Goal: Task Accomplishment & Management: Use online tool/utility

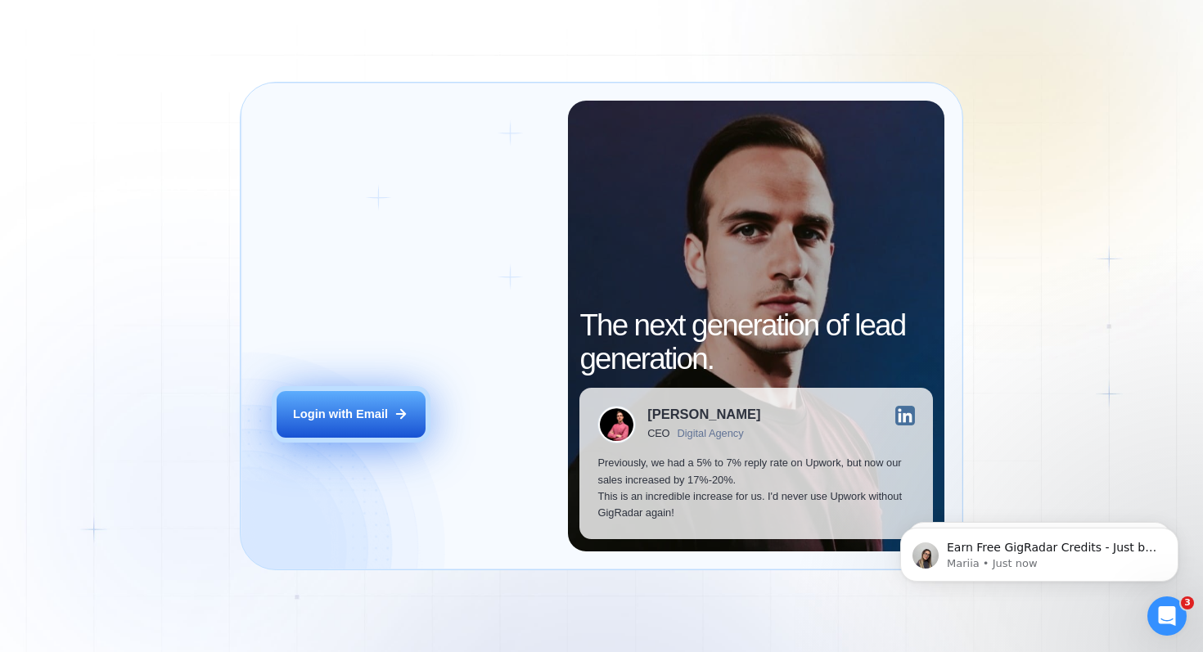
click at [347, 417] on div "Login with Email" at bounding box center [340, 414] width 95 height 16
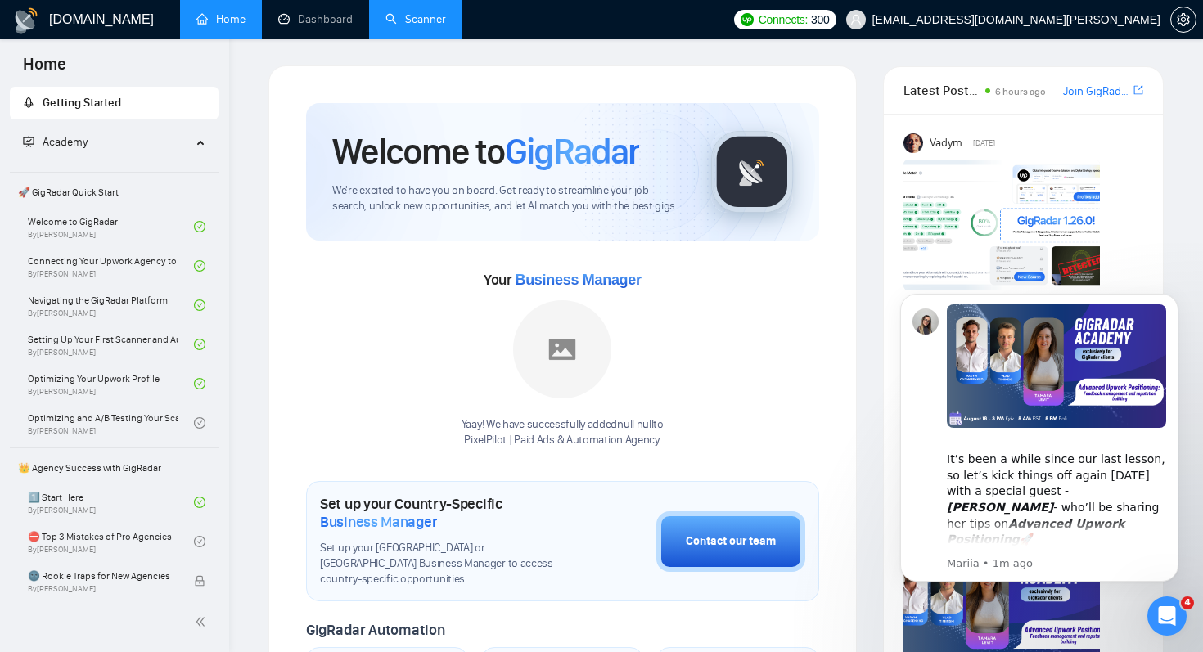
click at [414, 25] on link "Scanner" at bounding box center [415, 19] width 61 height 14
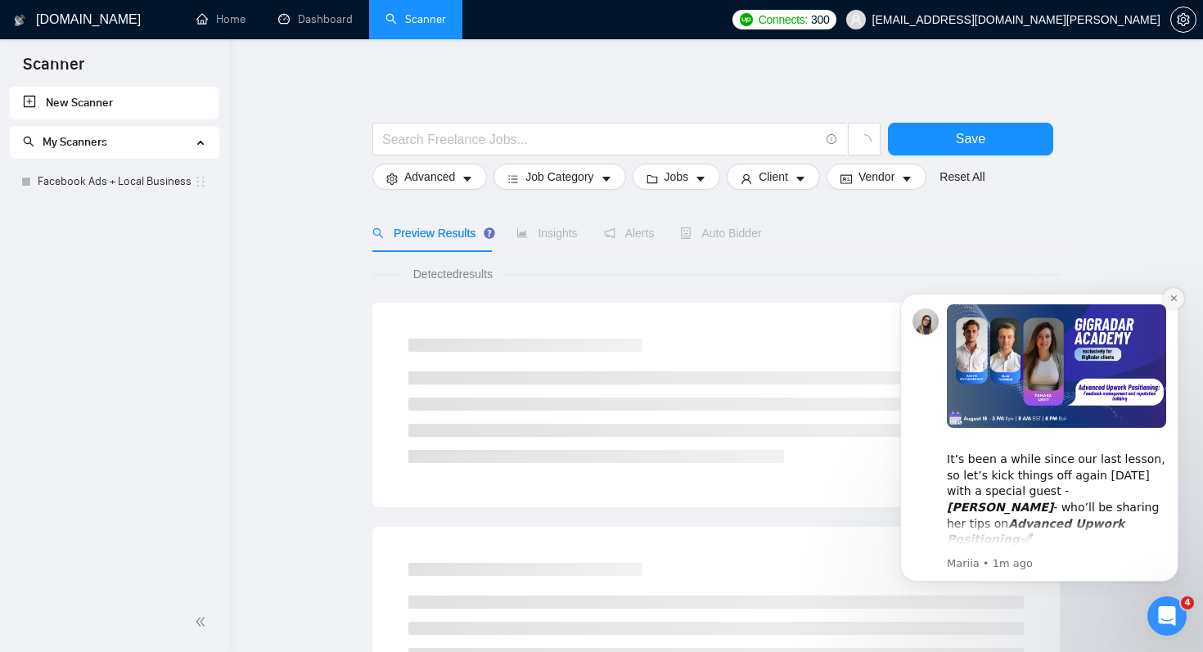
click at [1178, 298] on icon "Dismiss notification" at bounding box center [1174, 298] width 9 height 9
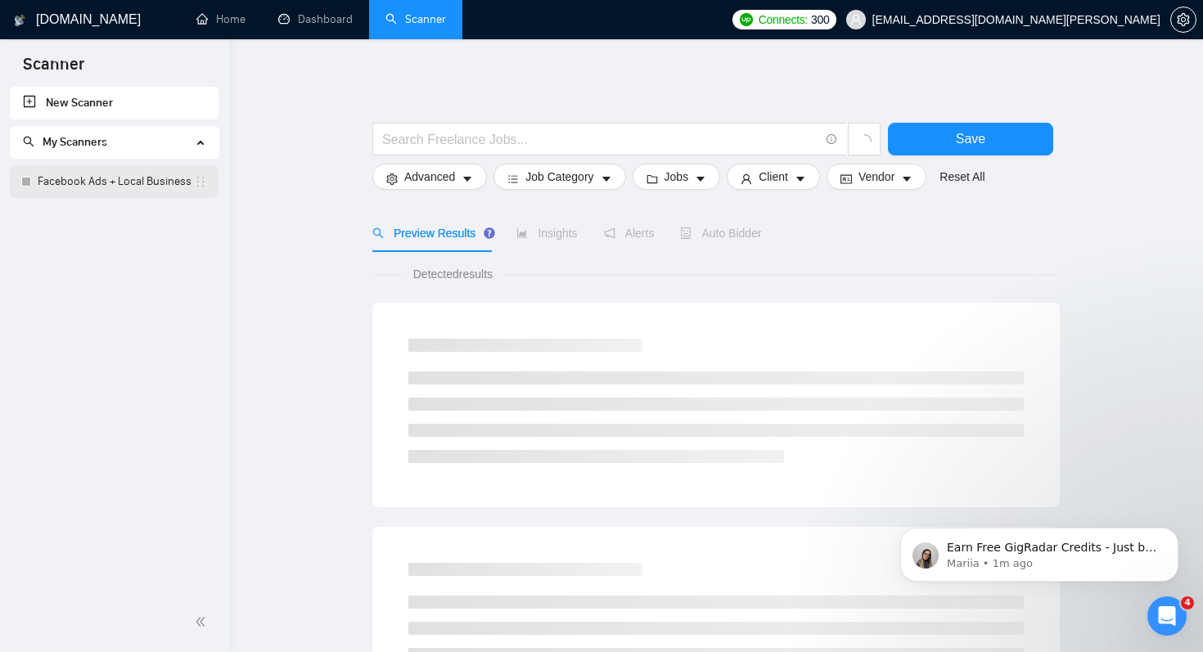
click at [92, 178] on link "Facebook Ads + Local Business" at bounding box center [116, 181] width 156 height 33
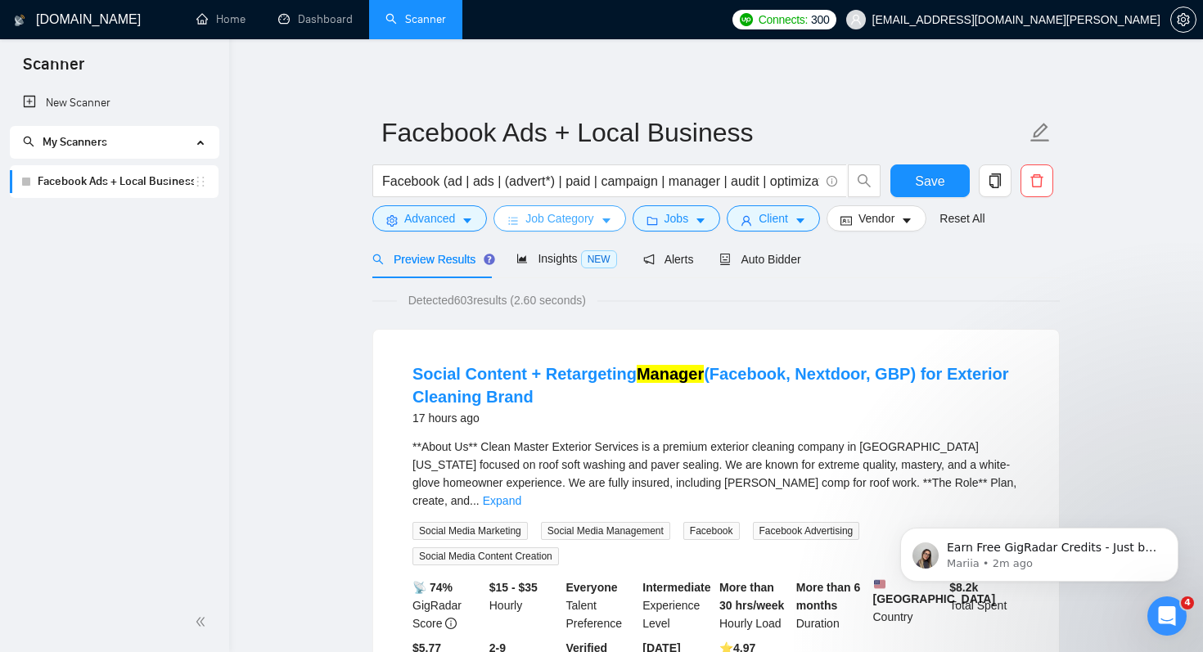
click at [575, 223] on span "Job Category" at bounding box center [559, 219] width 68 height 18
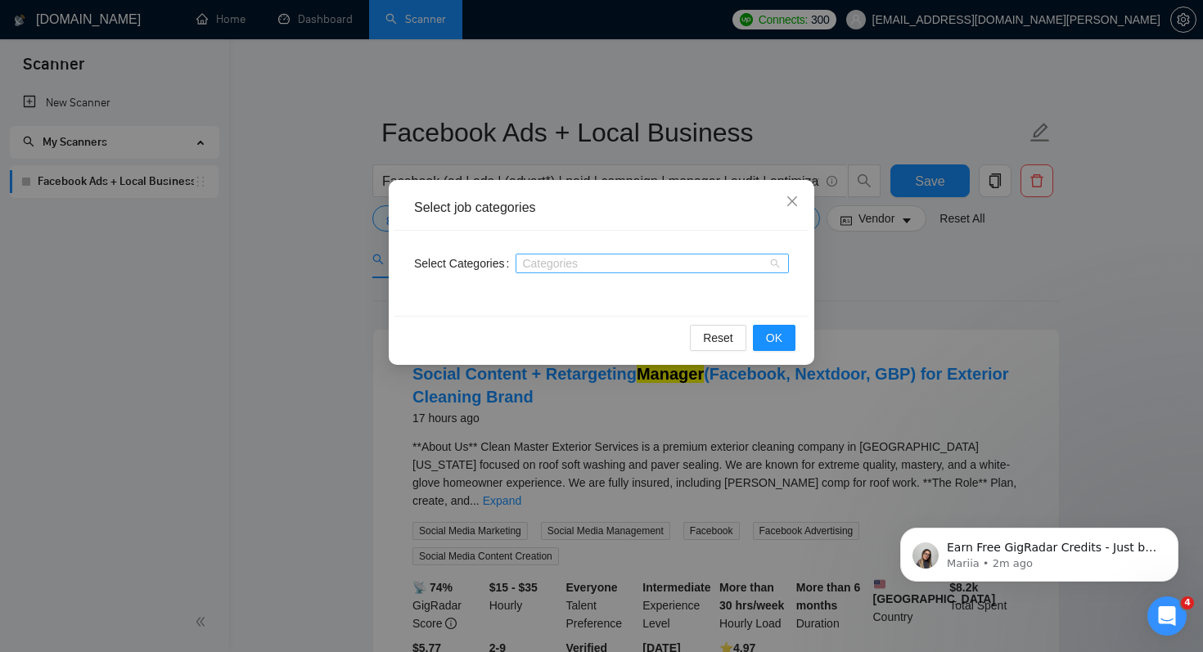
click at [576, 263] on div at bounding box center [644, 263] width 249 height 13
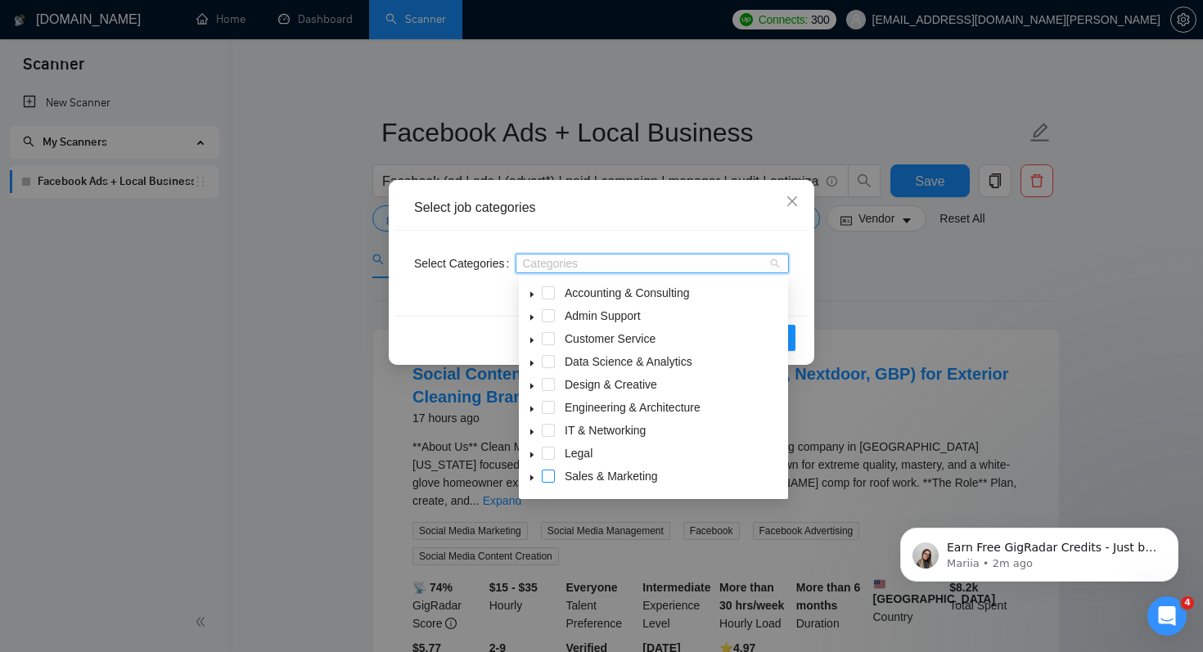
click at [552, 475] on span at bounding box center [548, 476] width 13 height 13
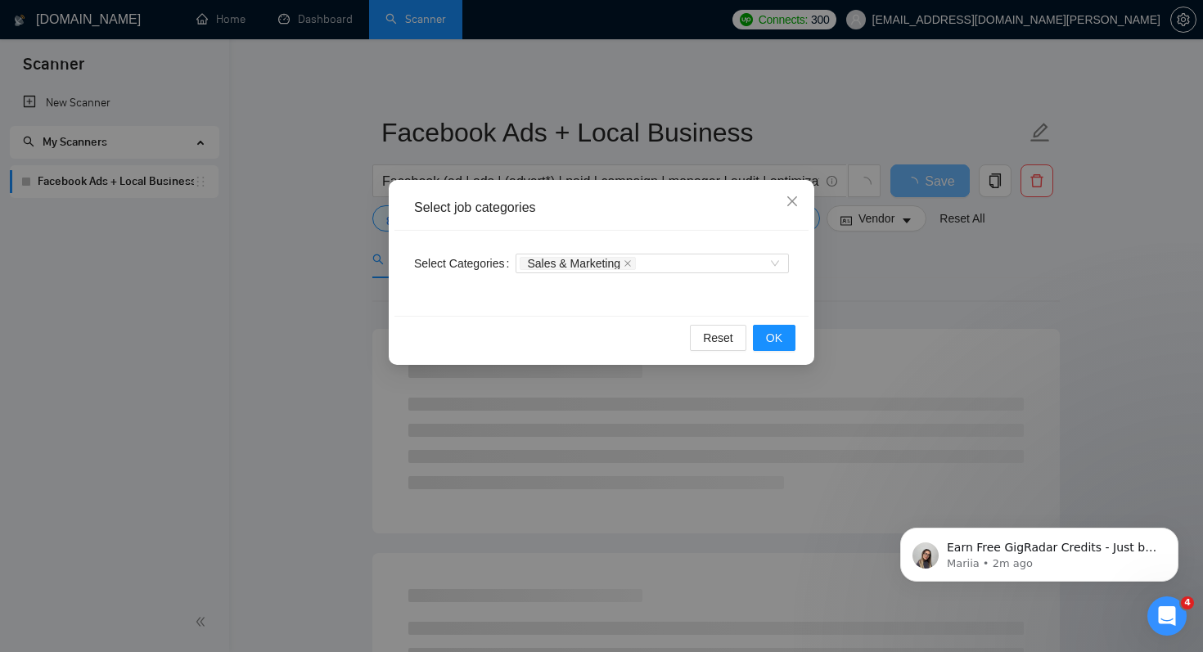
click at [691, 227] on div "Select job categories" at bounding box center [601, 208] width 414 height 45
click at [777, 346] on span "OK" at bounding box center [774, 338] width 16 height 18
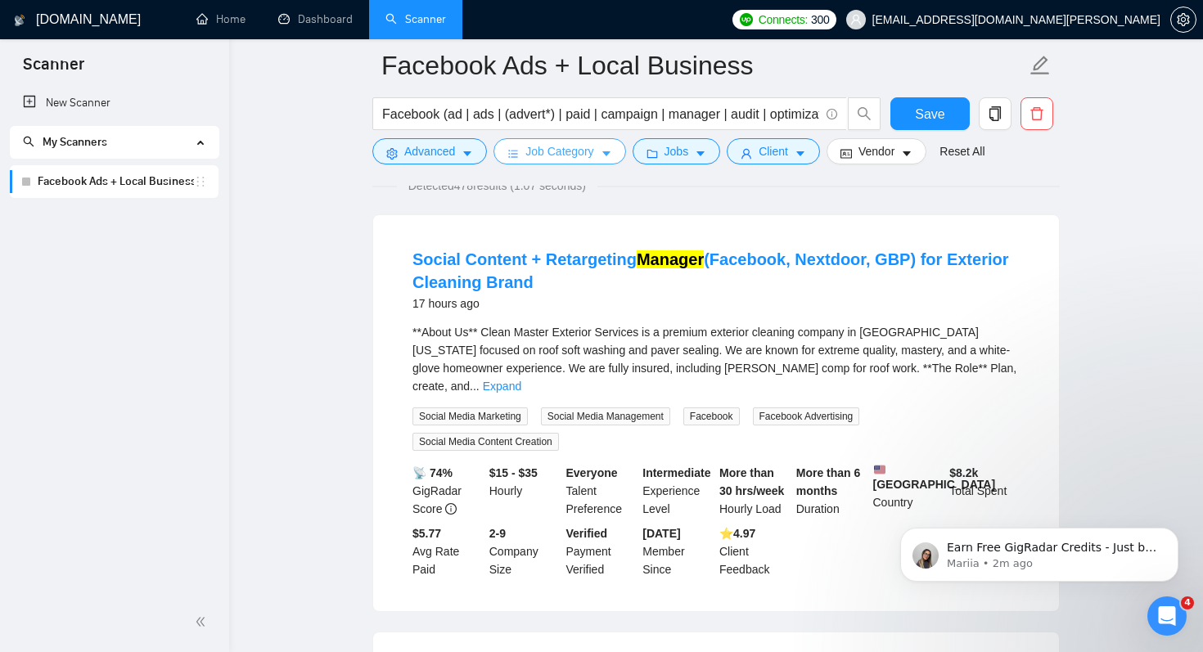
scroll to position [130, 0]
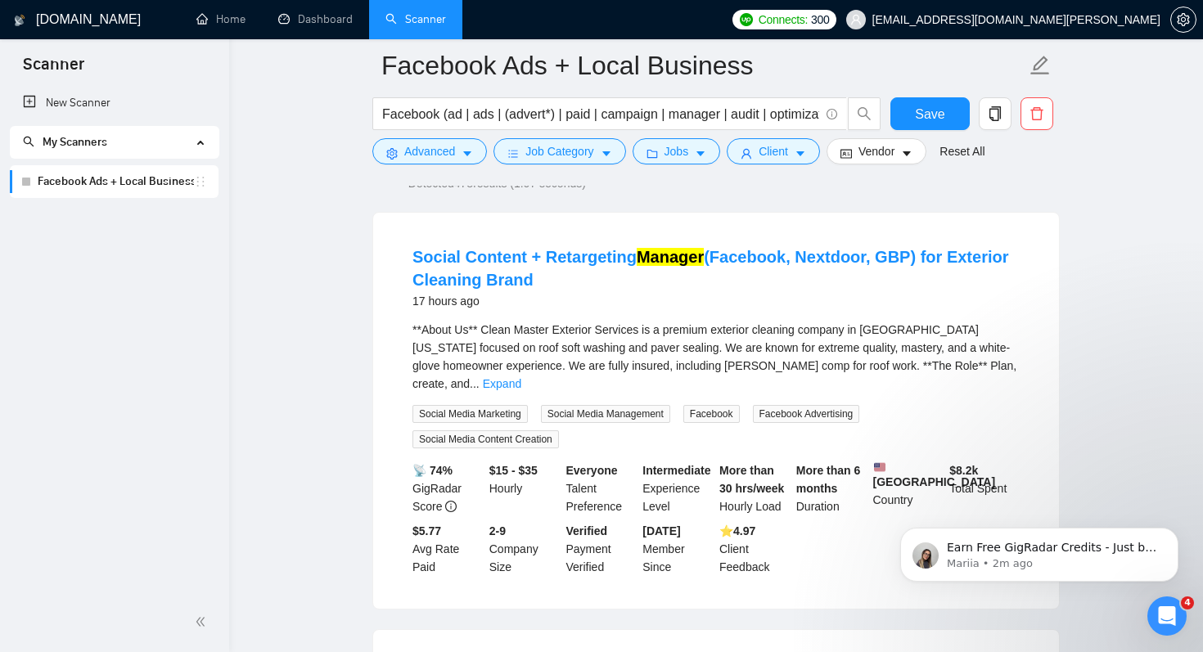
click at [640, 334] on div "**About Us** Clean Master Exterior Services is a premium exterior cleaning comp…" at bounding box center [715, 357] width 607 height 72
click at [658, 337] on div "**About Us** Clean Master Exterior Services is a premium exterior cleaning comp…" at bounding box center [715, 357] width 607 height 72
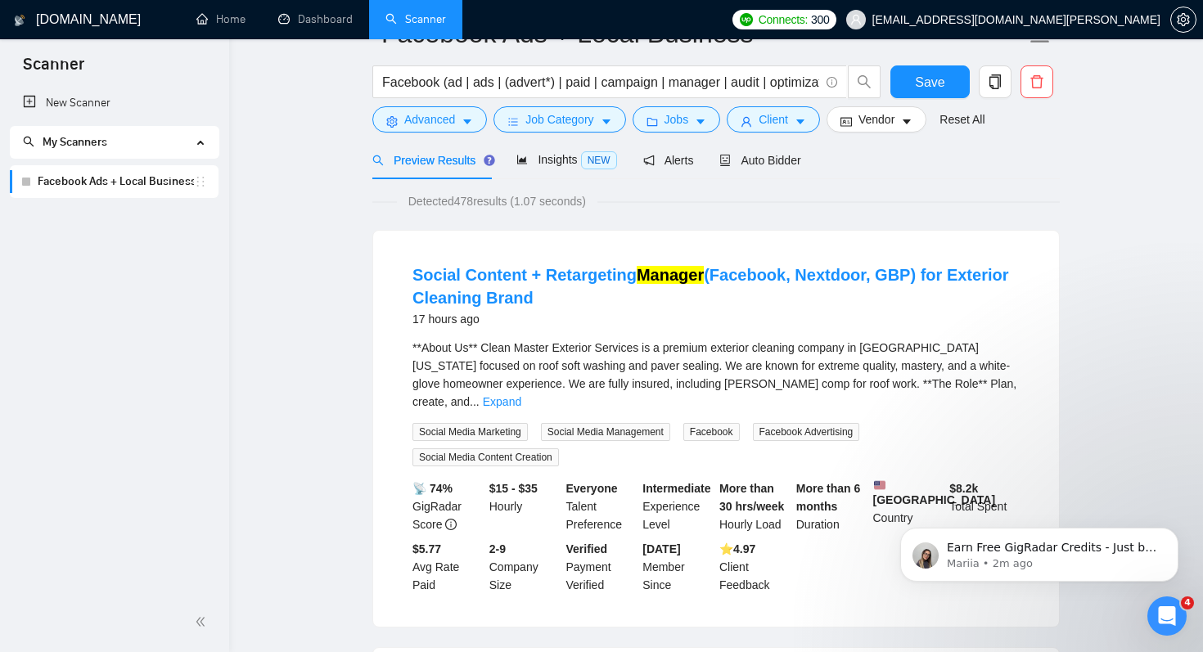
scroll to position [0, 0]
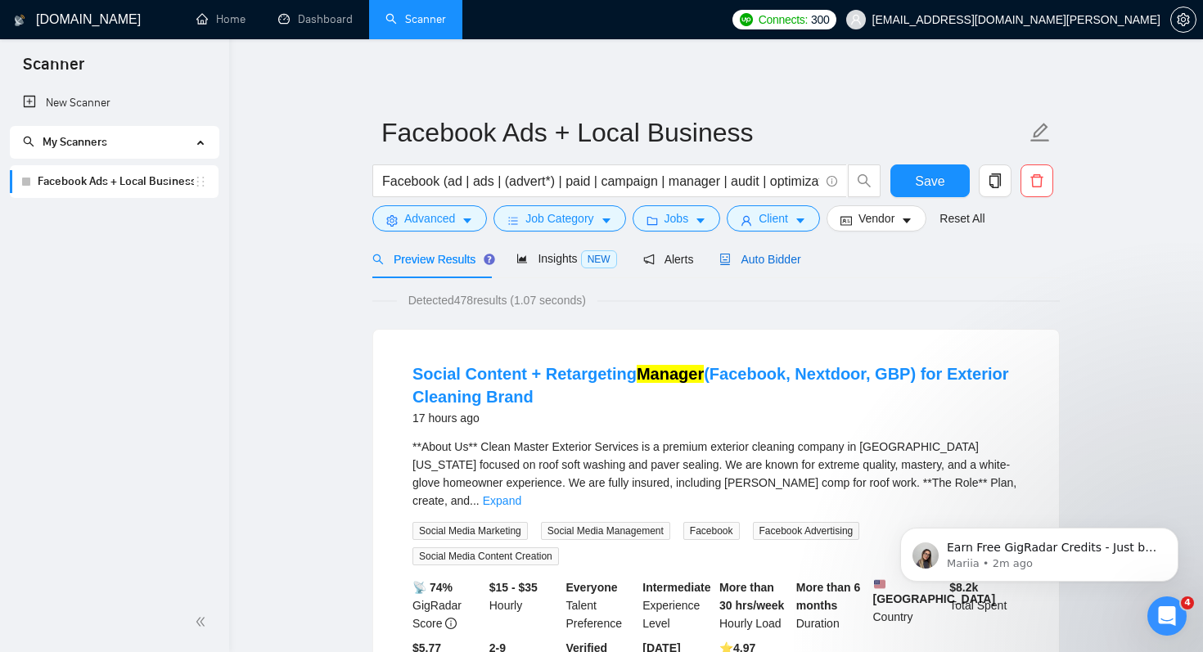
click at [768, 264] on span "Auto Bidder" at bounding box center [759, 259] width 81 height 13
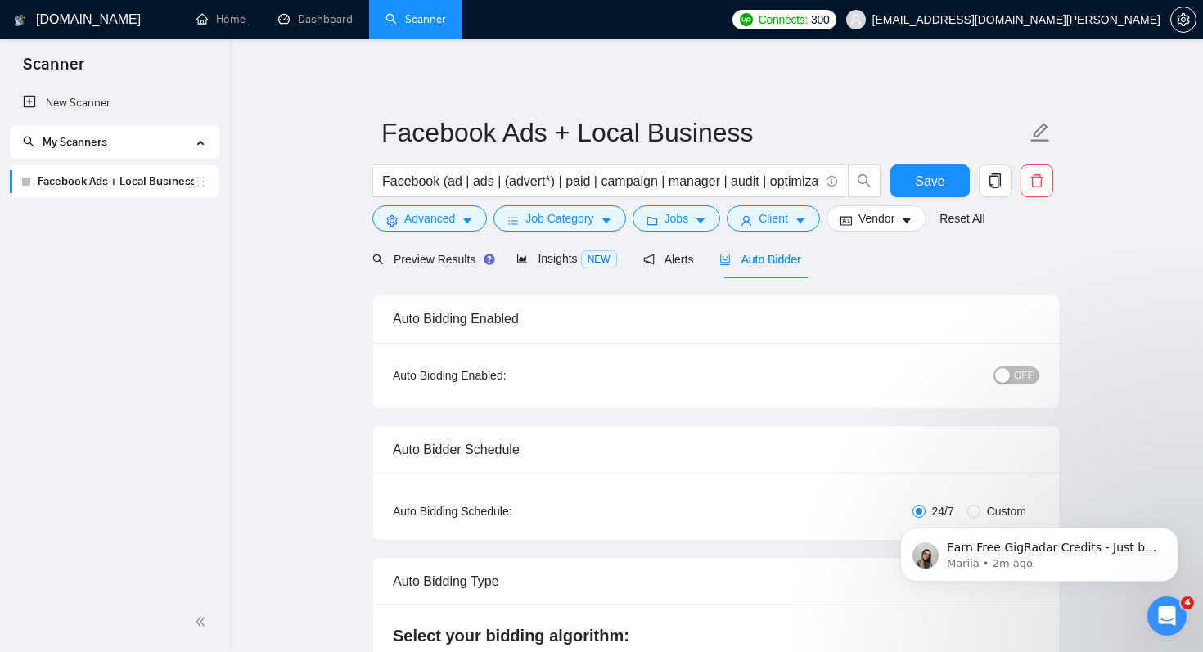
checkbox input "true"
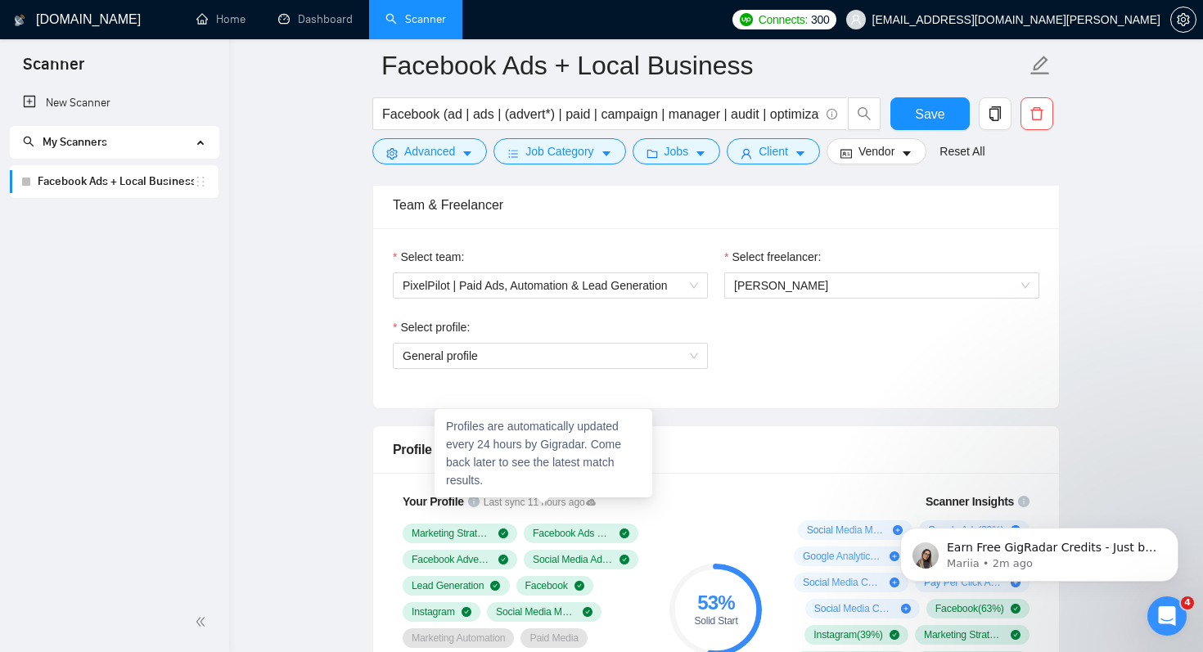
scroll to position [839, 0]
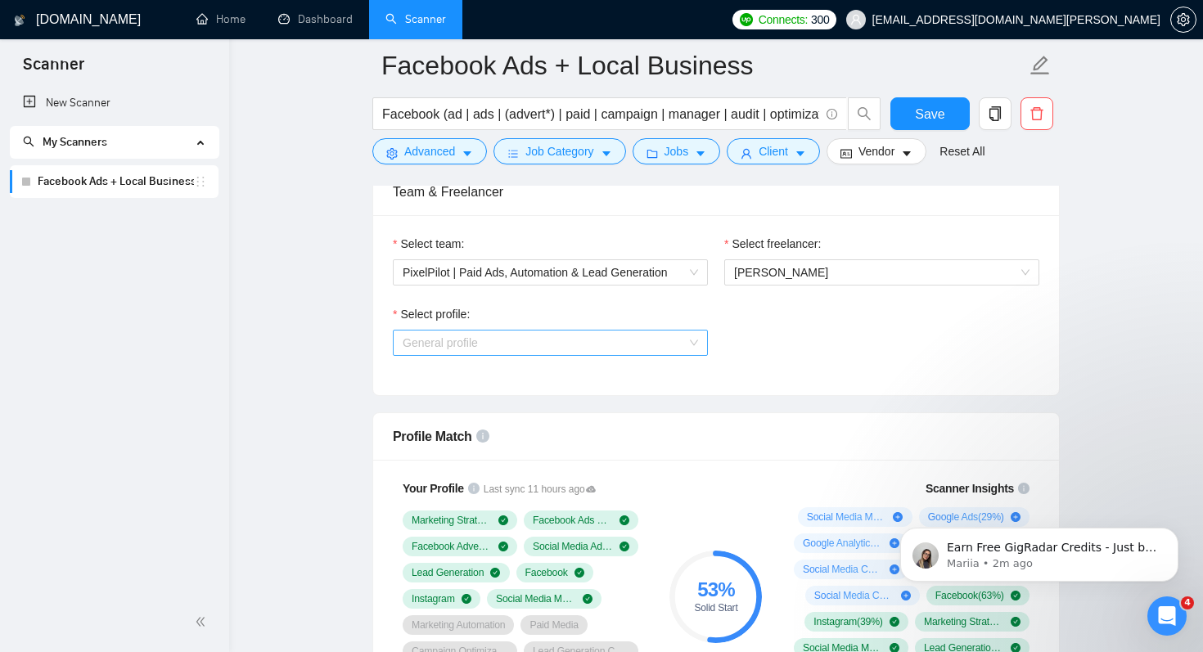
click at [644, 337] on span "General profile" at bounding box center [550, 343] width 295 height 25
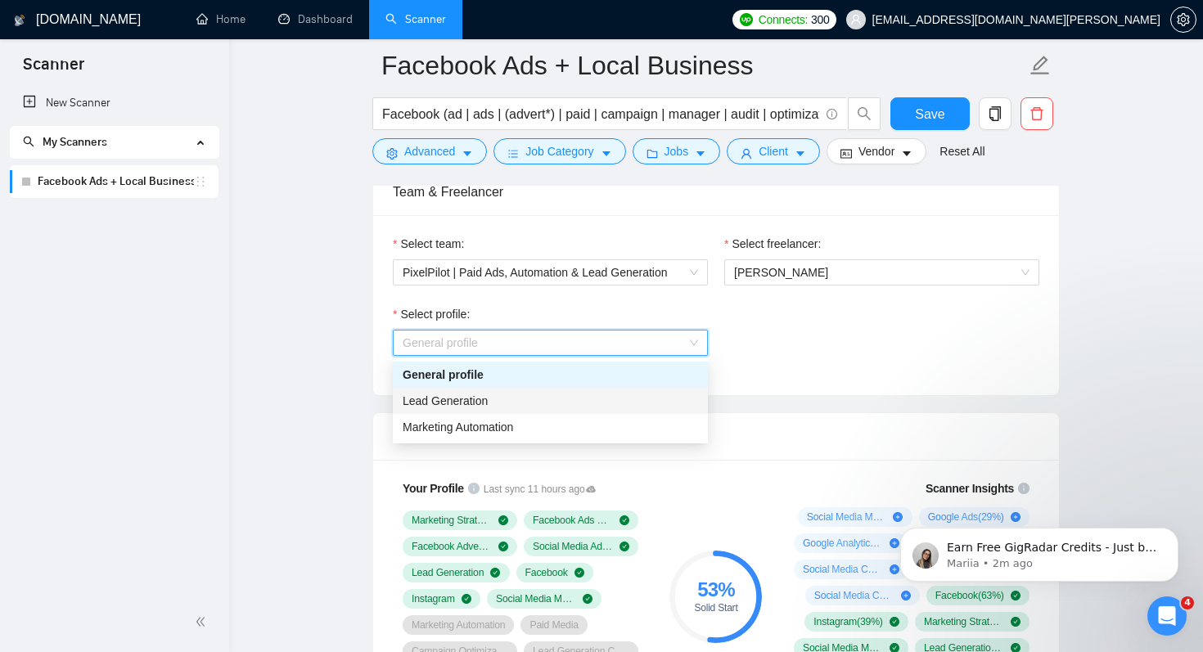
click at [503, 403] on div "Lead Generation" at bounding box center [550, 401] width 295 height 18
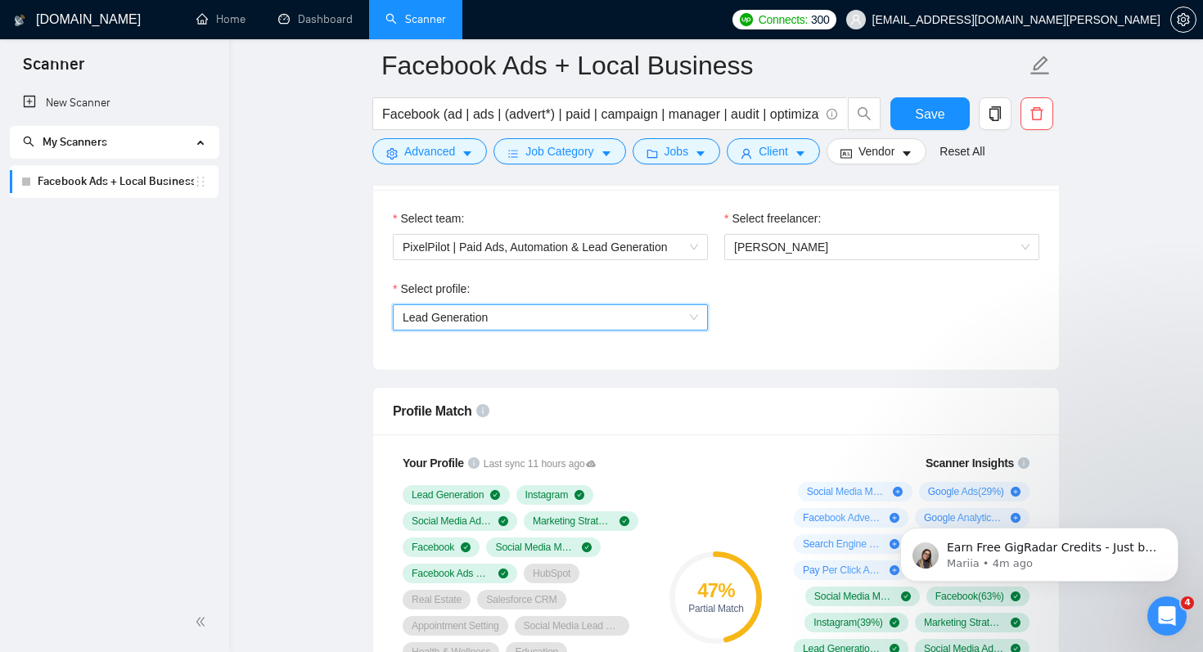
scroll to position [866, 0]
click at [682, 307] on span "Lead Generation" at bounding box center [550, 316] width 295 height 25
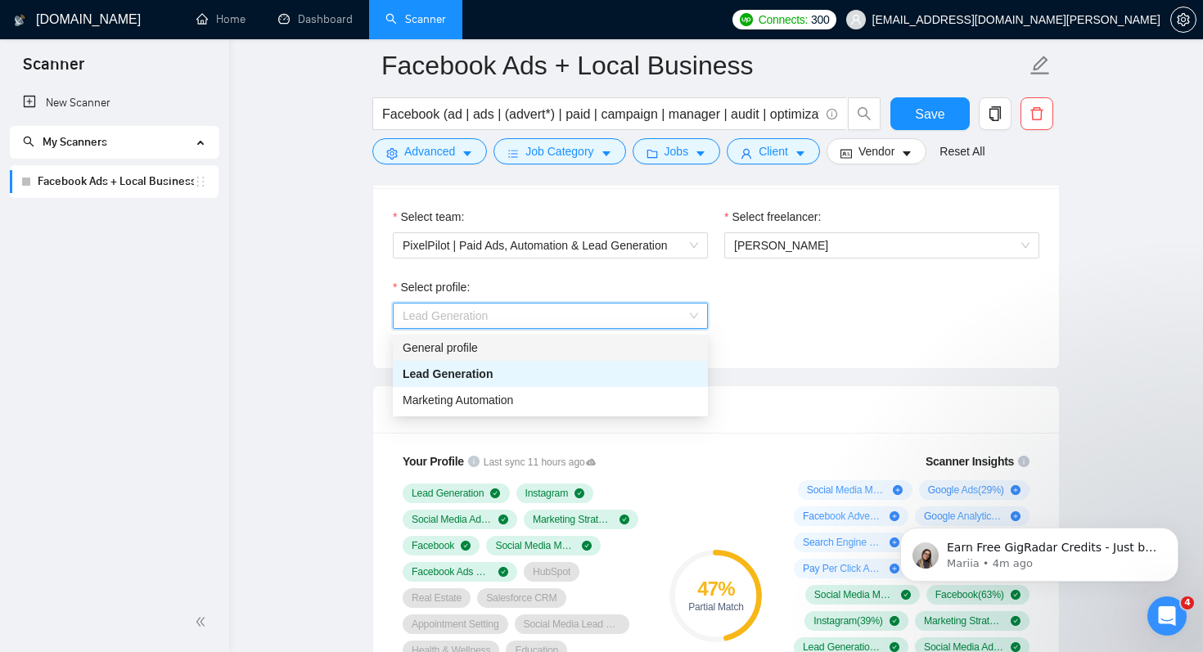
click at [541, 348] on div "General profile" at bounding box center [550, 348] width 295 height 18
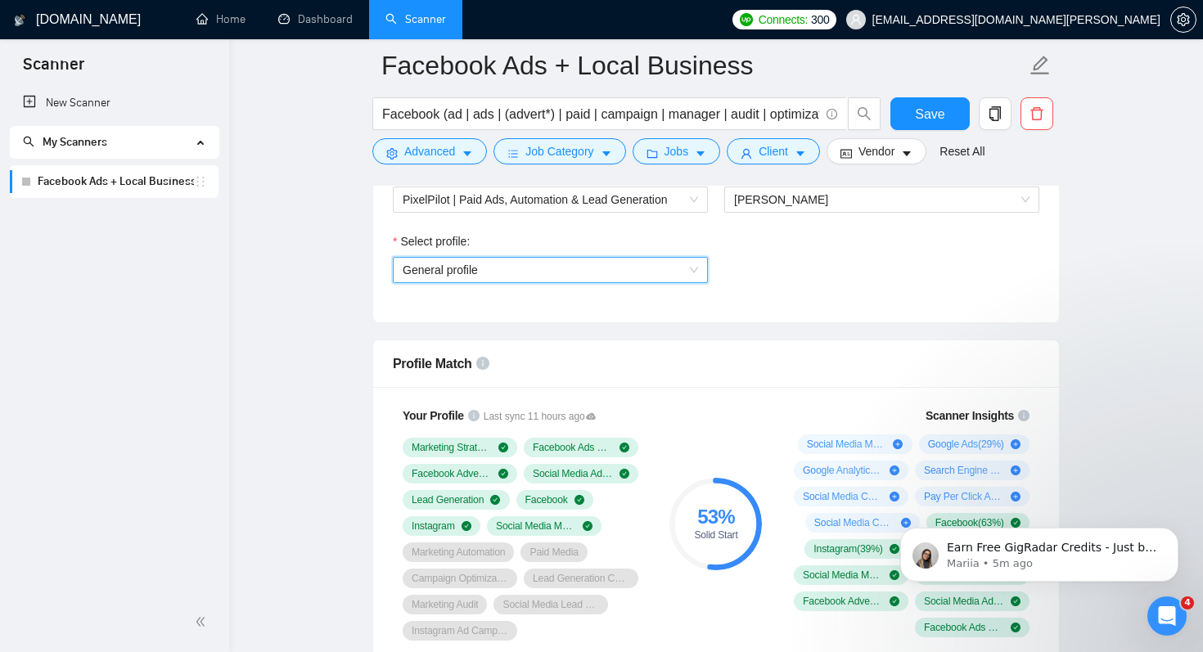
scroll to position [887, 0]
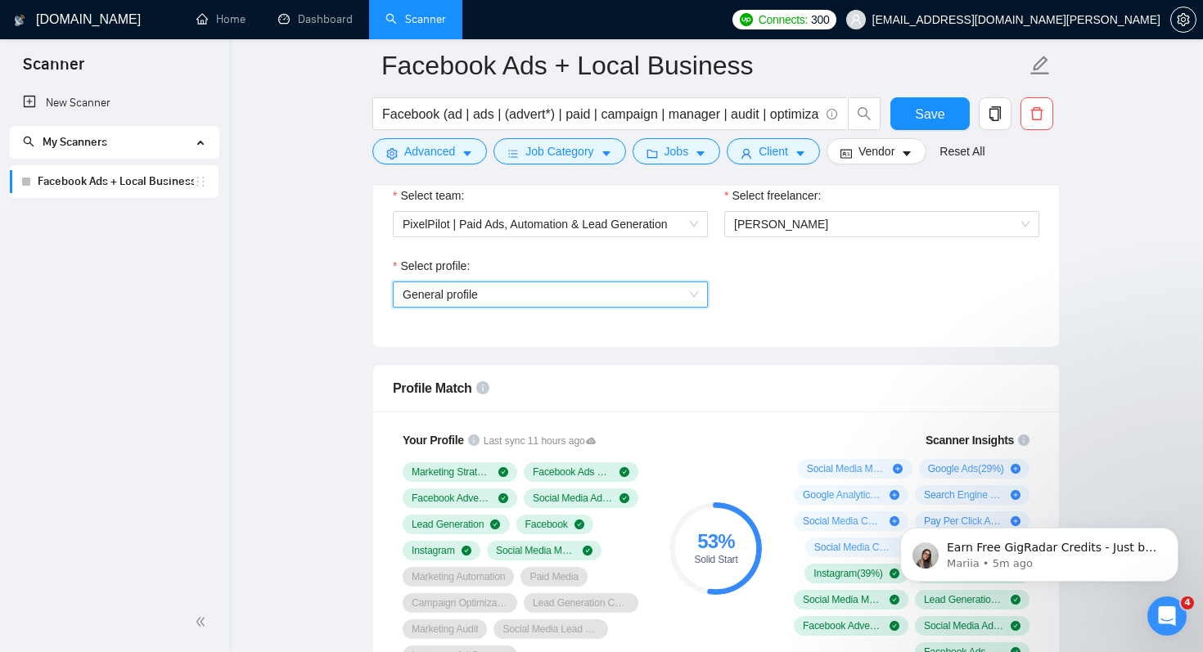
click at [605, 296] on span "General profile" at bounding box center [550, 294] width 295 height 25
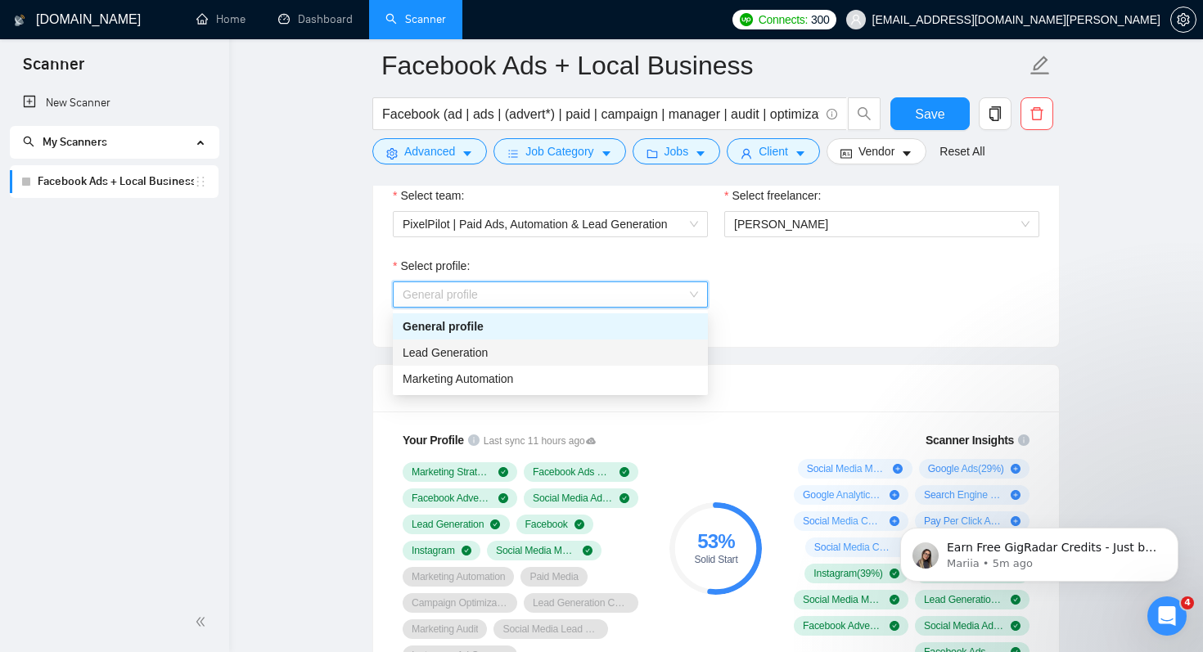
click at [495, 354] on div "Lead Generation" at bounding box center [550, 353] width 295 height 18
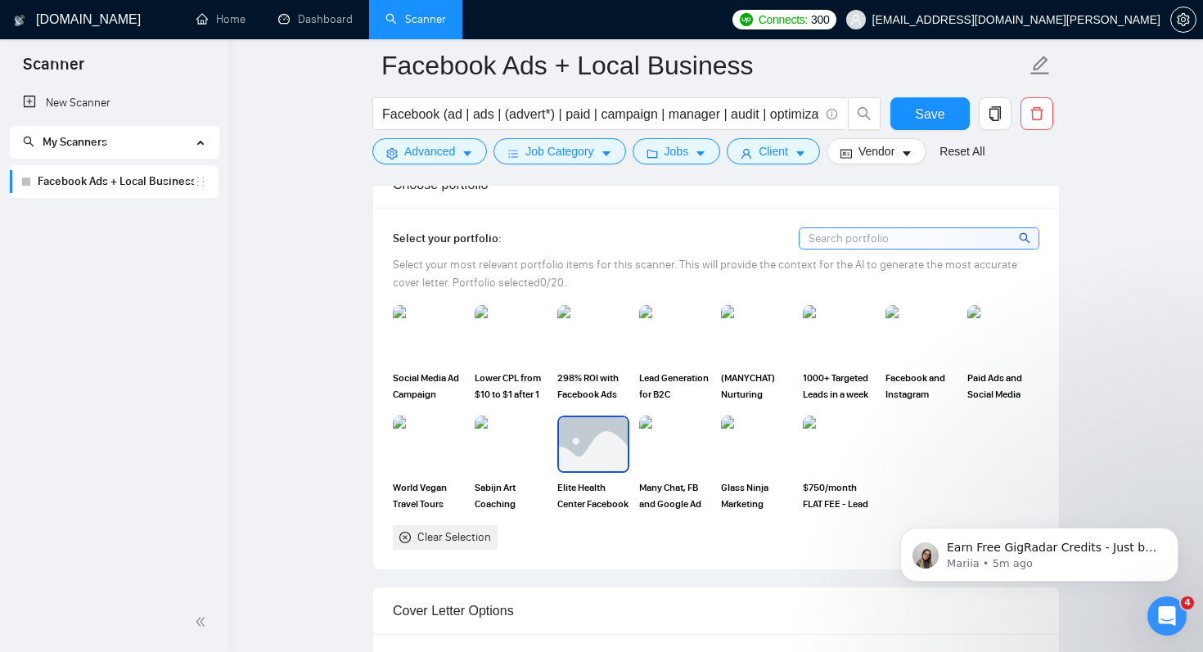
scroll to position [1489, 0]
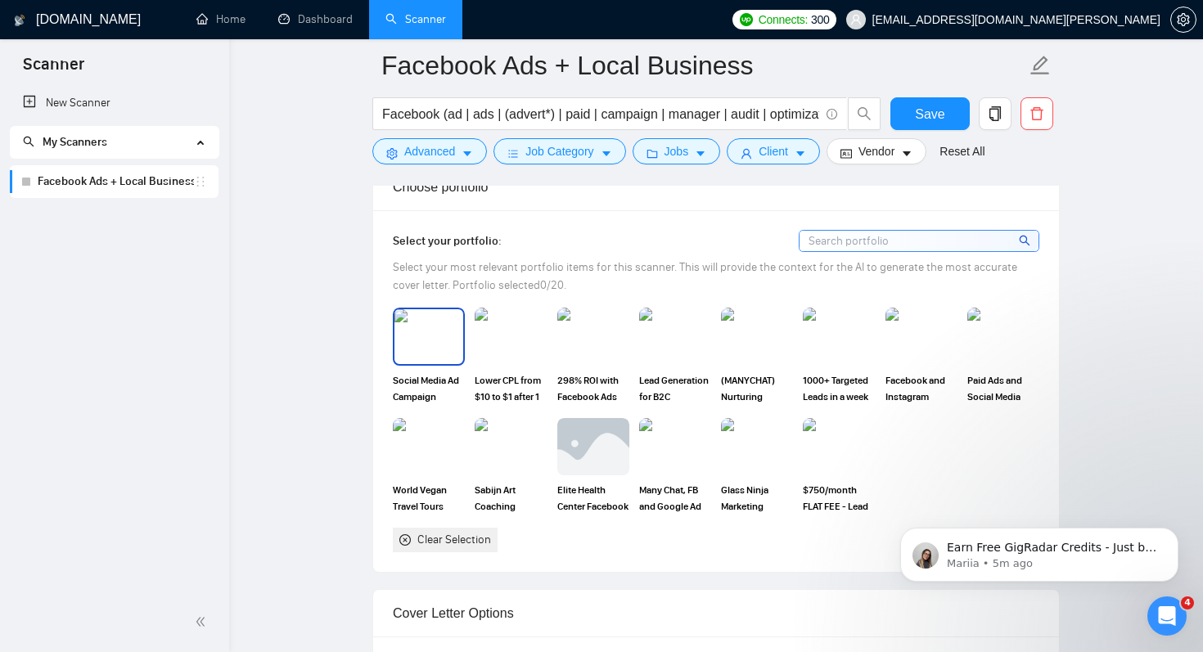
click at [449, 342] on img at bounding box center [428, 336] width 69 height 54
click at [503, 342] on img at bounding box center [510, 336] width 69 height 54
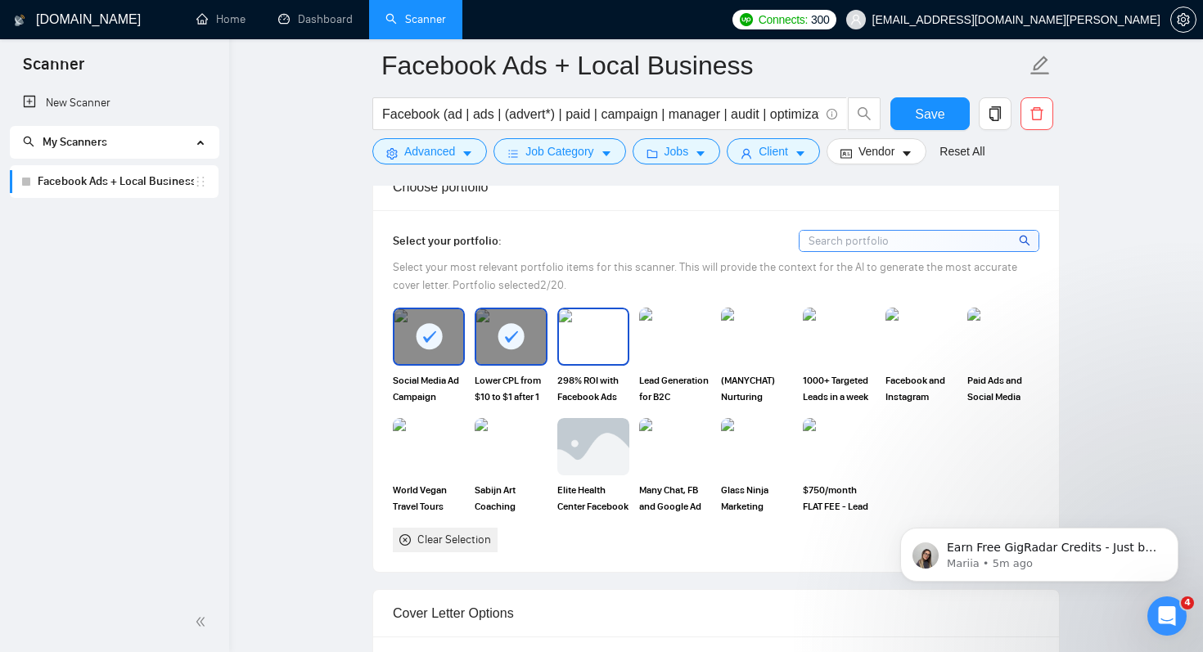
click at [610, 340] on img at bounding box center [593, 336] width 69 height 54
click at [678, 337] on img at bounding box center [675, 336] width 69 height 54
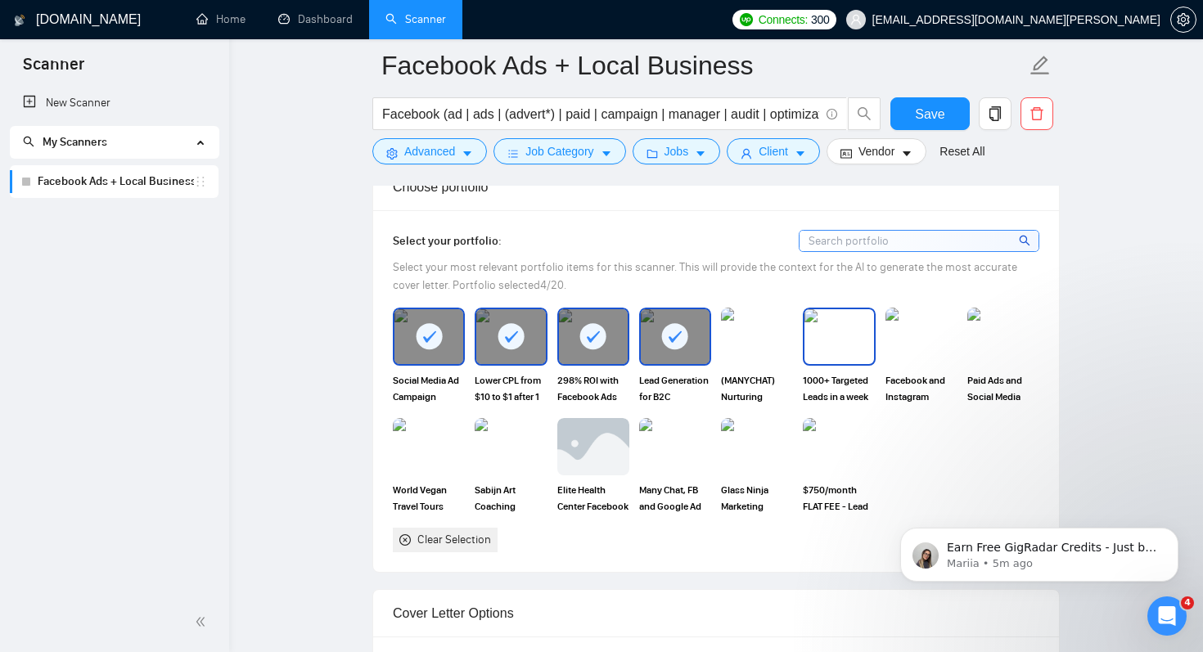
click at [846, 343] on img at bounding box center [839, 336] width 69 height 54
click at [937, 341] on img at bounding box center [921, 336] width 69 height 54
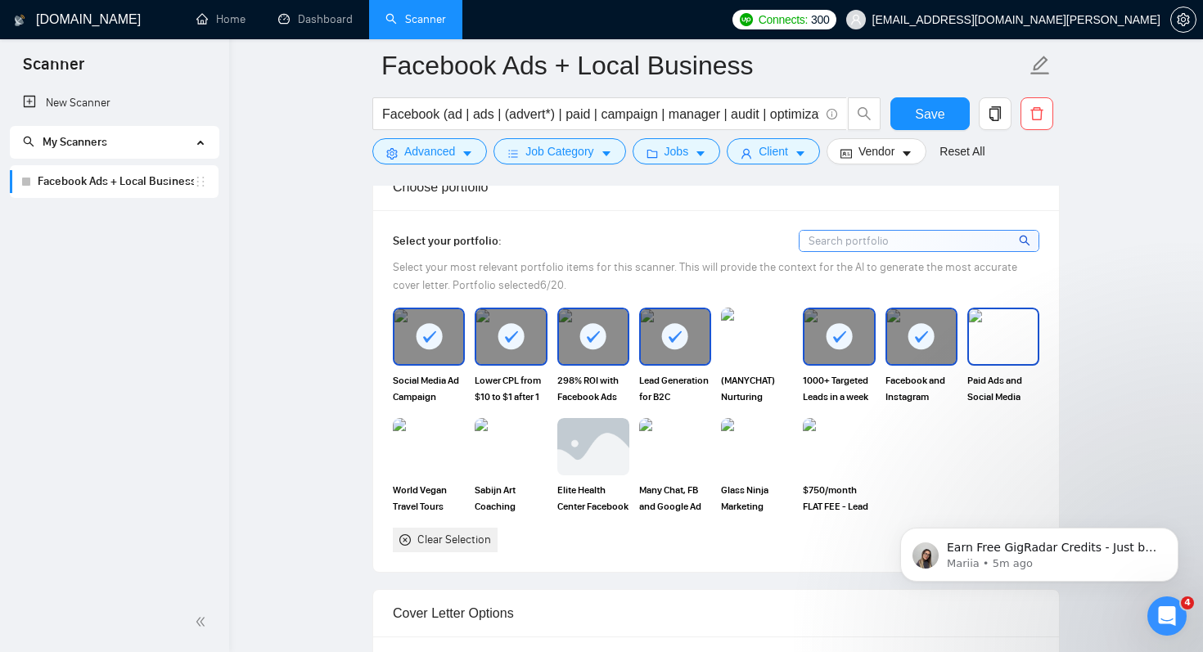
click at [1009, 346] on img at bounding box center [1003, 336] width 69 height 54
click at [757, 448] on img at bounding box center [757, 447] width 69 height 54
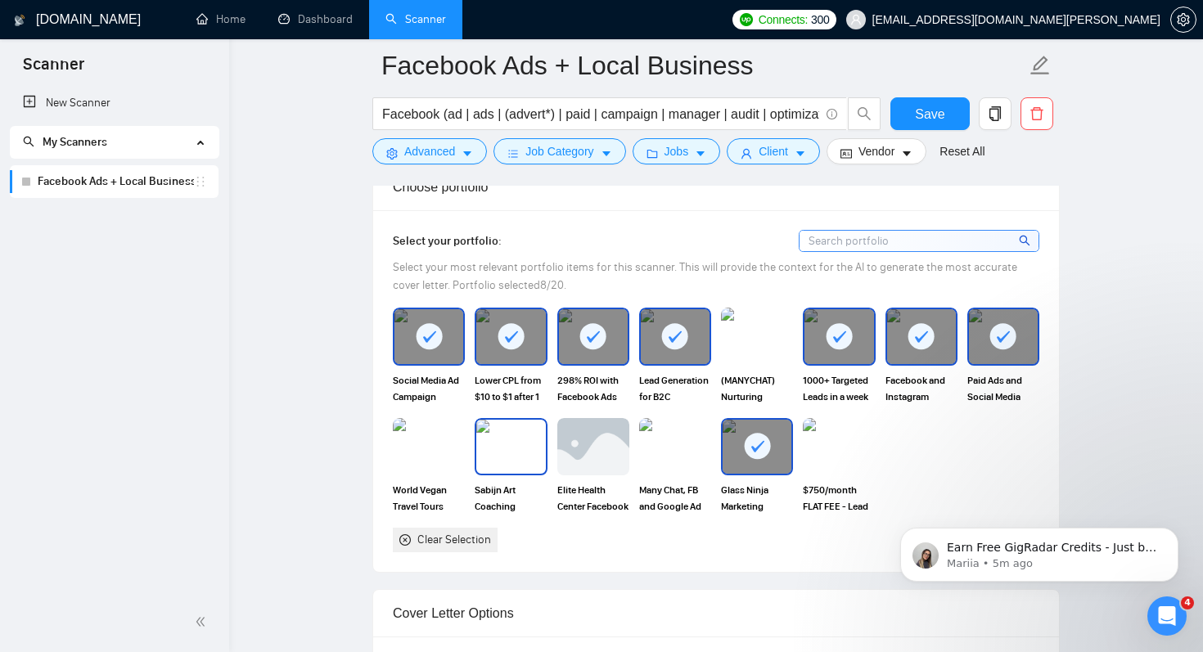
click at [512, 451] on img at bounding box center [510, 447] width 69 height 54
click at [593, 461] on img at bounding box center [593, 447] width 69 height 54
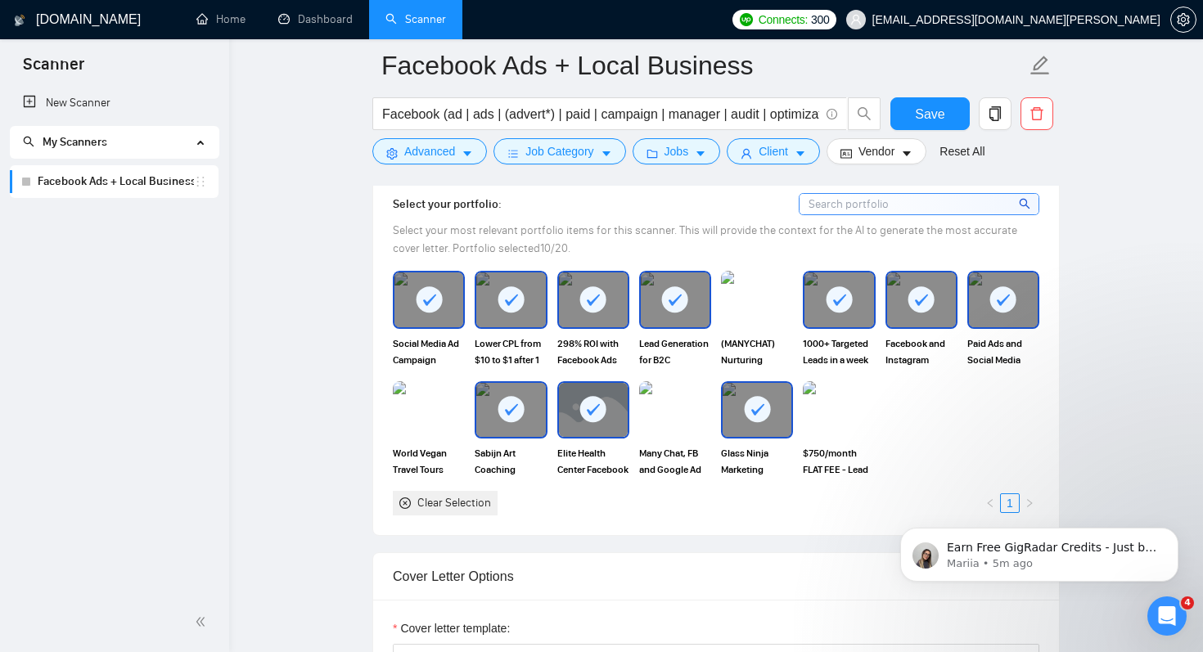
scroll to position [1524, 0]
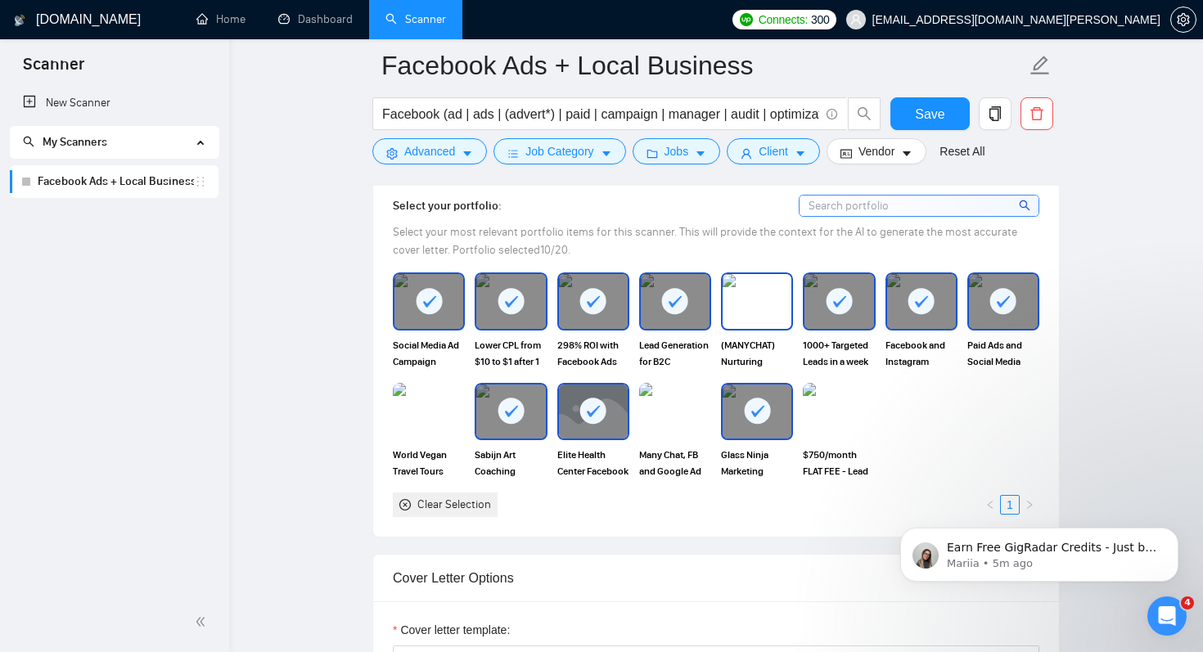
click at [782, 309] on img at bounding box center [757, 301] width 69 height 54
click at [435, 420] on img at bounding box center [428, 412] width 69 height 54
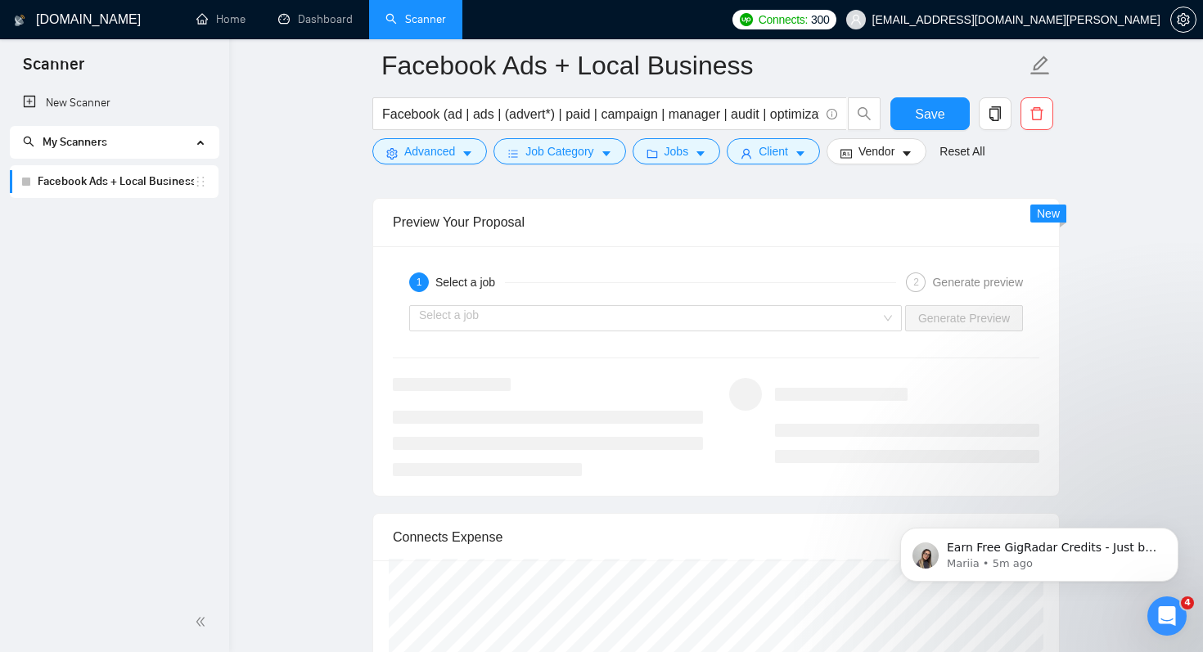
scroll to position [3232, 0]
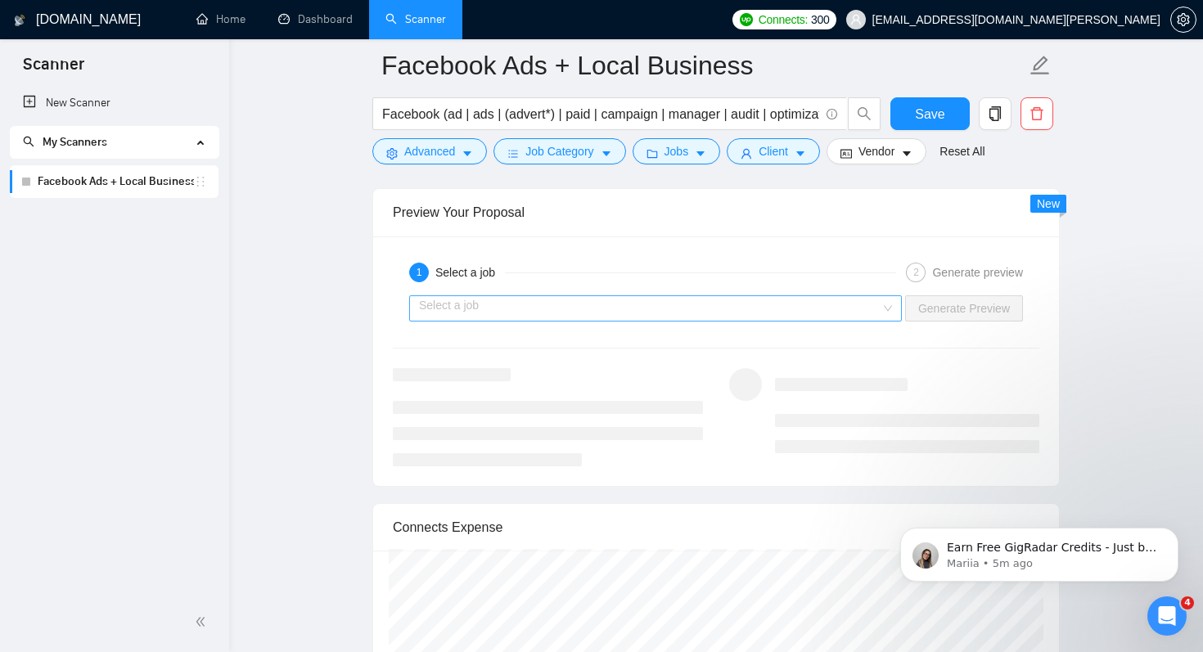
click at [745, 306] on input "search" at bounding box center [650, 308] width 462 height 25
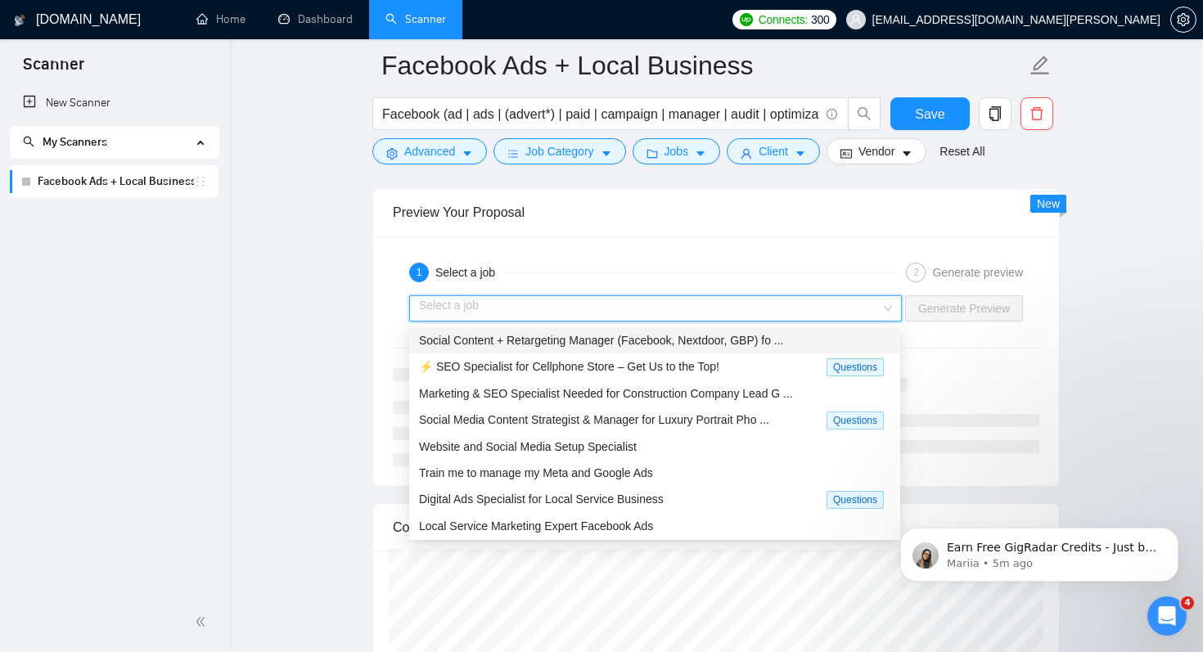
click at [620, 347] on div "Social Content + Retargeting Manager (Facebook, Nextdoor, GBP) fo ..." at bounding box center [654, 340] width 471 height 18
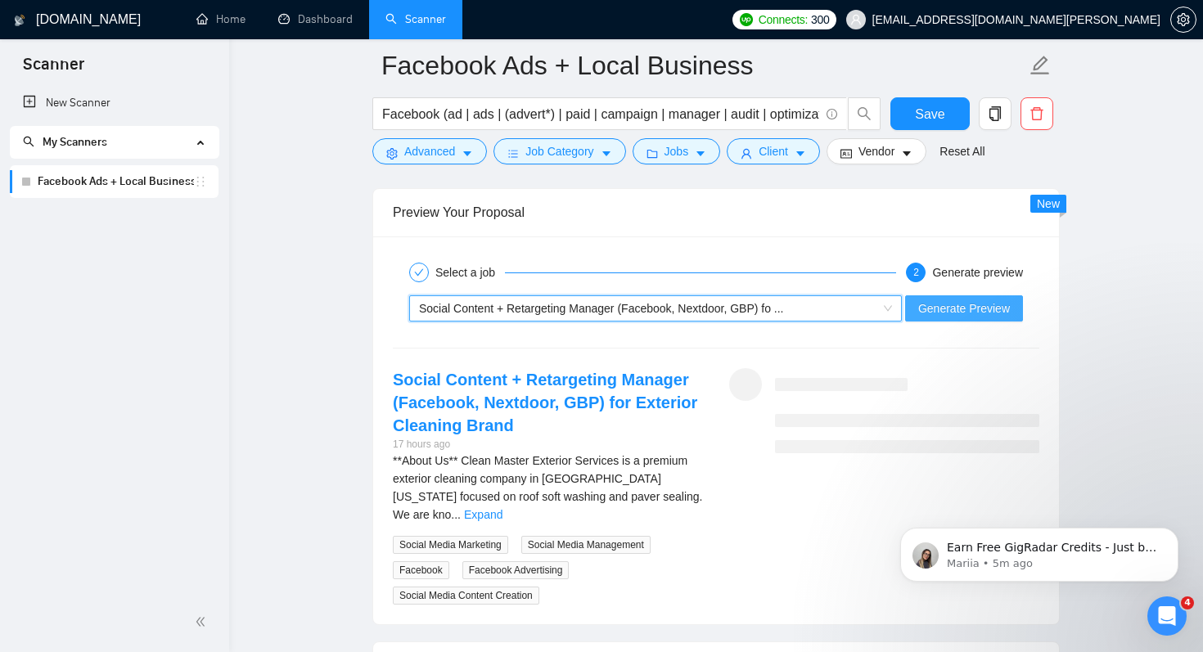
click at [961, 309] on span "Generate Preview" at bounding box center [964, 309] width 92 height 18
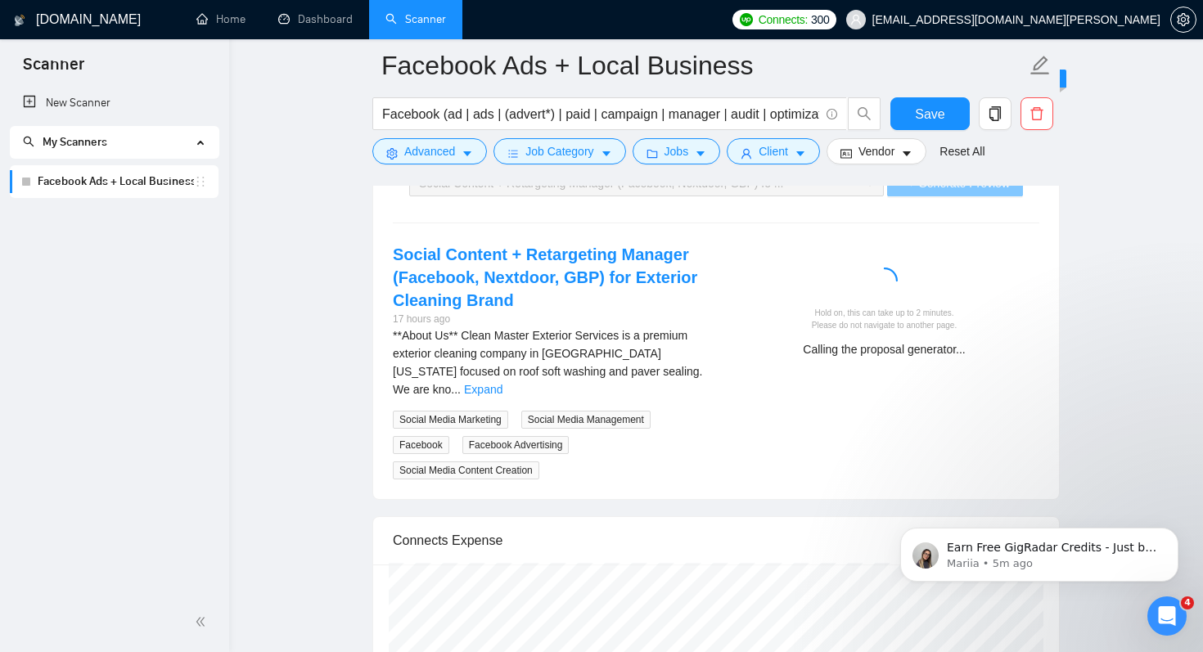
scroll to position [3359, 0]
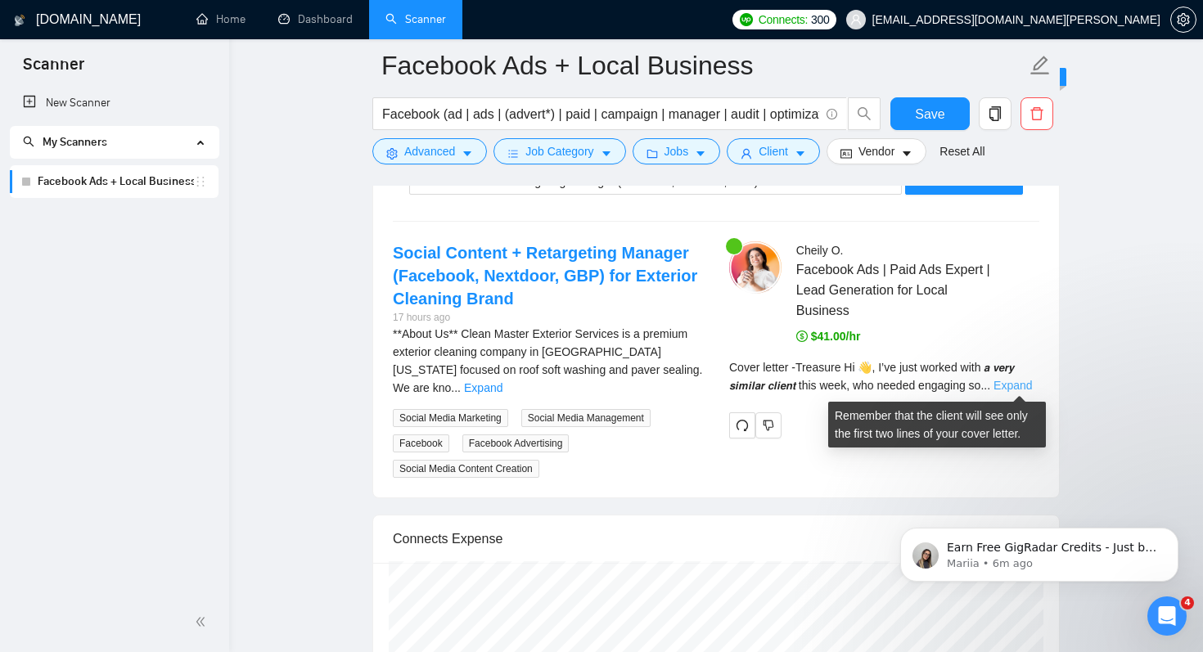
click at [1025, 388] on link "Expand" at bounding box center [1013, 385] width 38 height 13
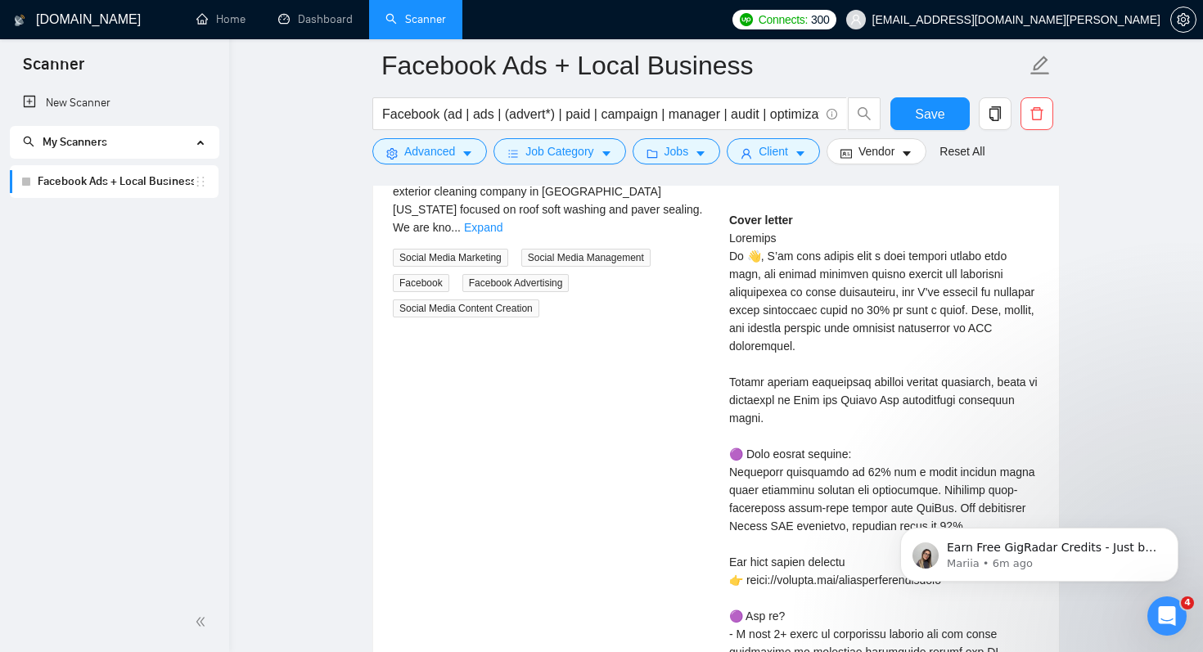
scroll to position [3522, 0]
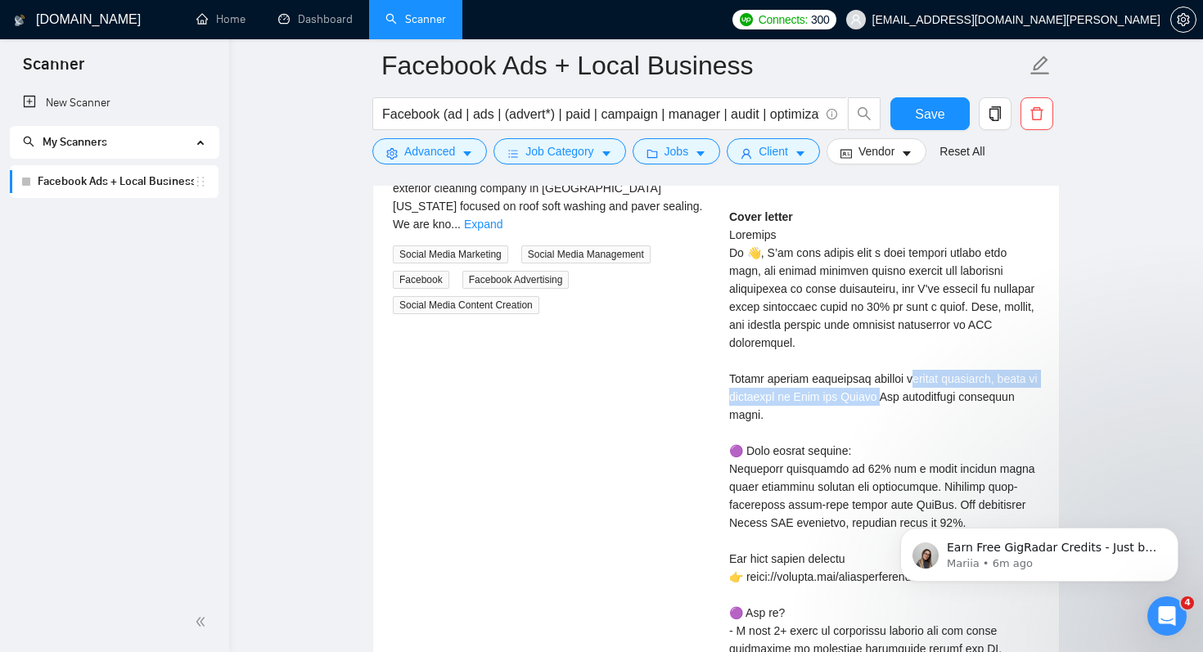
drag, startPoint x: 822, startPoint y: 378, endPoint x: 805, endPoint y: 398, distance: 25.6
click at [805, 398] on div "Cover letter" at bounding box center [884, 559] width 310 height 702
click at [786, 405] on div "Cover letter" at bounding box center [884, 559] width 310 height 702
drag, startPoint x: 784, startPoint y: 408, endPoint x: 797, endPoint y: 382, distance: 29.3
click at [797, 382] on div "Cover letter" at bounding box center [884, 559] width 310 height 702
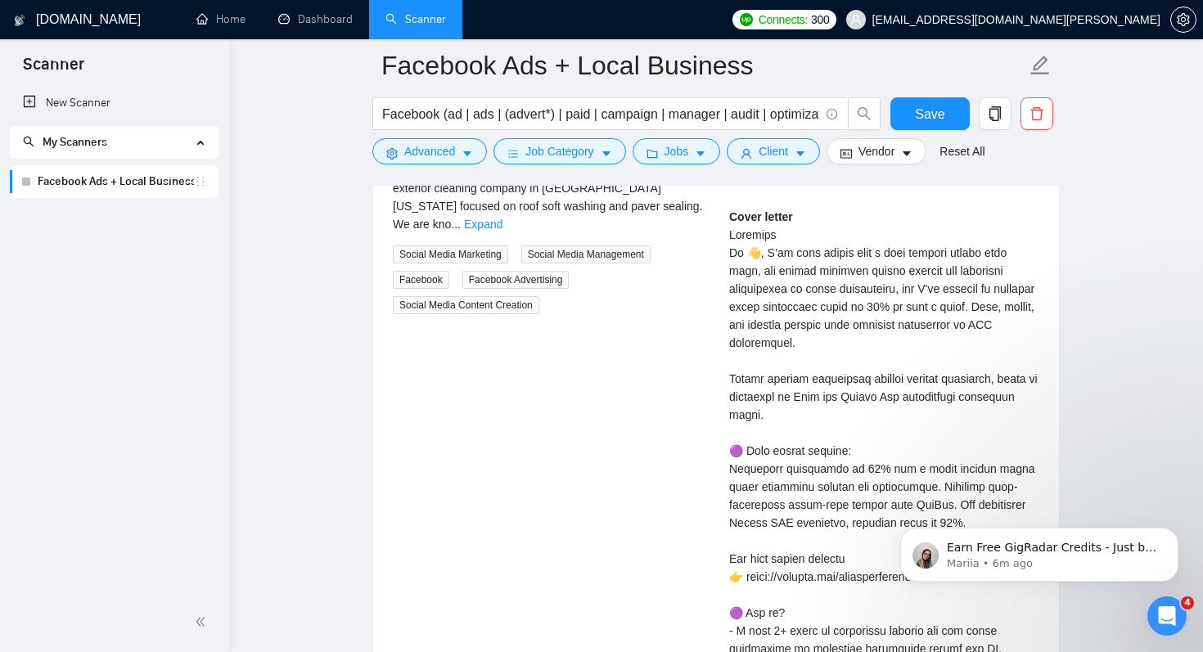
click at [773, 408] on div "Cover letter" at bounding box center [884, 559] width 310 height 702
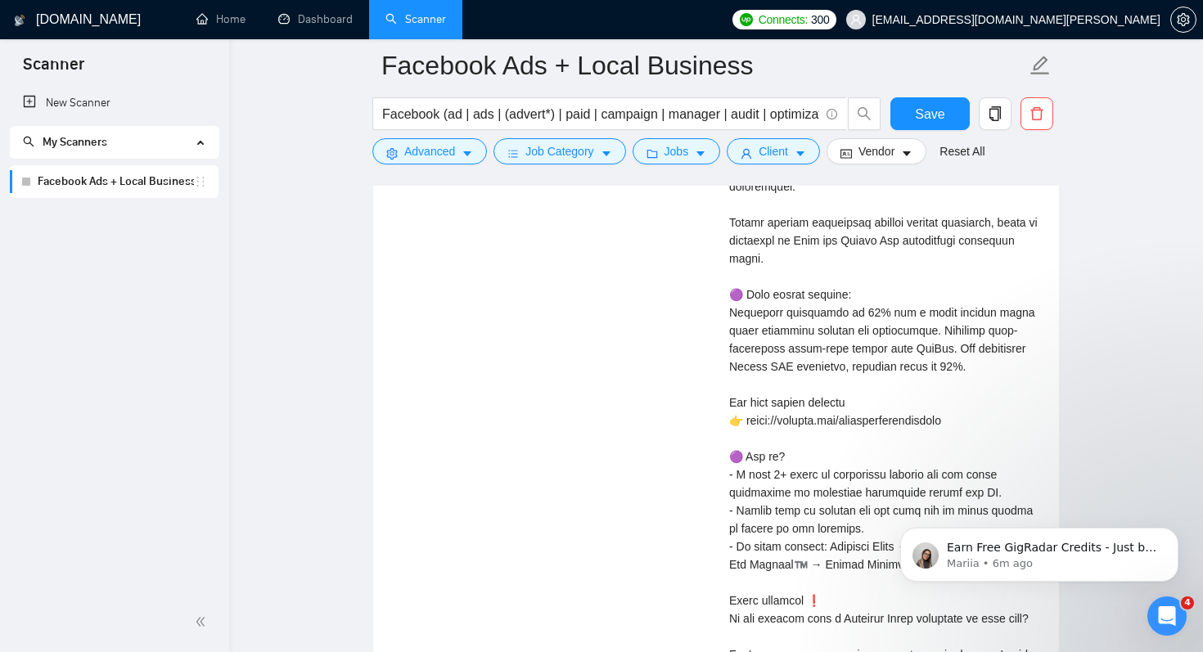
scroll to position [3680, 0]
drag, startPoint x: 809, startPoint y: 310, endPoint x: 794, endPoint y: 334, distance: 28.4
click at [794, 334] on div "Cover letter" at bounding box center [884, 402] width 310 height 702
click at [780, 365] on div "Cover letter" at bounding box center [884, 402] width 310 height 702
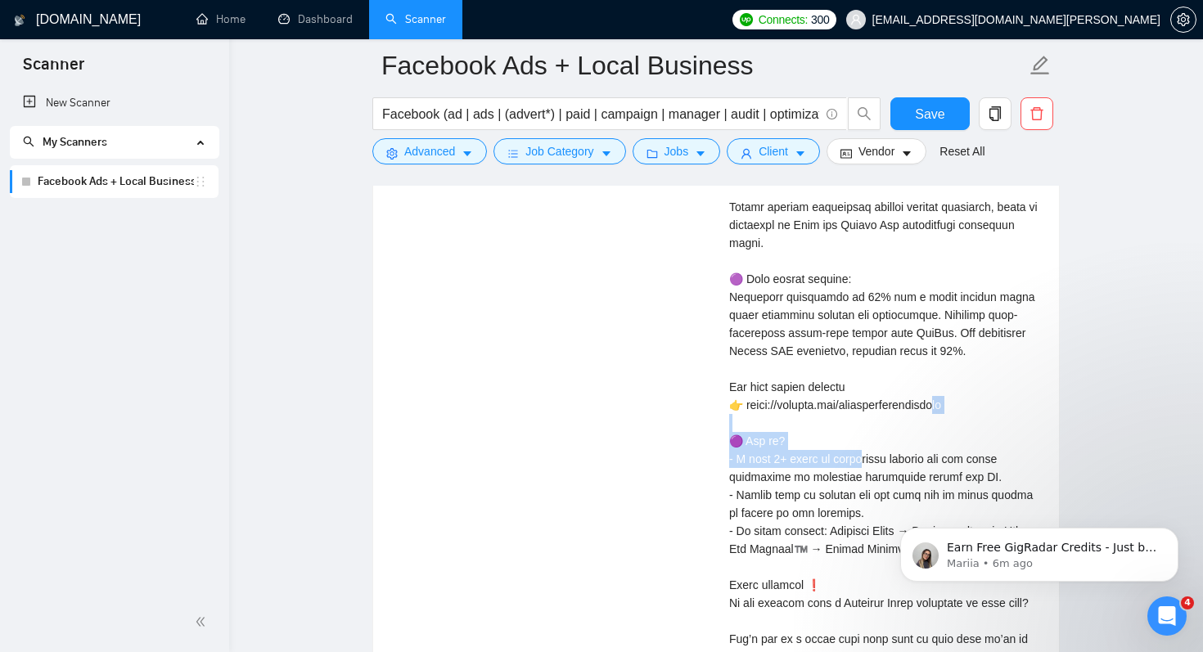
drag, startPoint x: 743, startPoint y: 426, endPoint x: 962, endPoint y: 435, distance: 219.5
click at [962, 435] on div "Cover letter" at bounding box center [884, 387] width 310 height 702
copy div "🟣 Why me? - I have 7+ years of experienc"
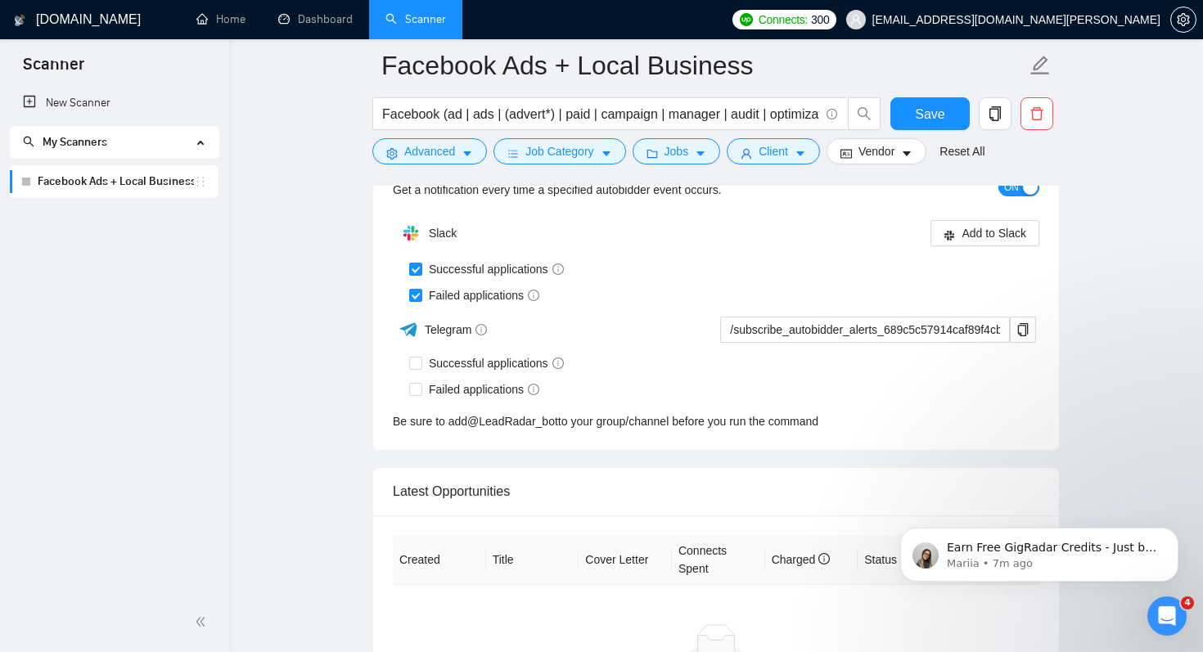
scroll to position [4878, 0]
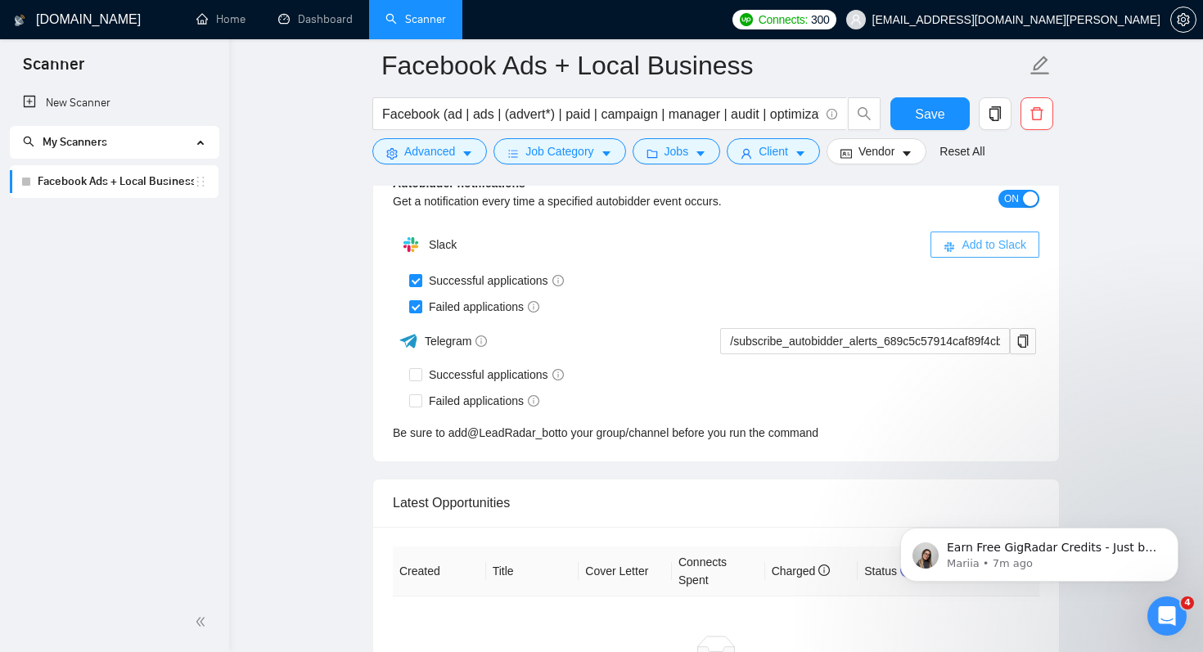
click at [998, 254] on span "Add to Slack" at bounding box center [994, 245] width 65 height 18
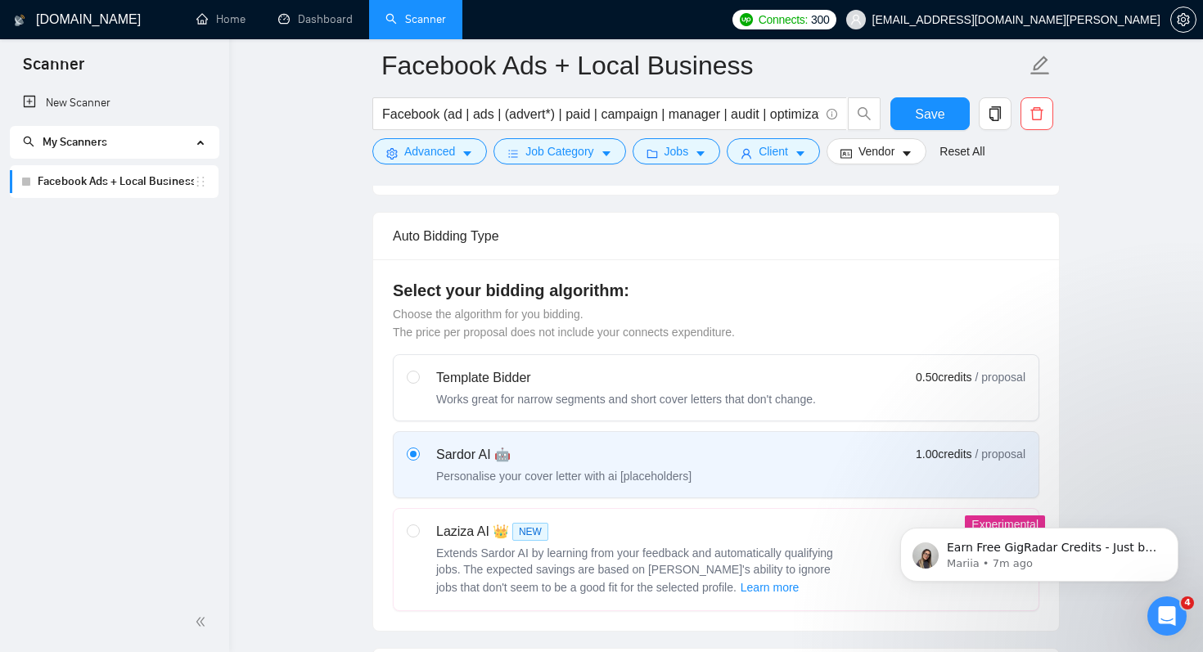
scroll to position [0, 0]
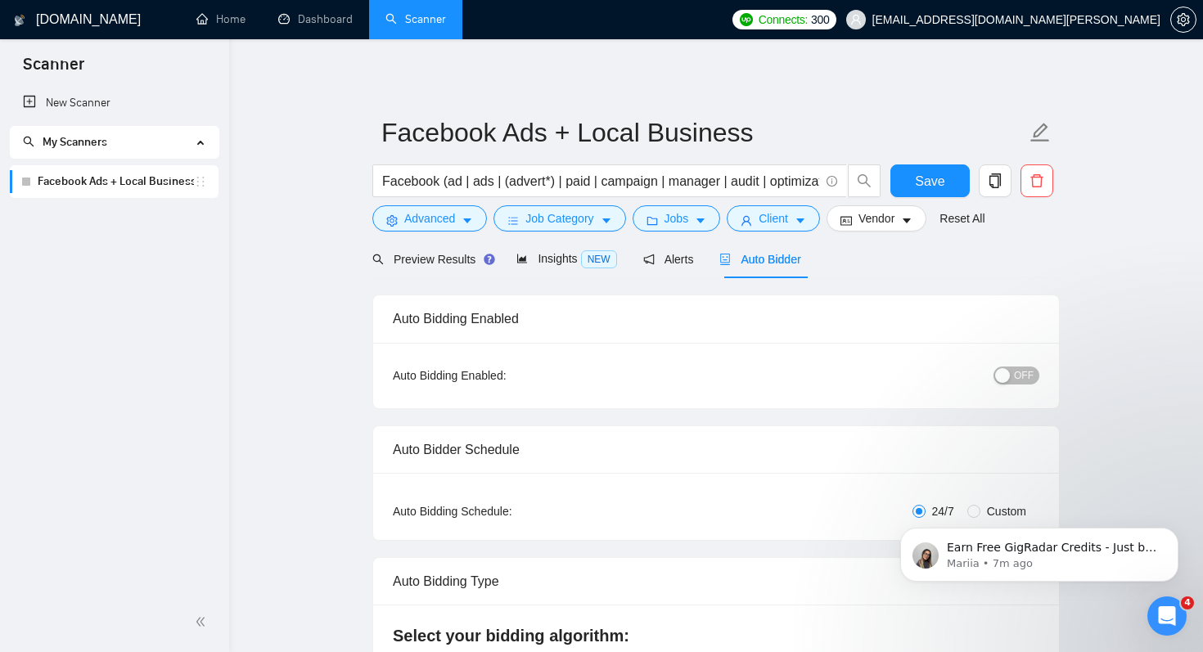
click at [1015, 379] on span "OFF" at bounding box center [1024, 376] width 20 height 18
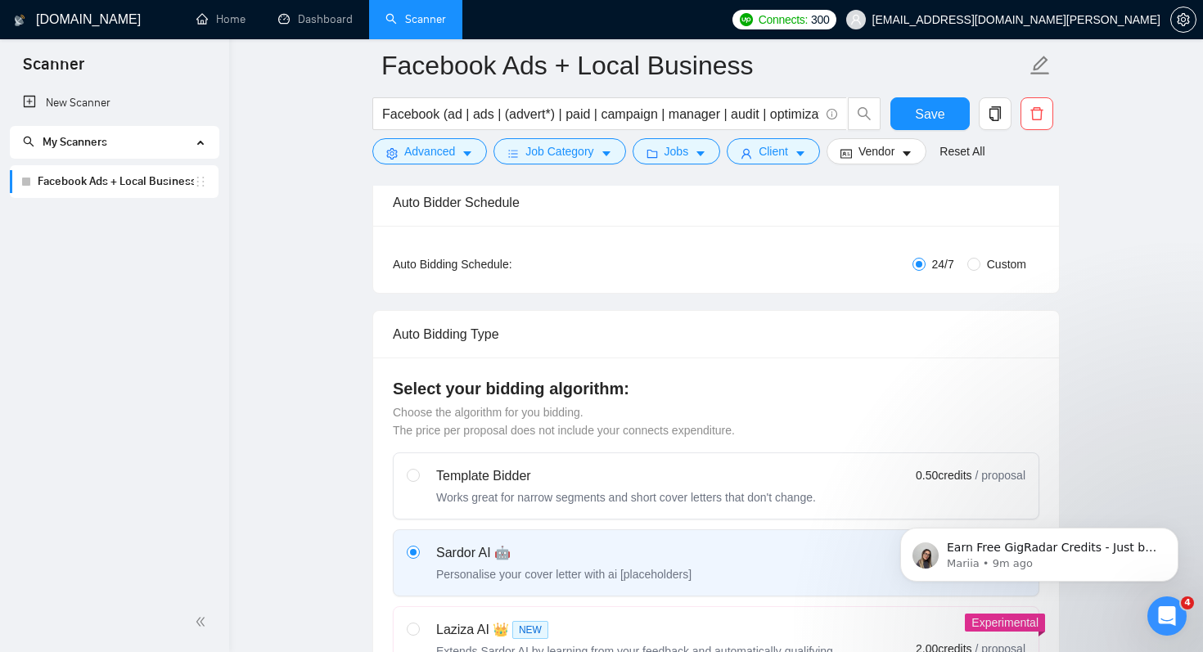
scroll to position [262, 0]
click at [933, 112] on span "Save" at bounding box center [929, 114] width 29 height 20
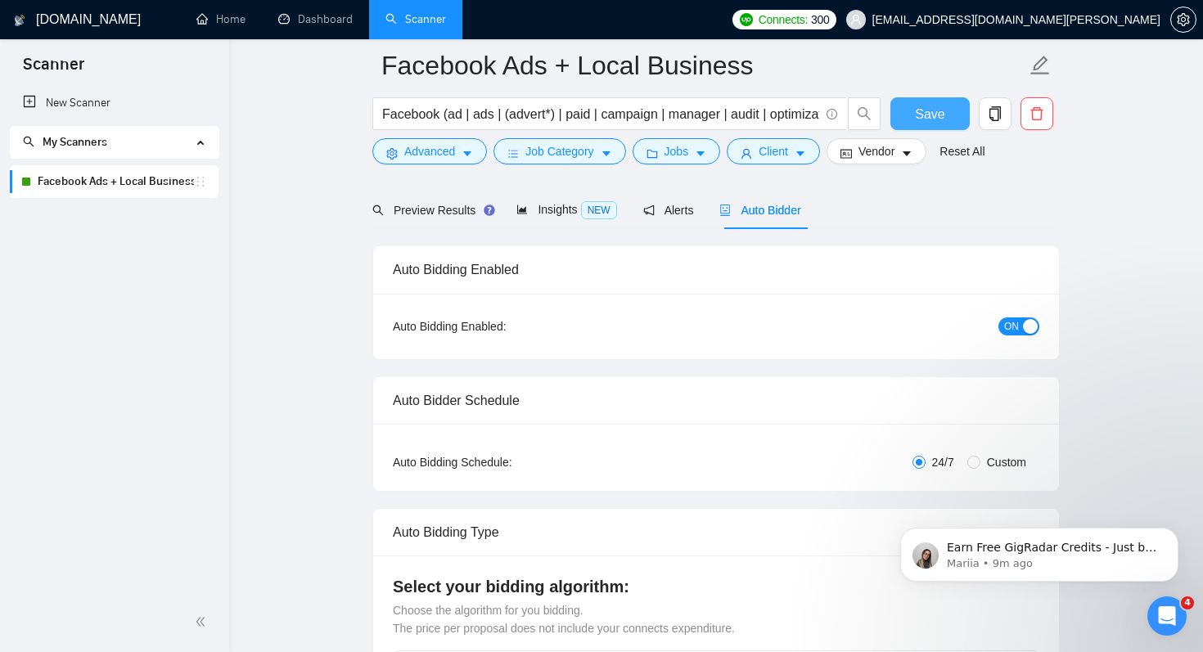
scroll to position [0, 0]
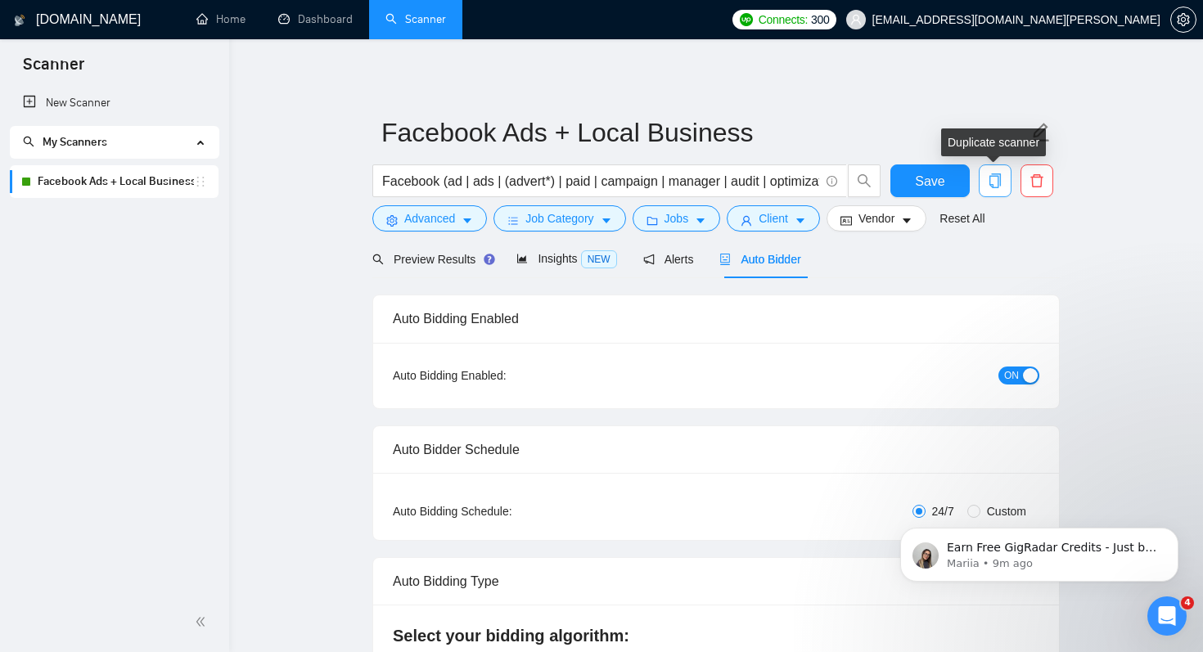
click at [998, 185] on icon "copy" at bounding box center [995, 181] width 15 height 15
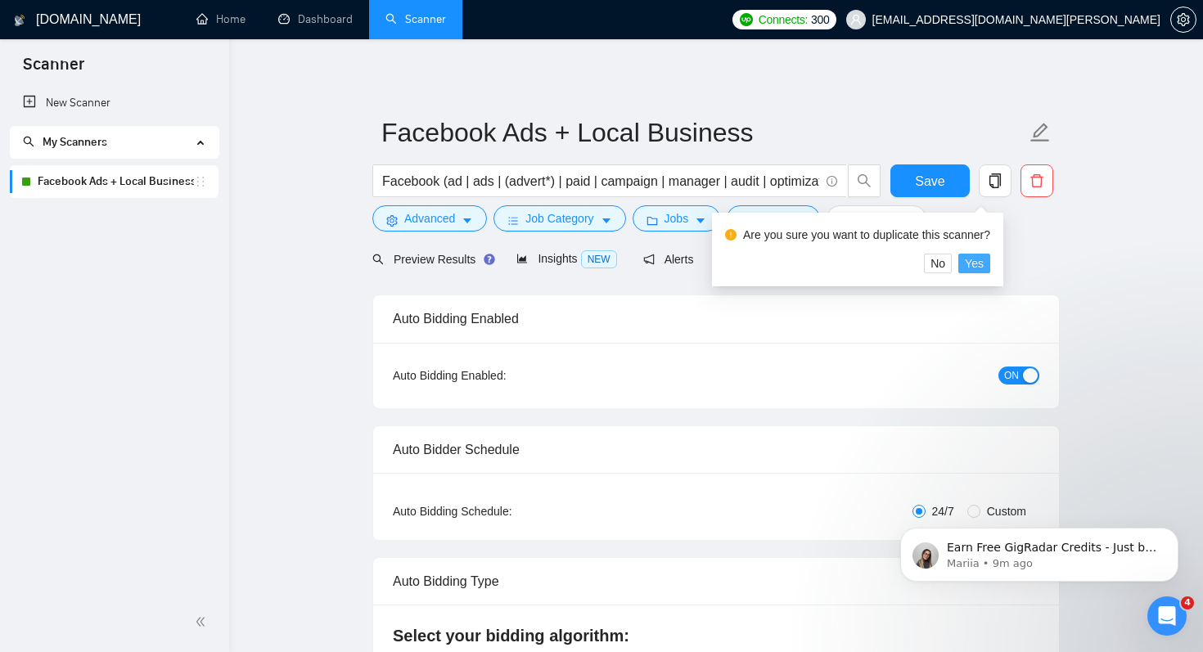
click at [984, 266] on span "Yes" at bounding box center [974, 264] width 19 height 18
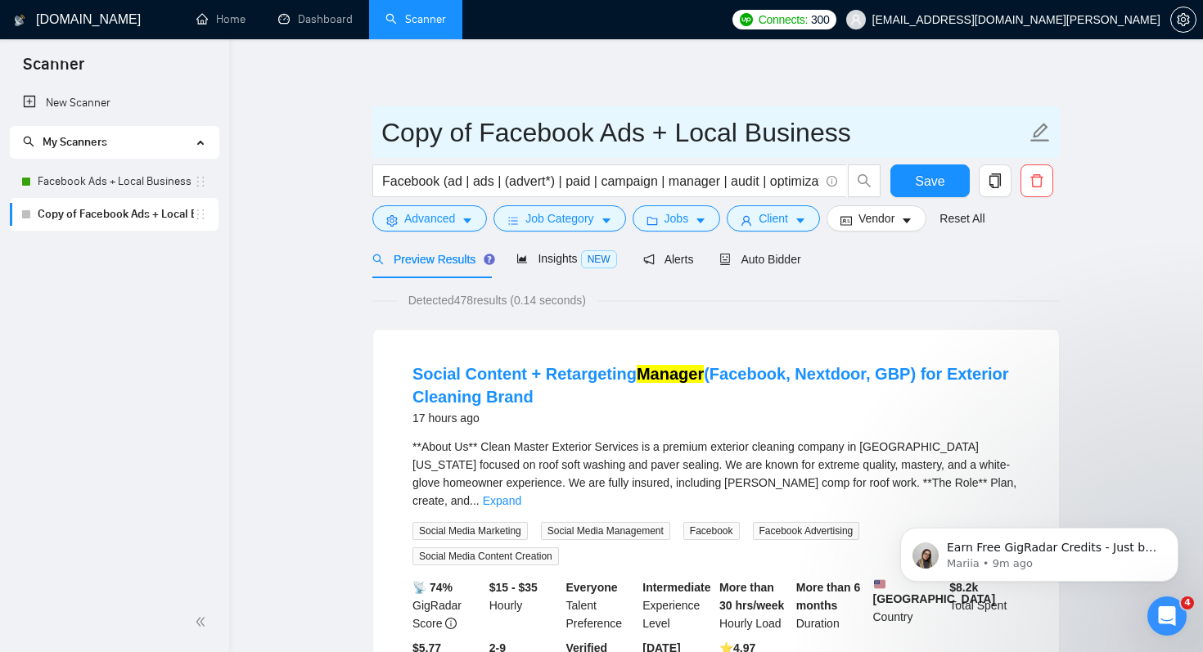
click at [482, 133] on input "Copy of Facebook Ads + Local Business" at bounding box center [703, 132] width 645 height 41
click at [577, 137] on input "Facebook Ads + Local Business" at bounding box center [703, 132] width 645 height 41
type input "Facebook Ads + Real State"
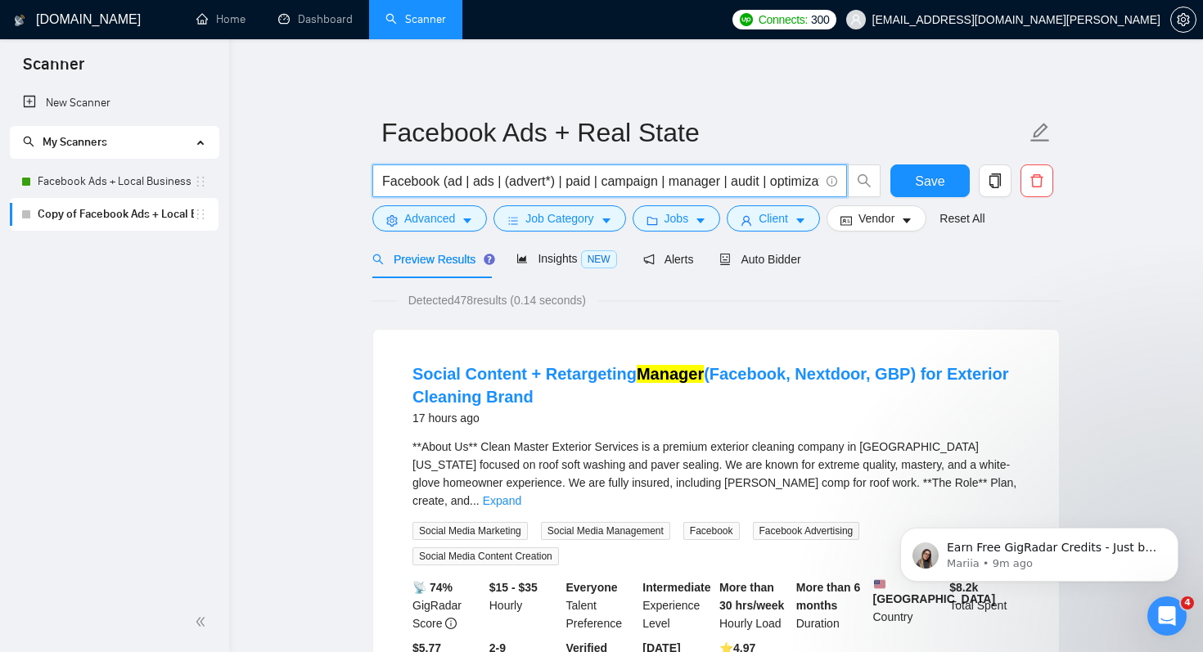
click at [686, 177] on input "Facebook (ad | ads | (advert*) | paid | campaign | manager | audit | optimizati…" at bounding box center [600, 181] width 437 height 20
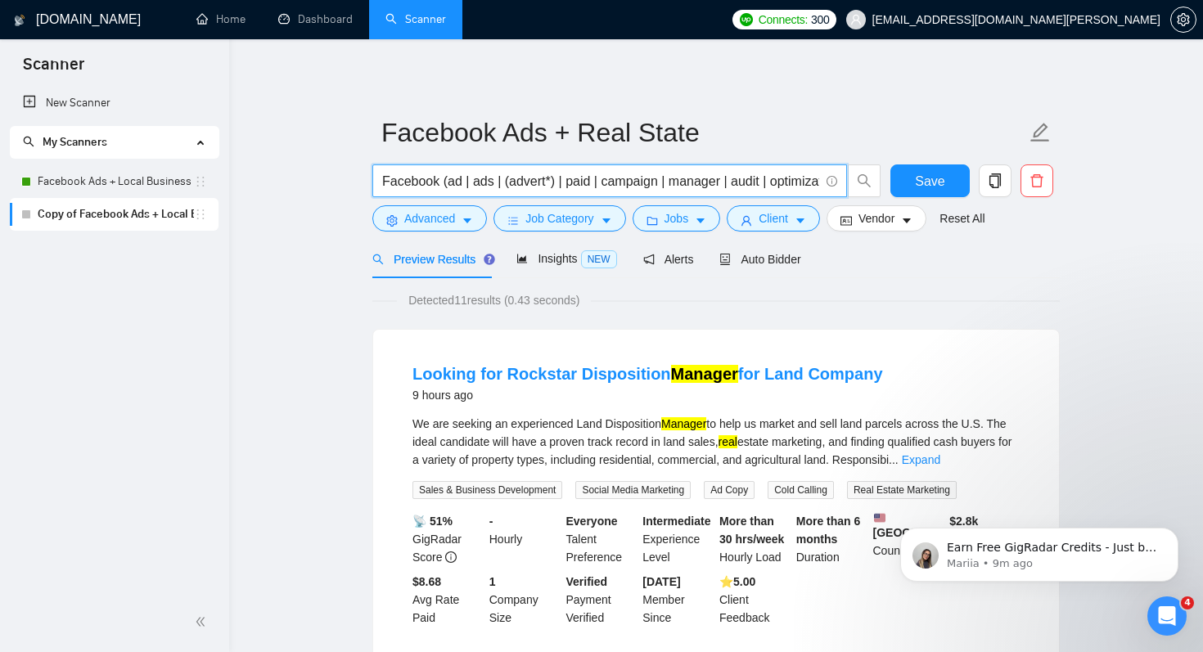
click at [794, 178] on input "Facebook (ad | ads | (advert*) | paid | campaign | manager | audit | optimizati…" at bounding box center [600, 181] width 437 height 20
paste input "e"
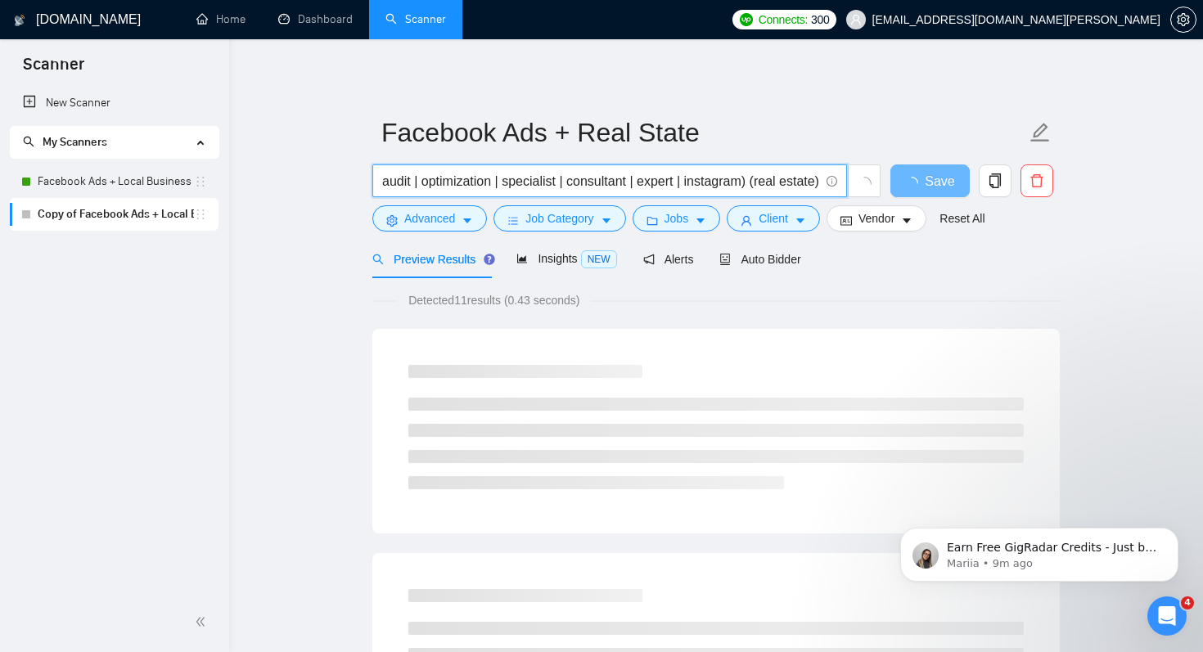
type input "Facebook (ad | ads | (advert*) | paid | campaign | manager | audit | optimizati…"
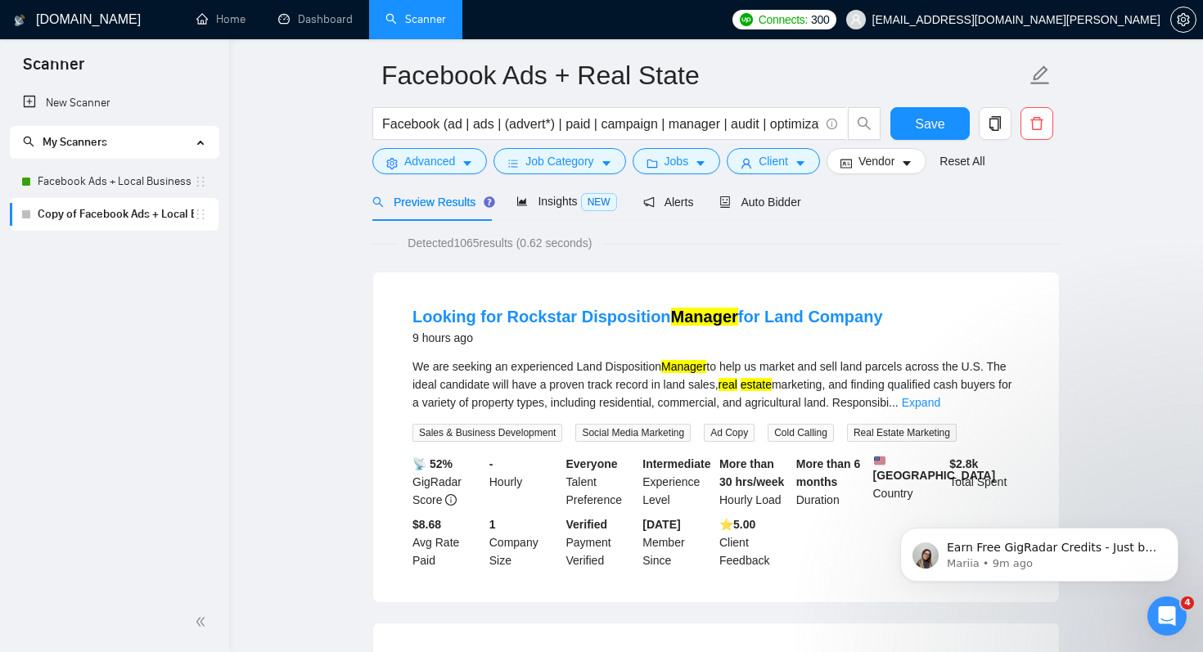
scroll to position [69, 0]
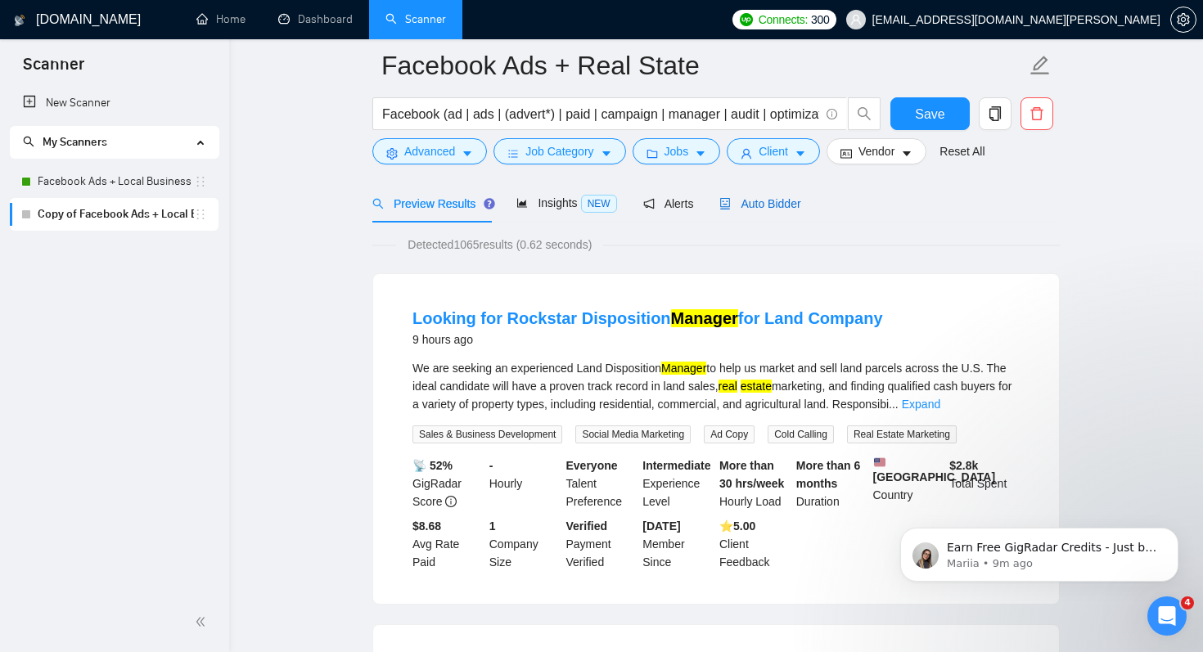
click at [778, 205] on span "Auto Bidder" at bounding box center [759, 203] width 81 height 13
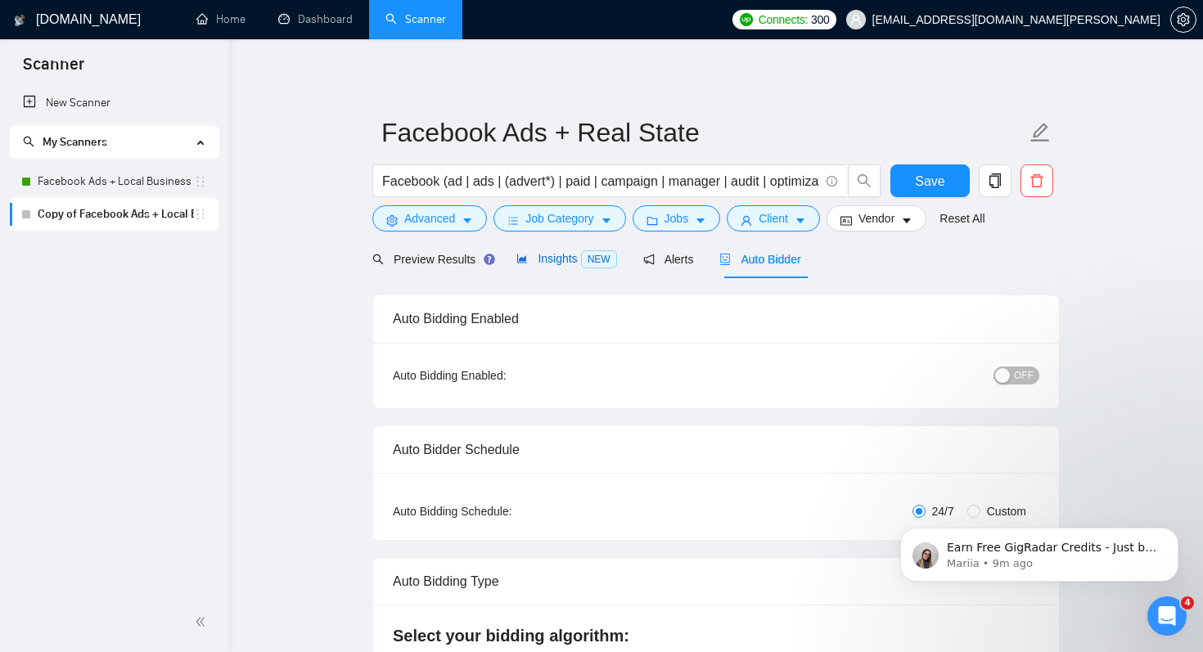
click at [557, 267] on div "Insights NEW" at bounding box center [566, 259] width 100 height 19
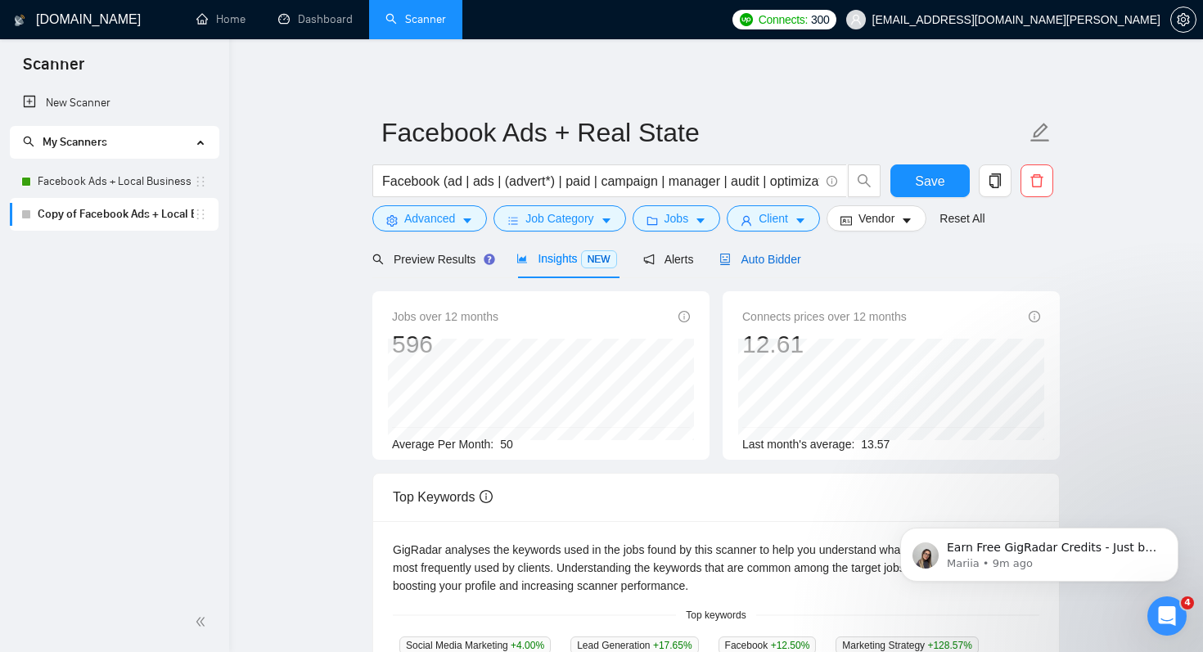
click at [782, 259] on span "Auto Bidder" at bounding box center [759, 259] width 81 height 13
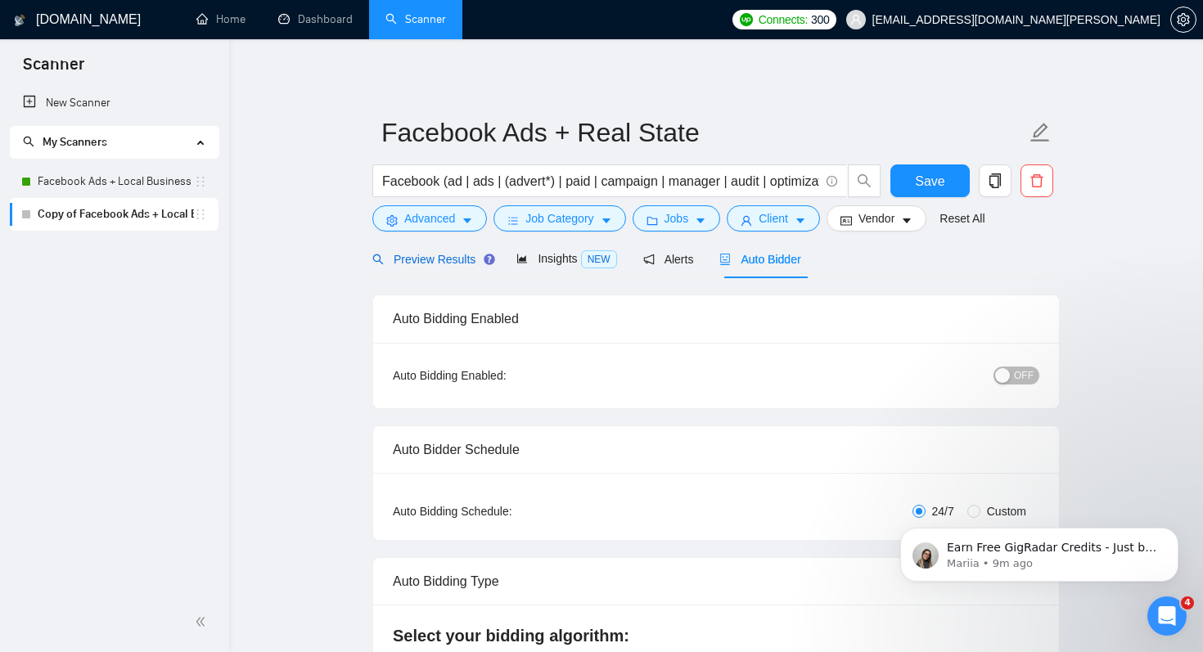
click at [445, 259] on span "Preview Results" at bounding box center [431, 259] width 118 height 13
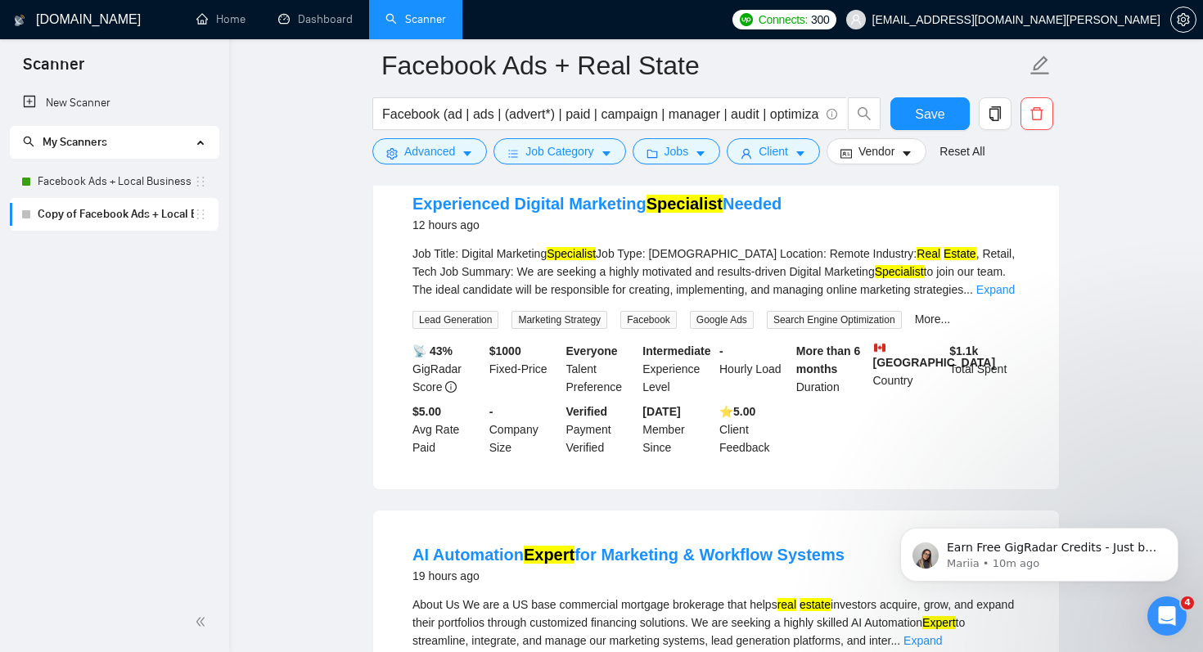
scroll to position [532, 0]
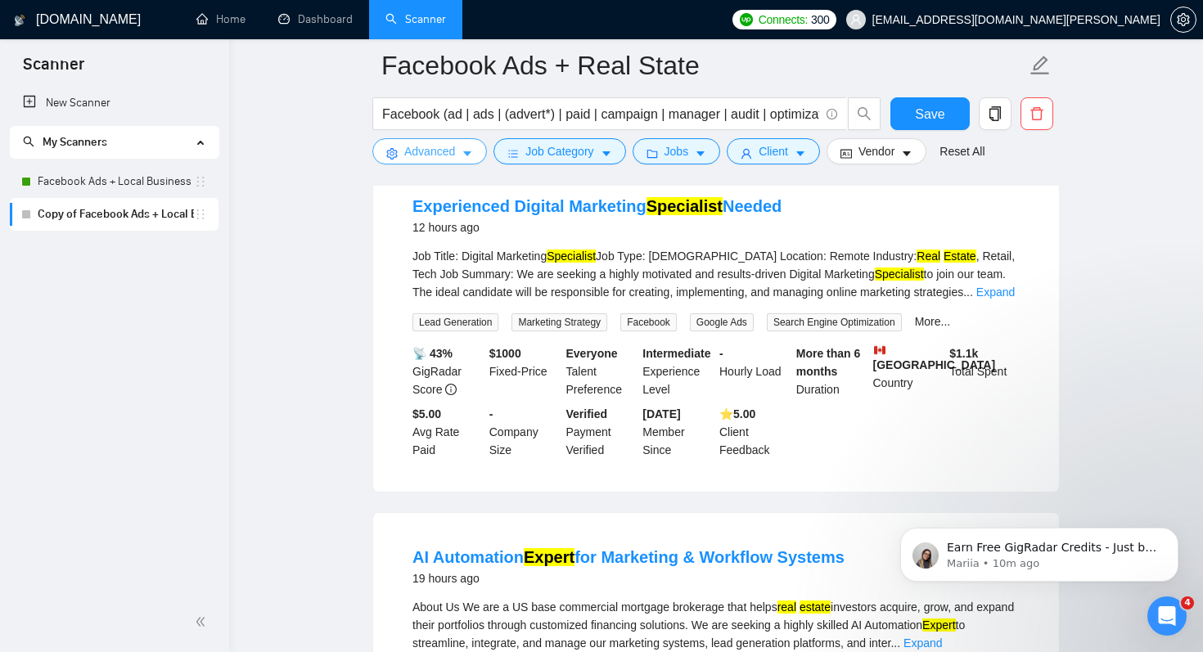
click at [453, 155] on span "Advanced" at bounding box center [429, 151] width 51 height 18
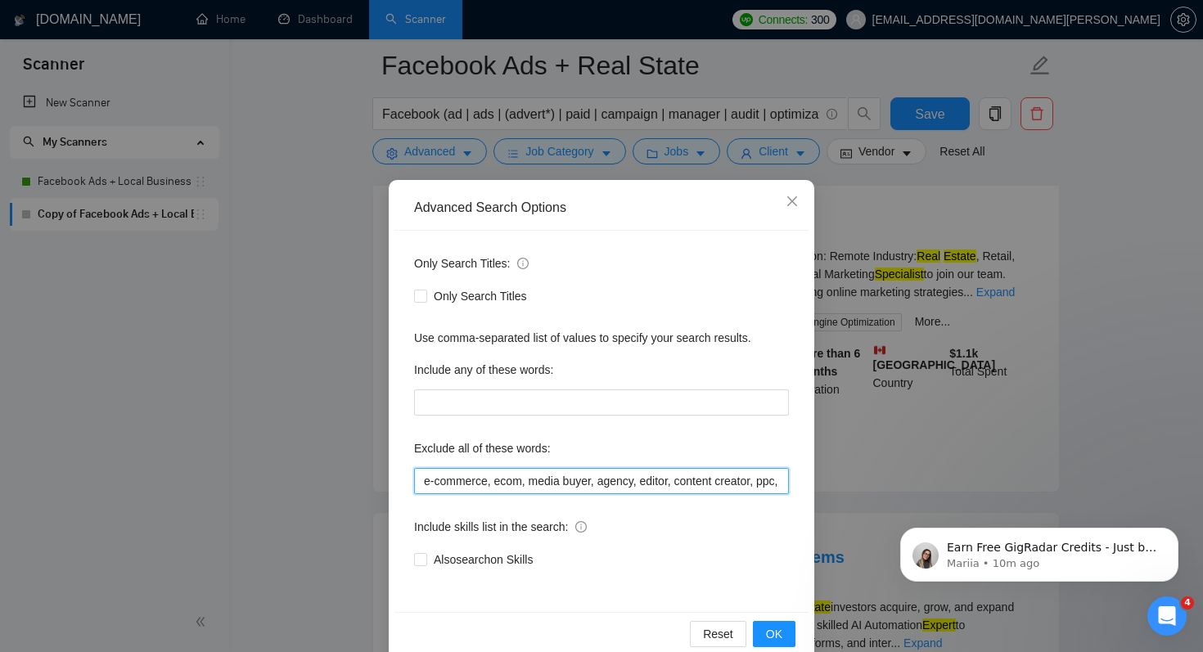
click at [495, 479] on input "e-commerce, ecom, media buyer, agency, editor, content creator, ppc, saas, star…" at bounding box center [601, 481] width 375 height 26
click at [665, 435] on div "Exclude all of these words:" at bounding box center [601, 451] width 375 height 33
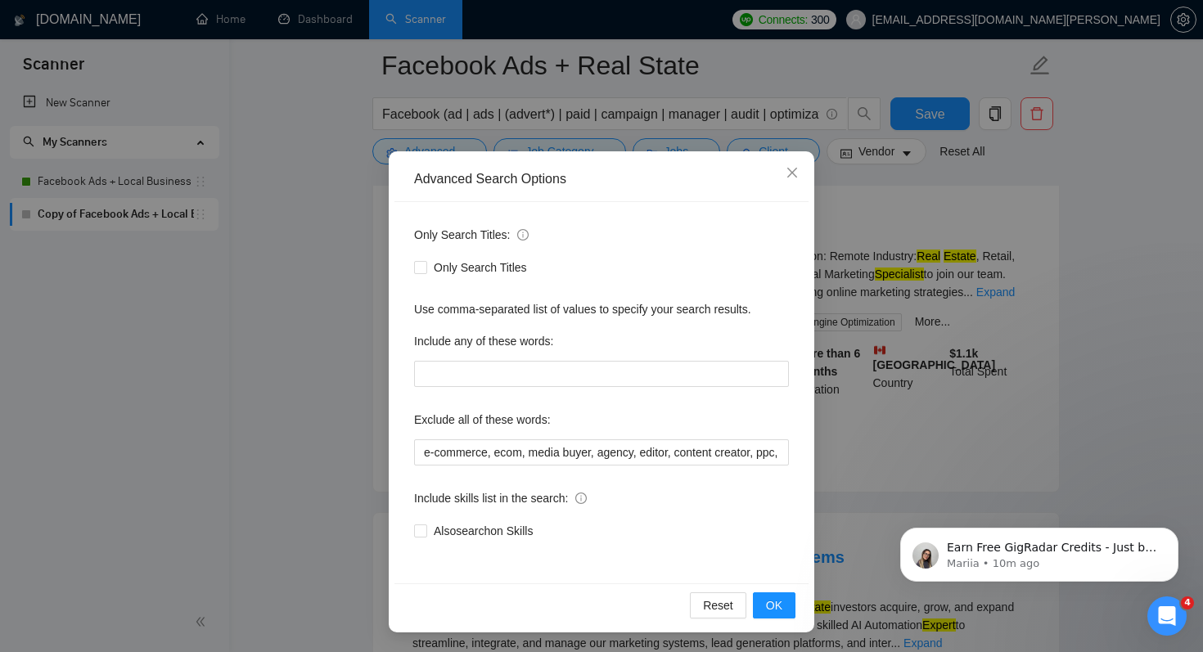
scroll to position [0, 0]
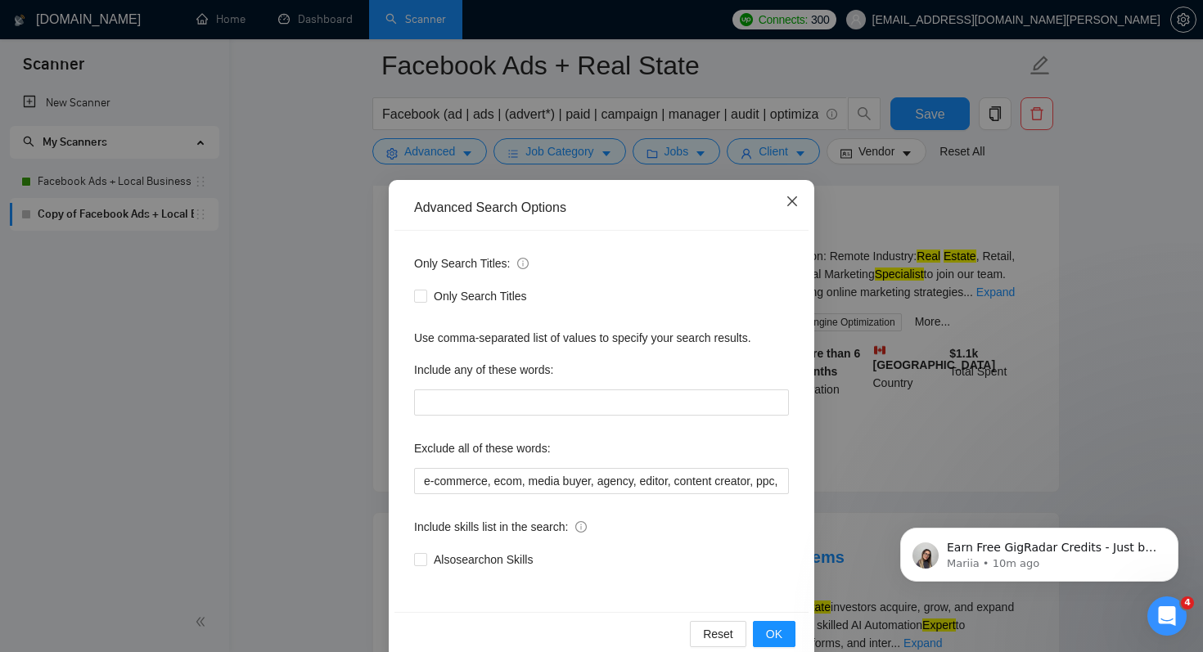
click at [792, 195] on span "Close" at bounding box center [792, 202] width 44 height 44
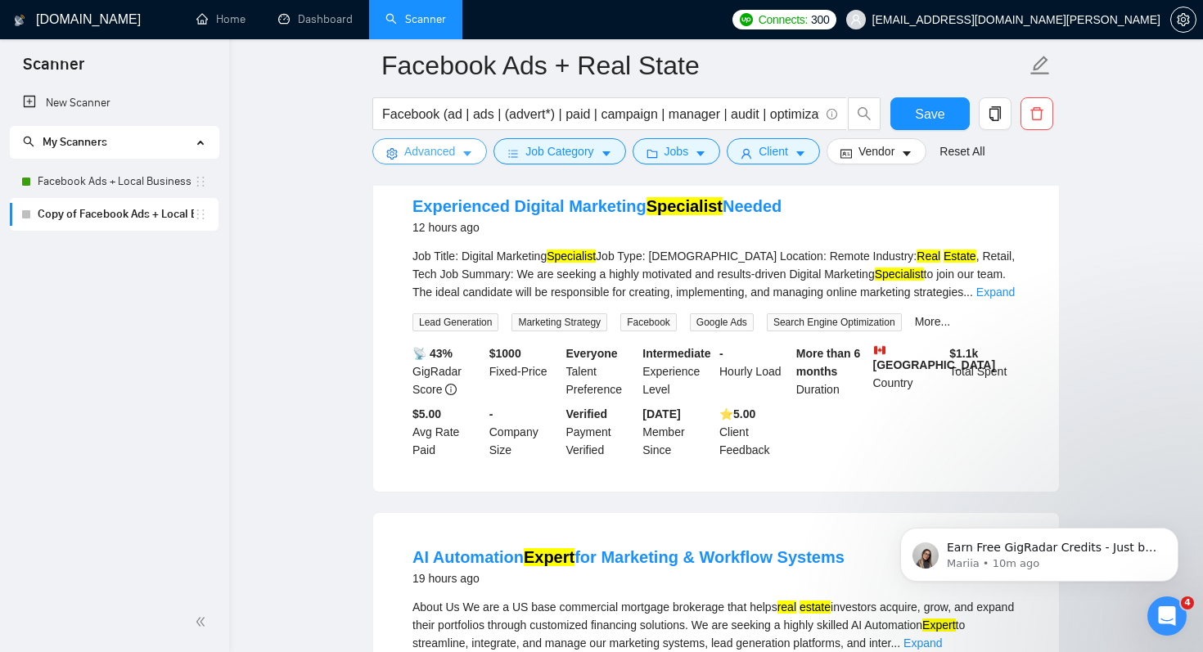
click at [457, 152] on button "Advanced" at bounding box center [429, 151] width 115 height 26
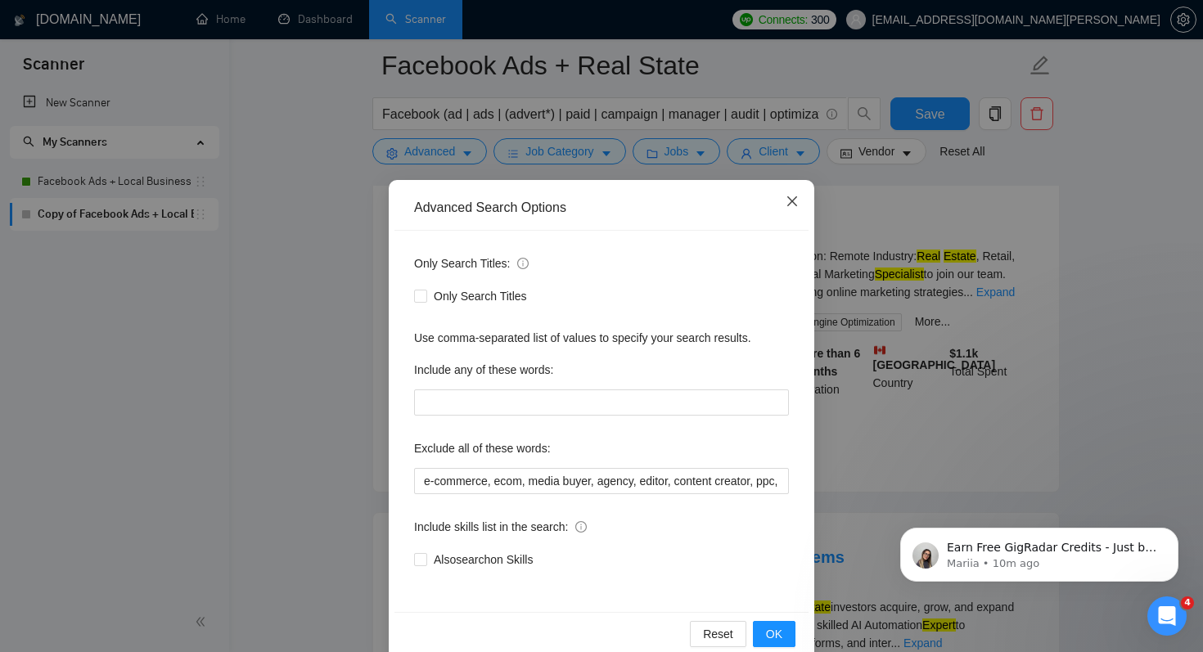
click at [799, 196] on span "Close" at bounding box center [792, 202] width 44 height 44
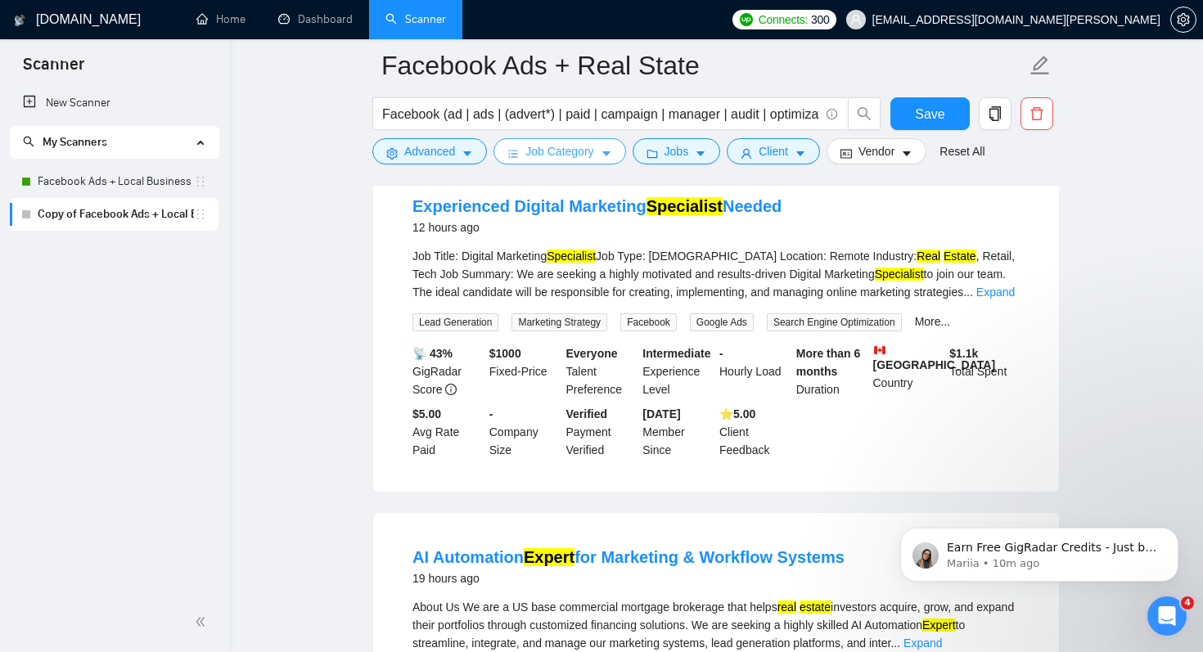
click at [608, 152] on icon "caret-down" at bounding box center [606, 154] width 8 height 5
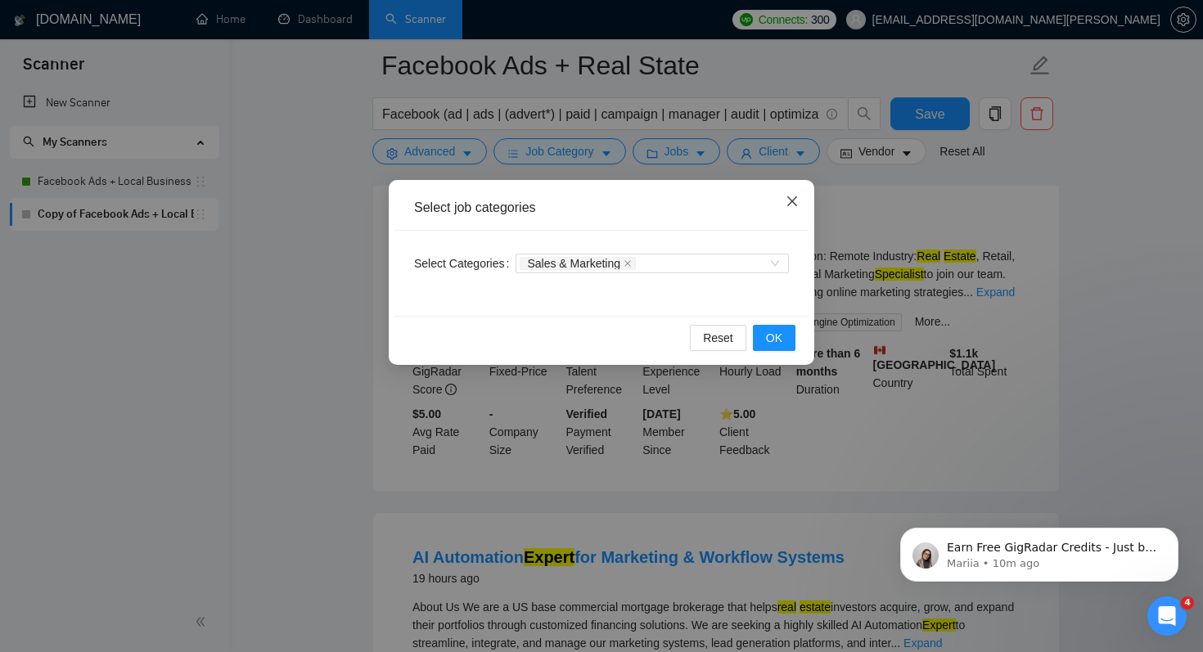
click at [800, 203] on span "Close" at bounding box center [792, 202] width 44 height 44
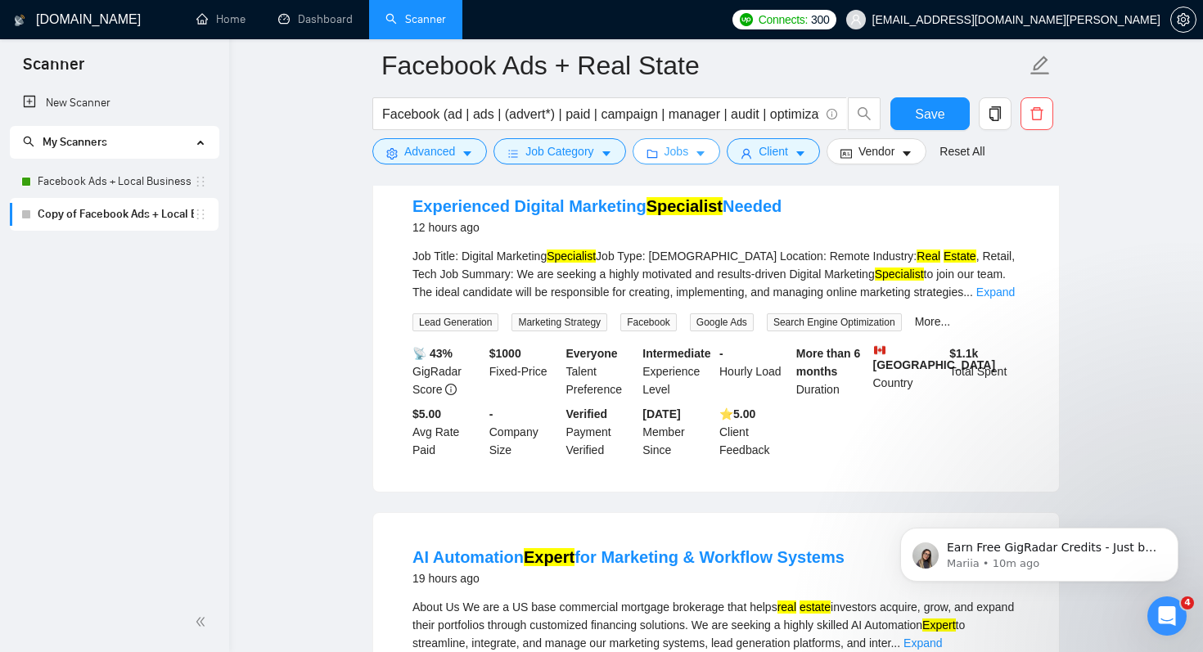
click at [705, 155] on icon "caret-down" at bounding box center [700, 154] width 8 height 5
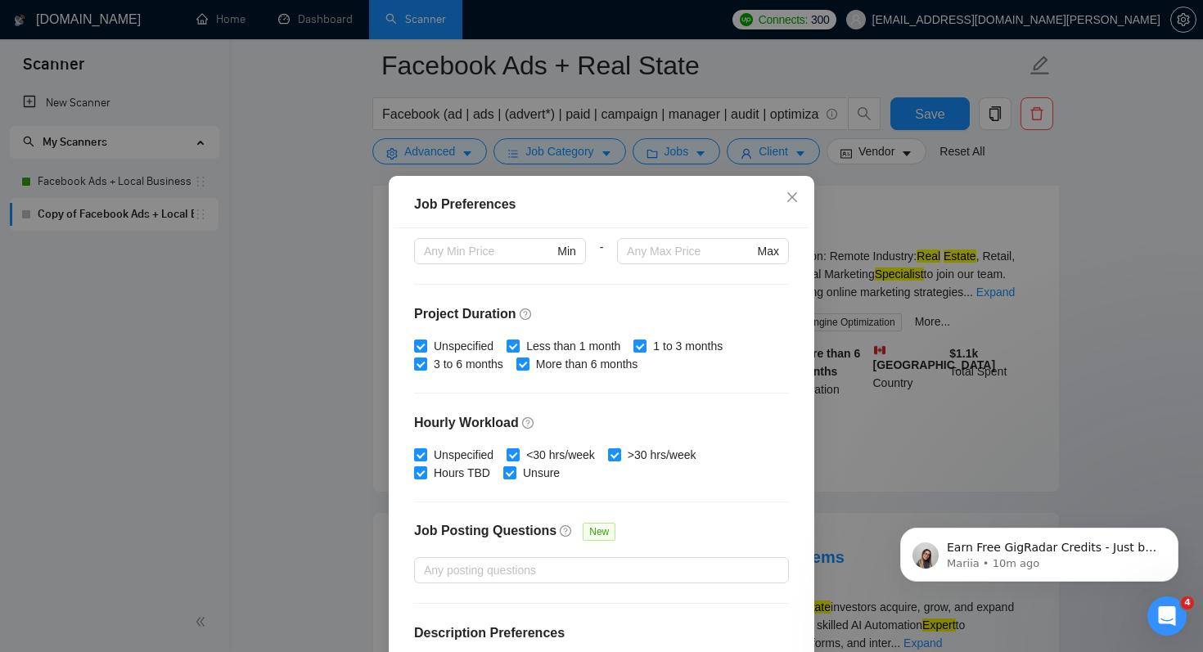
scroll to position [426, 0]
click at [620, 453] on input ">30 hrs/week" at bounding box center [613, 452] width 11 height 11
checkbox input "false"
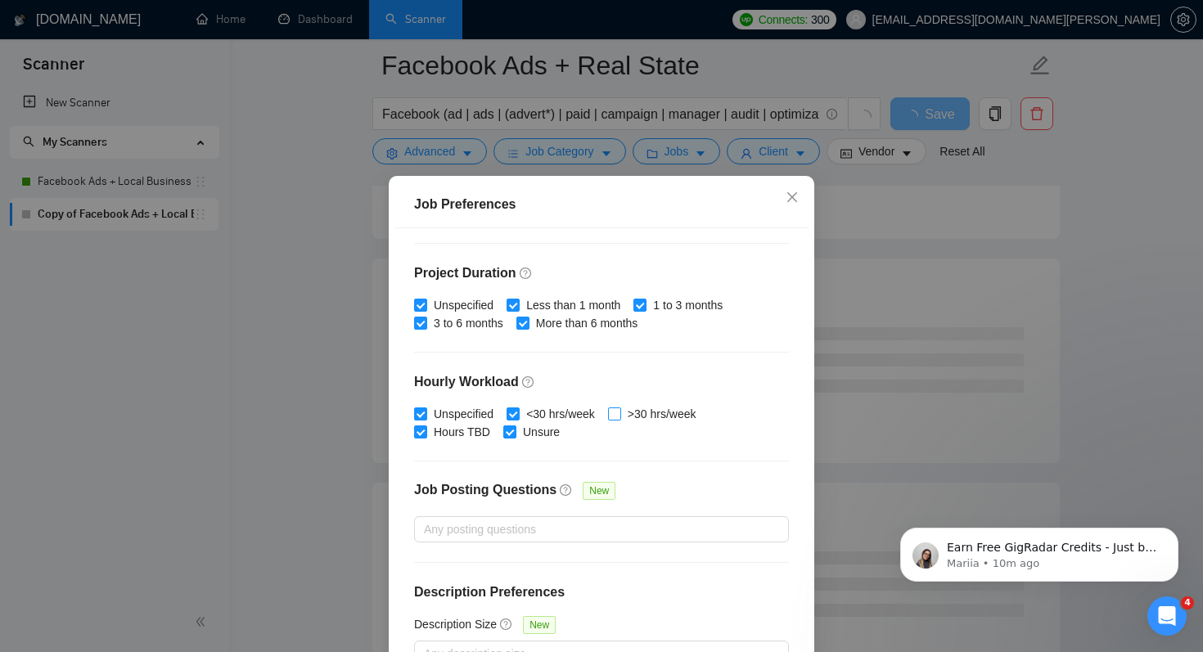
scroll to position [105, 0]
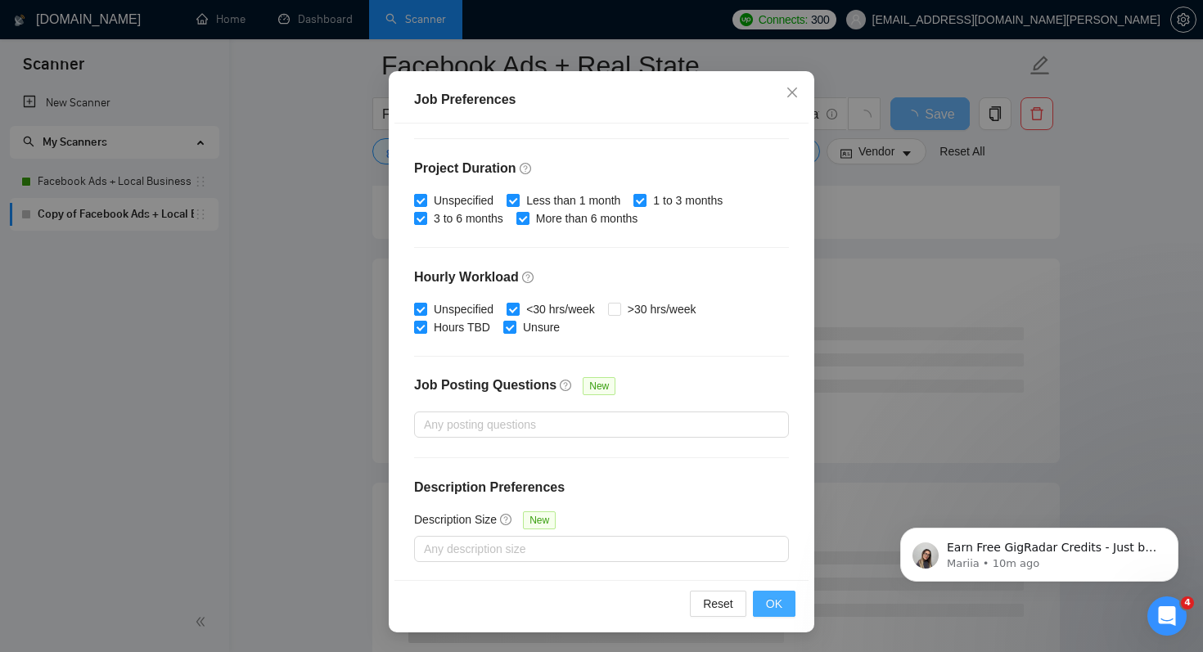
click at [785, 602] on button "OK" at bounding box center [774, 604] width 43 height 26
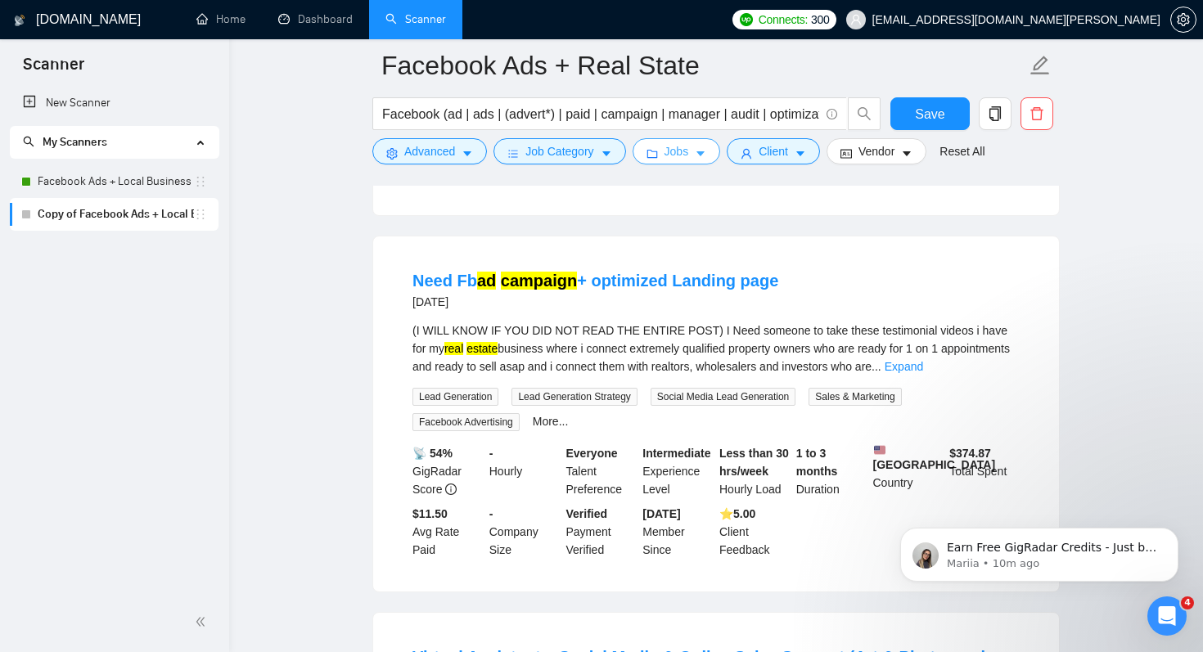
scroll to position [455, 0]
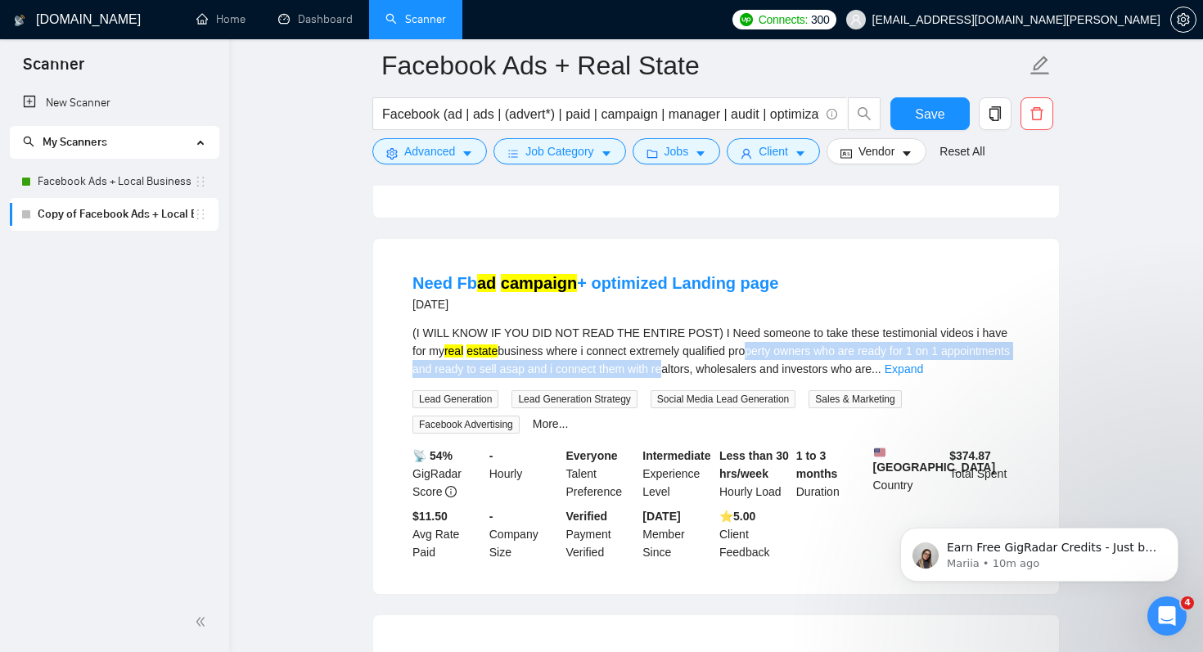
drag, startPoint x: 759, startPoint y: 343, endPoint x: 743, endPoint y: 362, distance: 24.9
click at [743, 362] on div "(I WILL KNOW IF YOU DID NOT READ THE ENTIRE POST) I Need someone to take these …" at bounding box center [715, 351] width 607 height 54
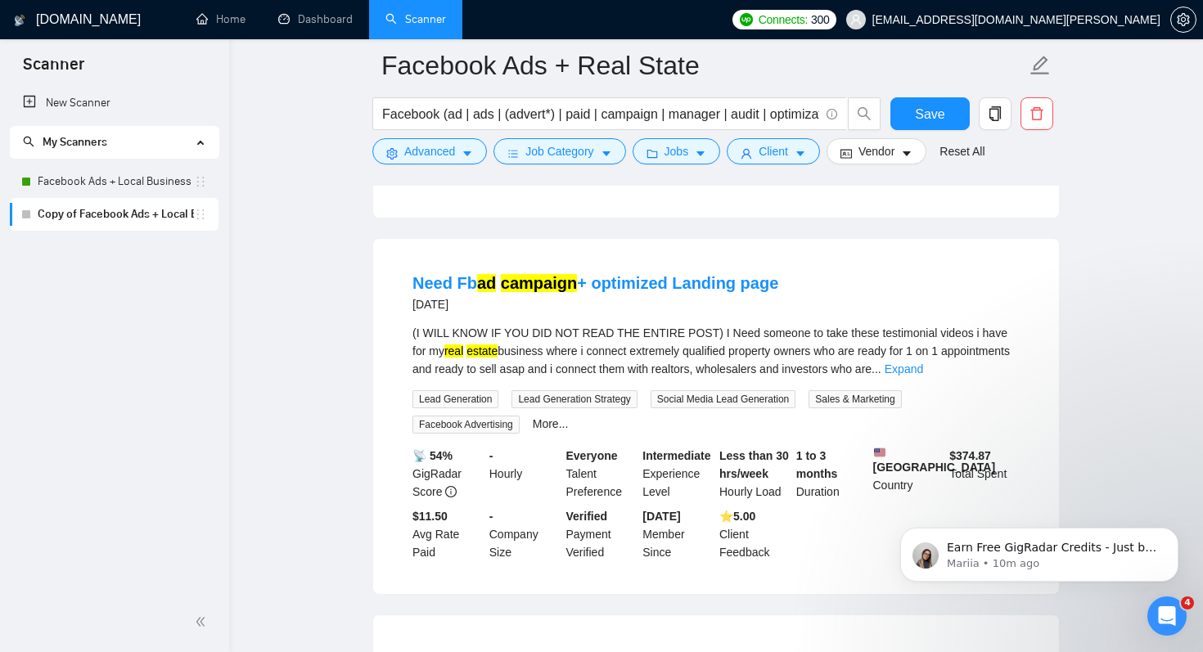
click at [782, 358] on div "(I WILL KNOW IF YOU DID NOT READ THE ENTIRE POST) I Need someone to take these …" at bounding box center [715, 351] width 607 height 54
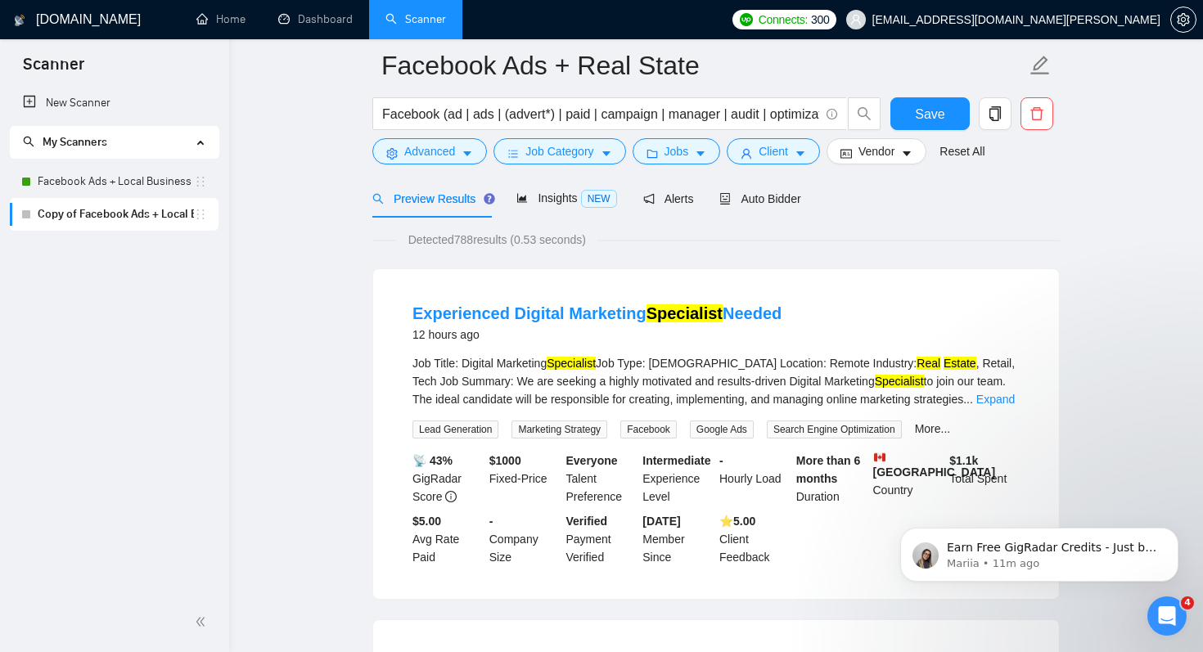
scroll to position [71, 0]
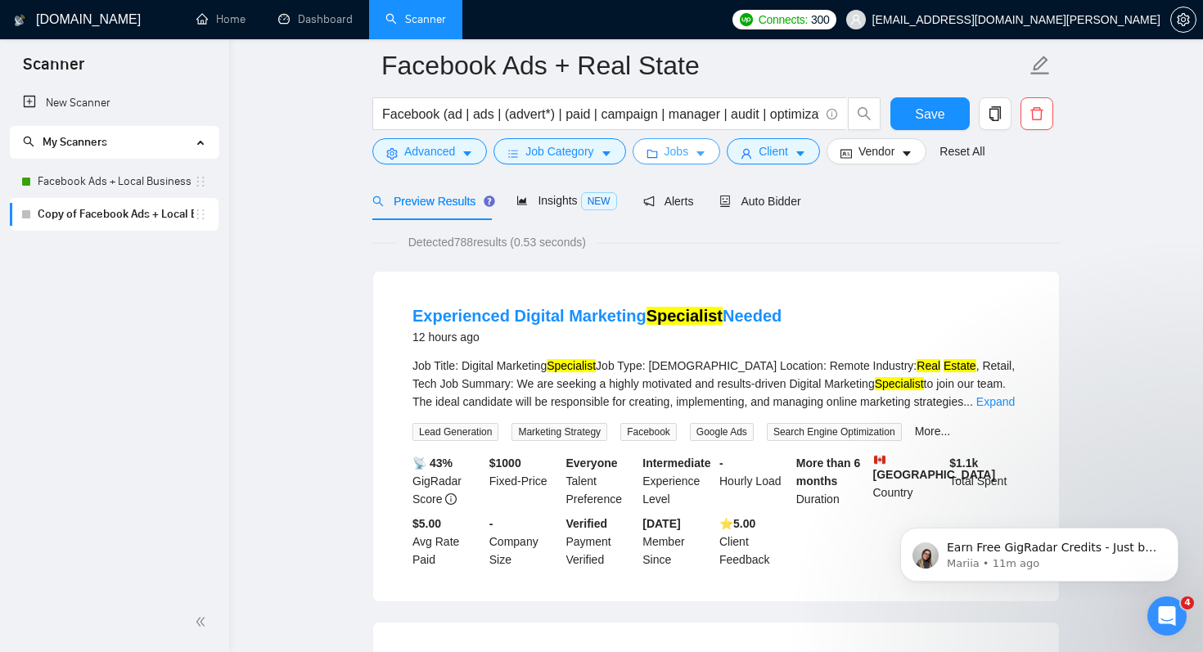
click at [705, 153] on icon "caret-down" at bounding box center [700, 154] width 8 height 5
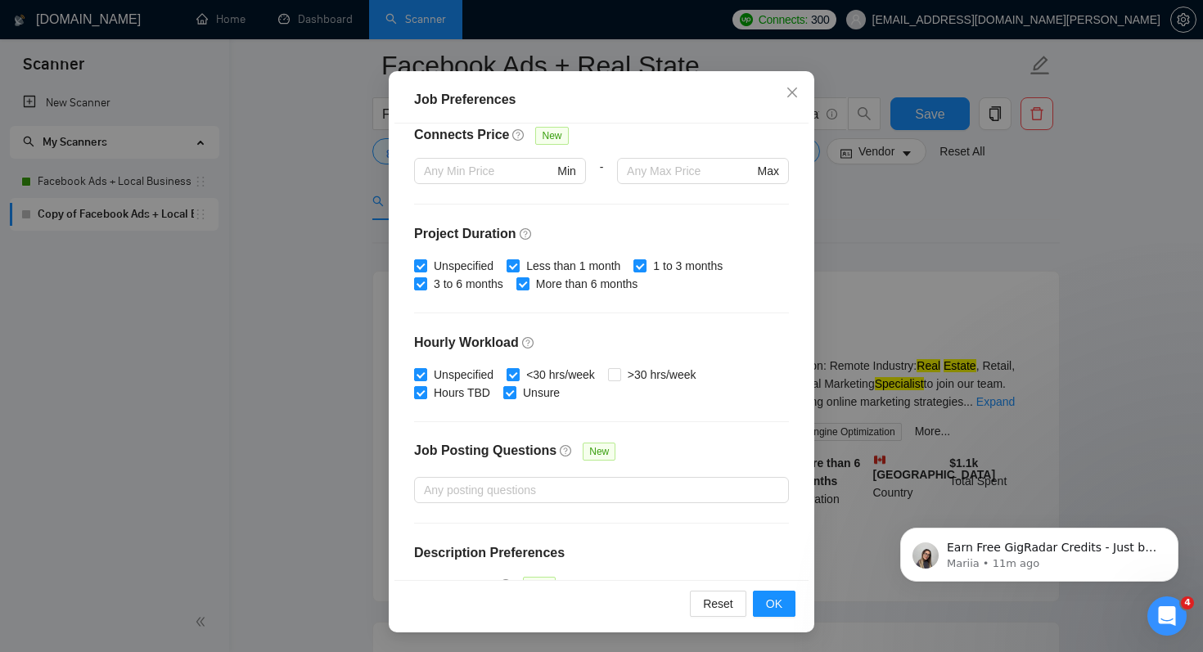
scroll to position [399, 0]
click at [786, 600] on button "OK" at bounding box center [774, 604] width 43 height 26
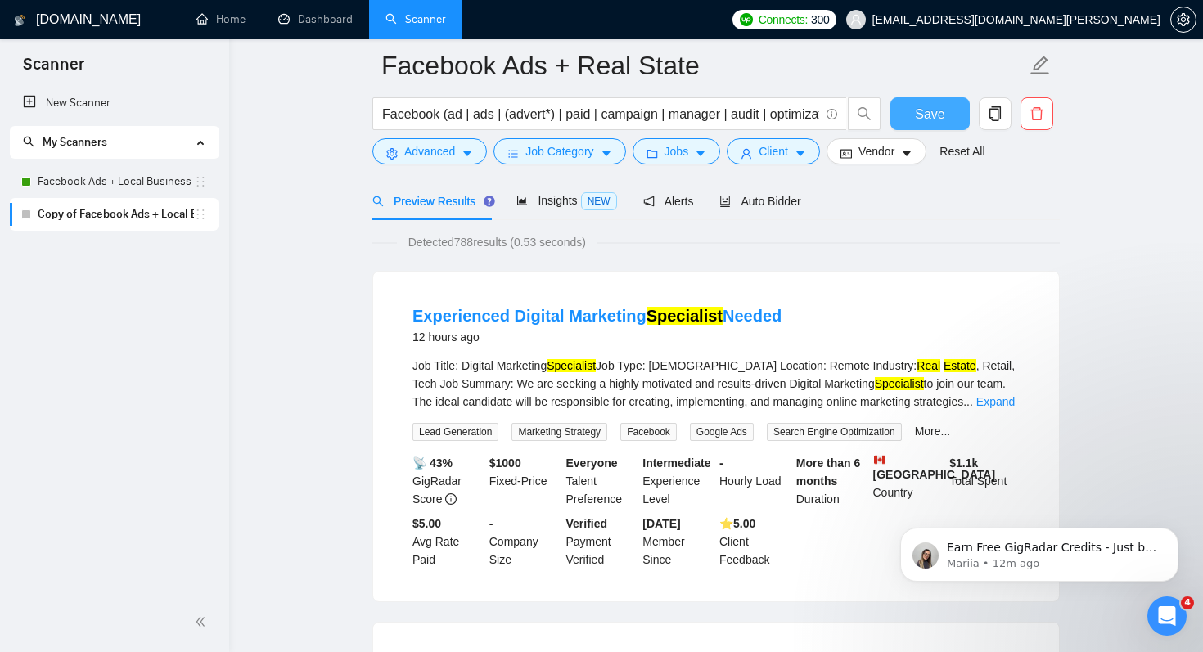
click at [936, 110] on span "Save" at bounding box center [929, 114] width 29 height 20
click at [82, 180] on link "Facebook Ads + Local Business" at bounding box center [116, 181] width 156 height 33
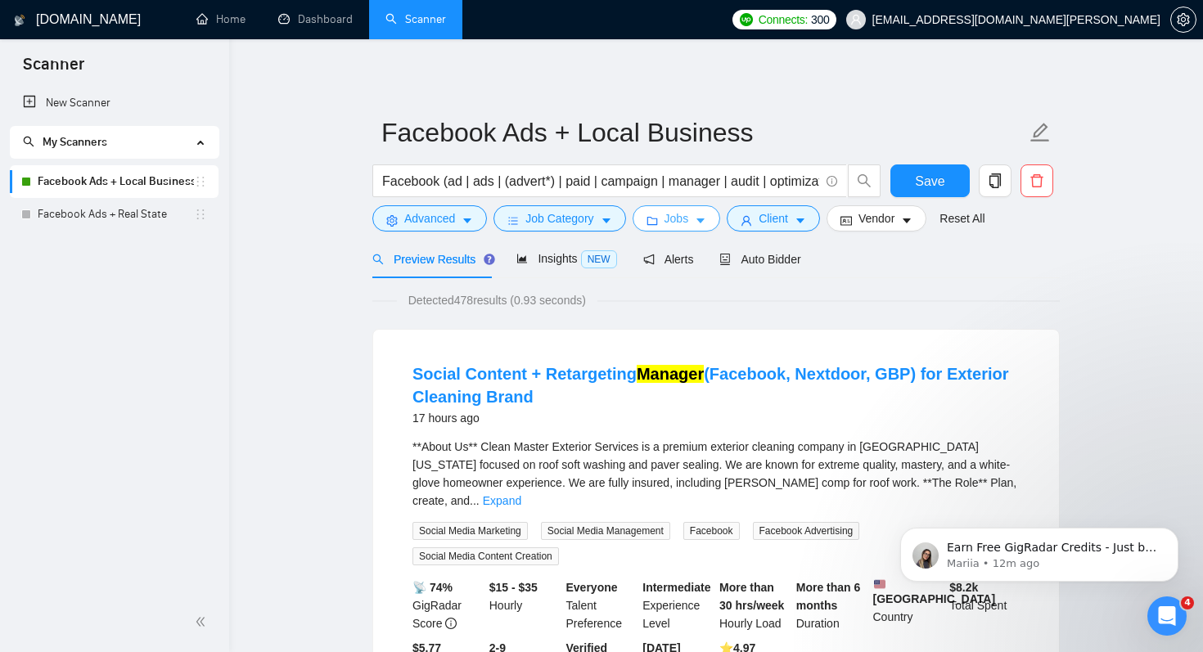
click at [701, 222] on icon "caret-down" at bounding box center [700, 220] width 11 height 11
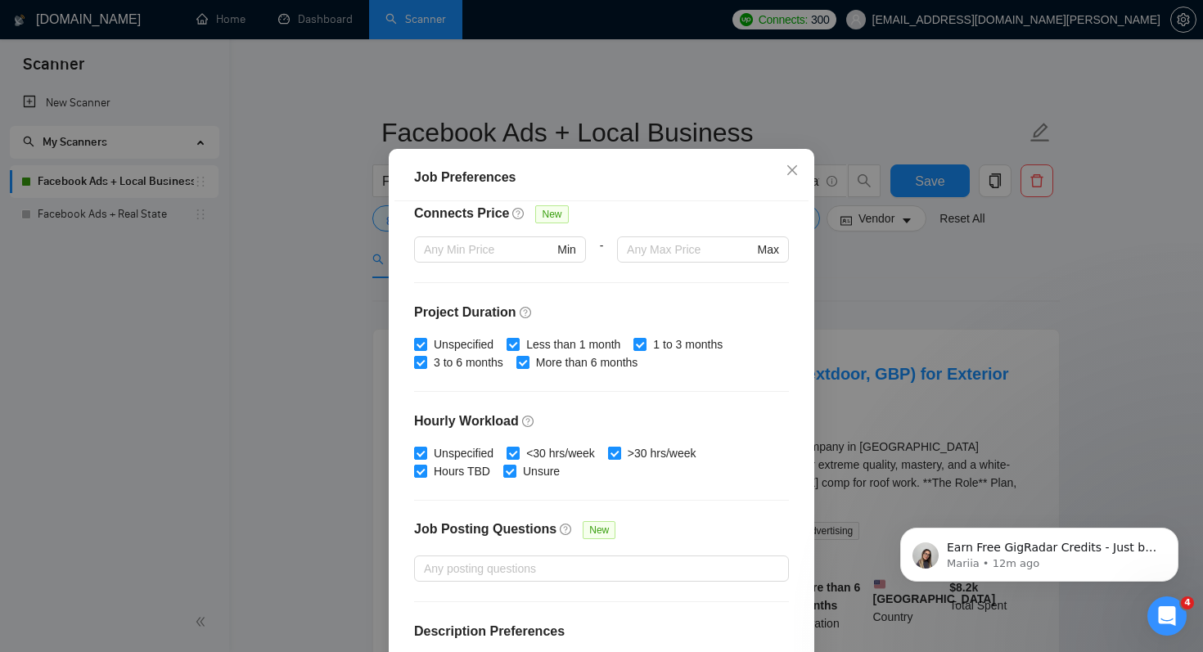
click at [620, 458] on input ">30 hrs/week" at bounding box center [613, 452] width 11 height 11
checkbox input "false"
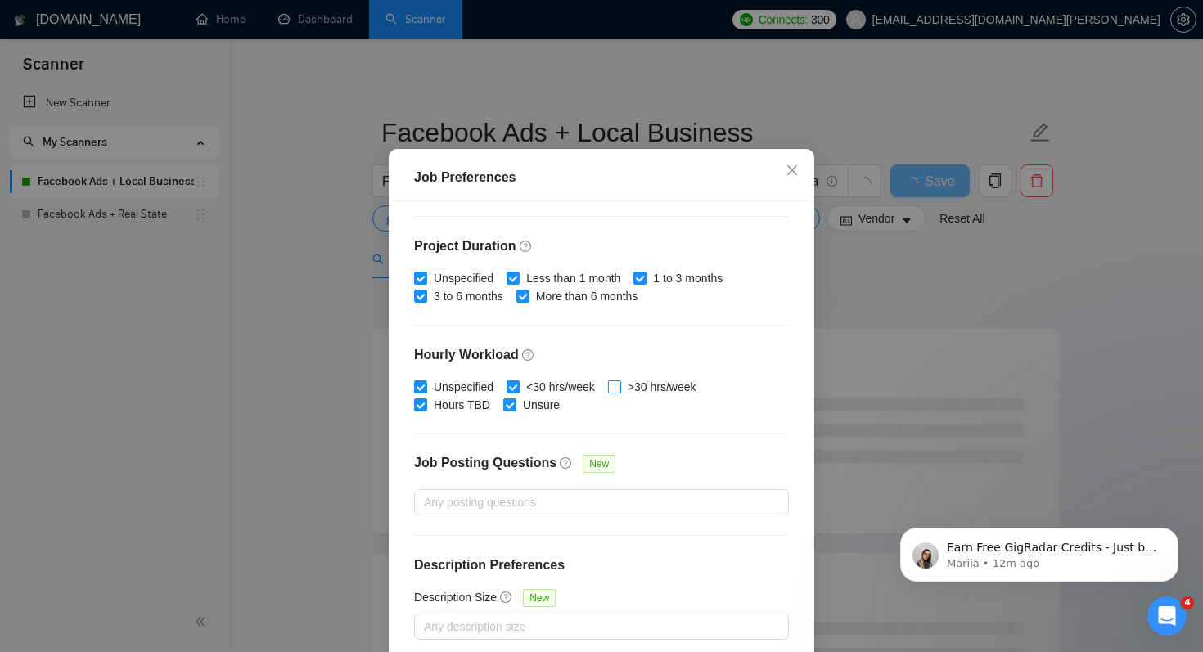
scroll to position [105, 0]
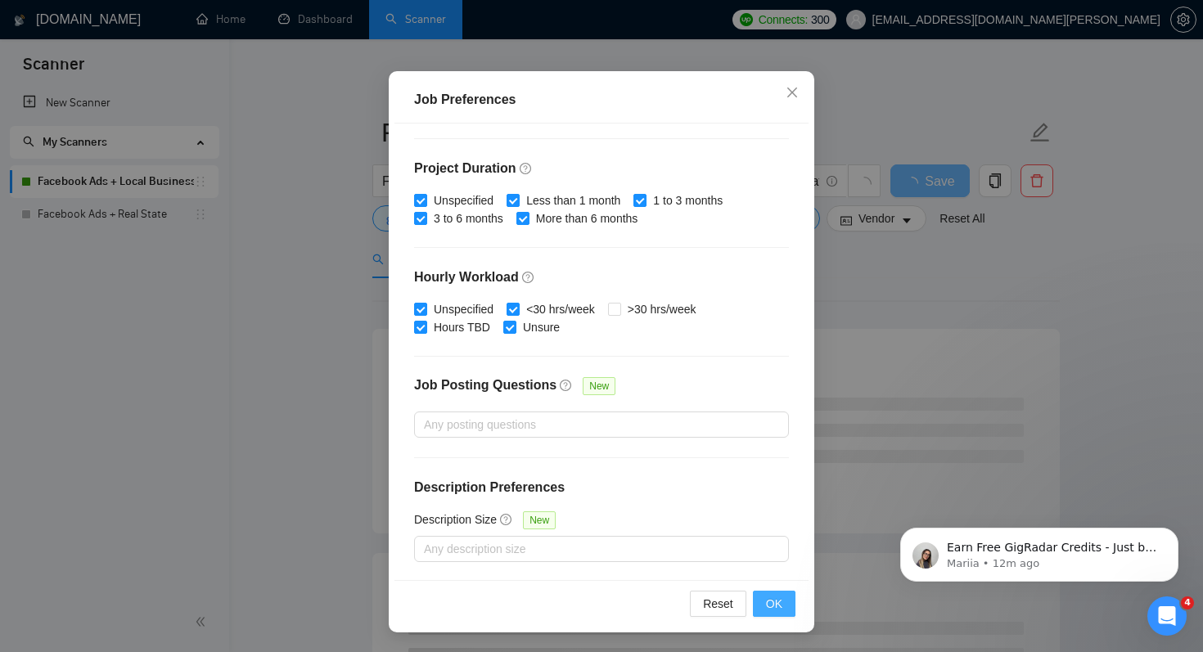
click at [786, 606] on button "OK" at bounding box center [774, 604] width 43 height 26
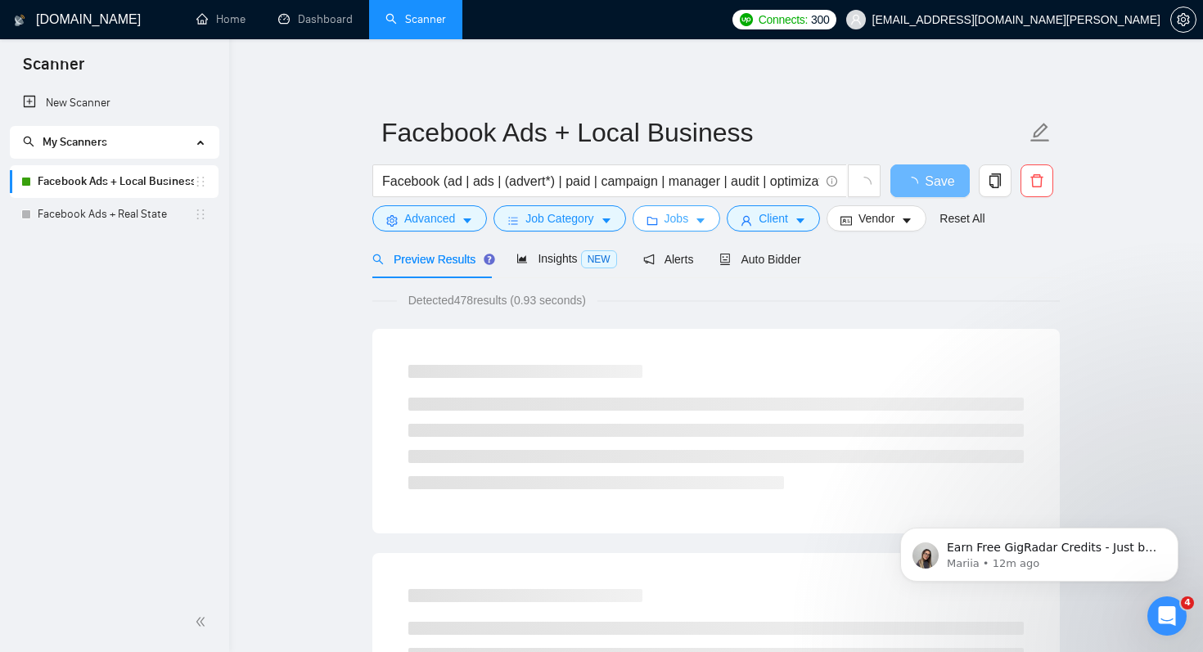
click at [706, 223] on icon "caret-down" at bounding box center [700, 220] width 11 height 11
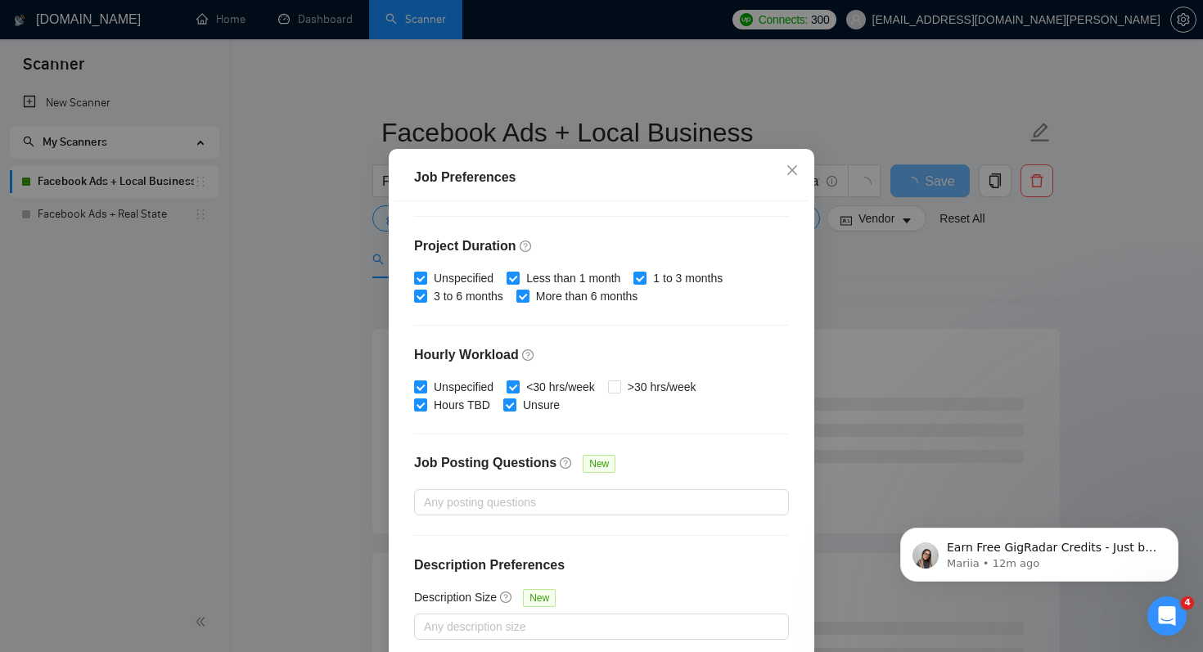
scroll to position [105, 0]
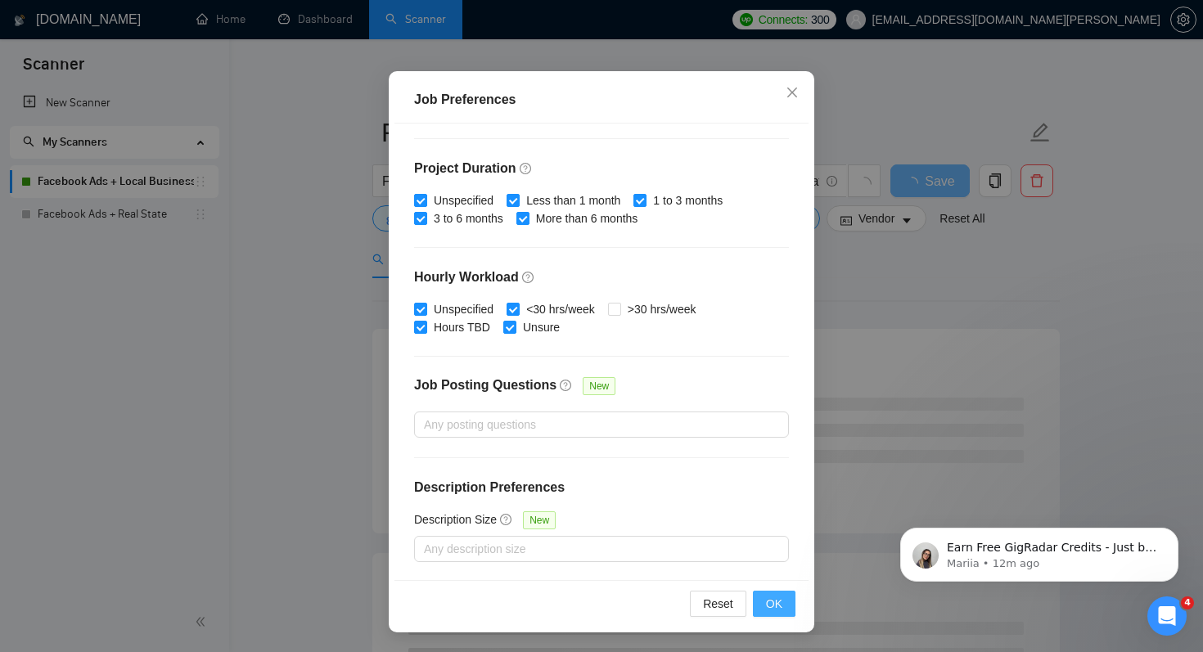
click at [778, 607] on span "OK" at bounding box center [774, 604] width 16 height 18
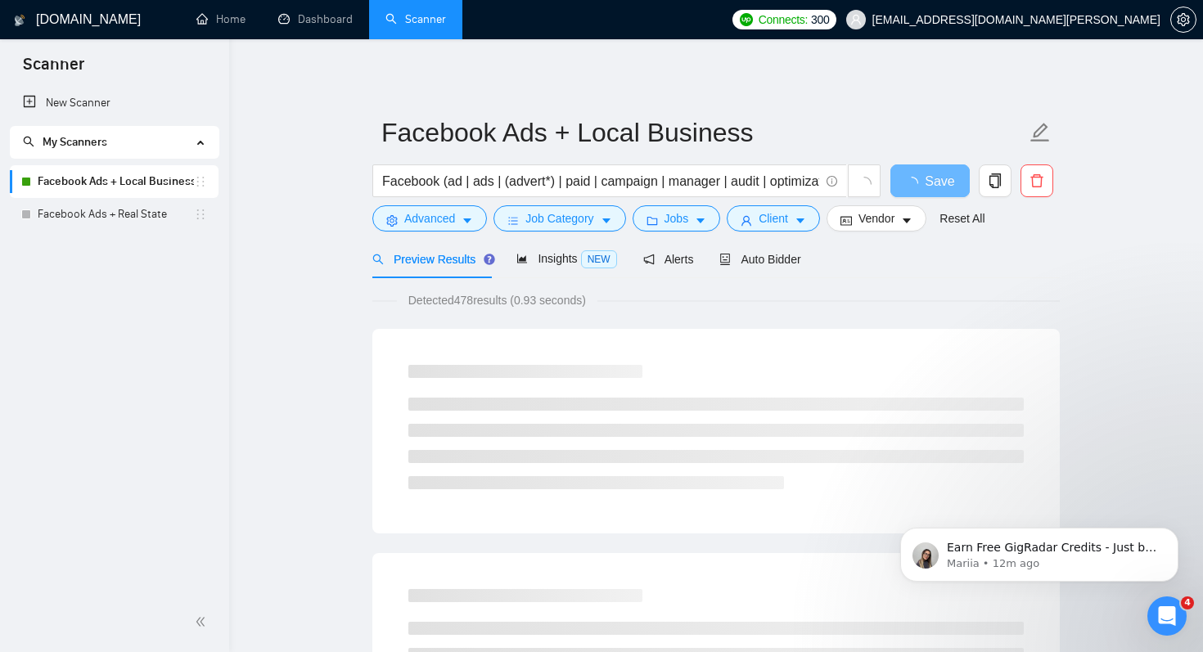
scroll to position [27, 0]
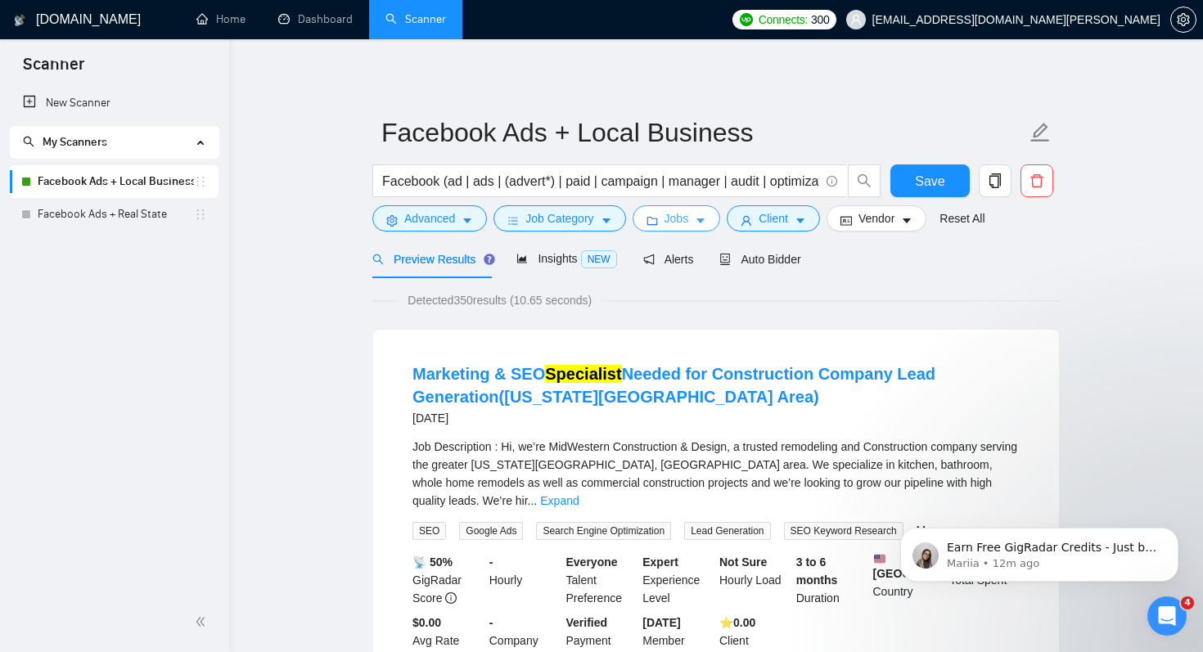
click at [699, 219] on button "Jobs" at bounding box center [677, 218] width 88 height 26
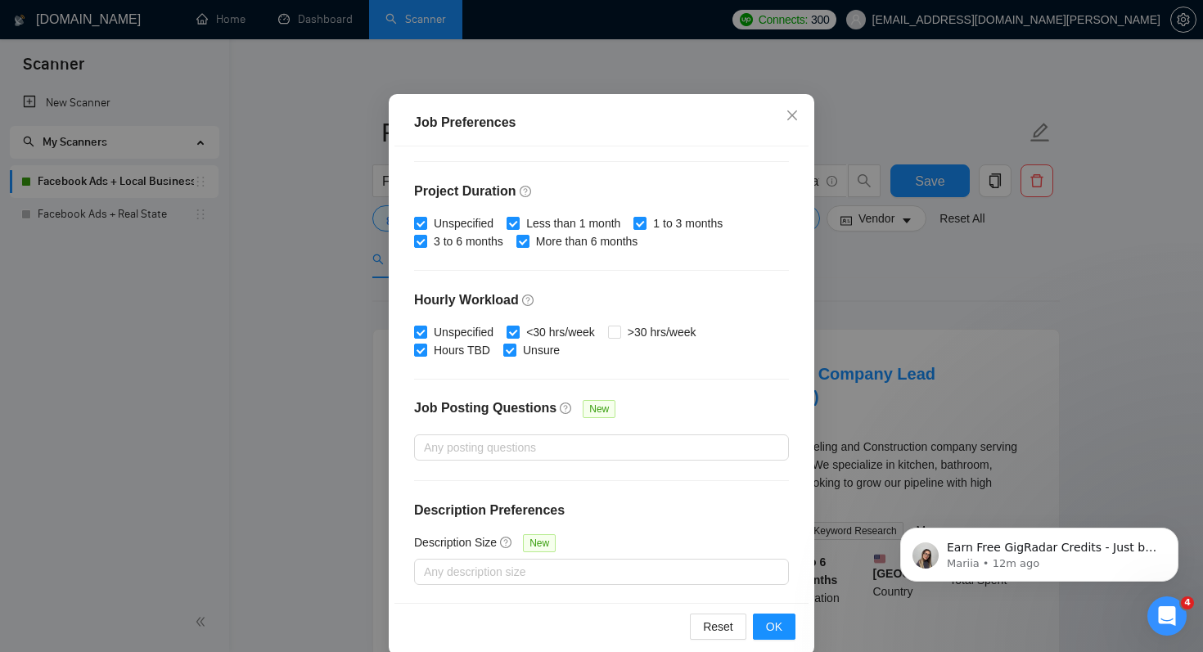
scroll to position [105, 0]
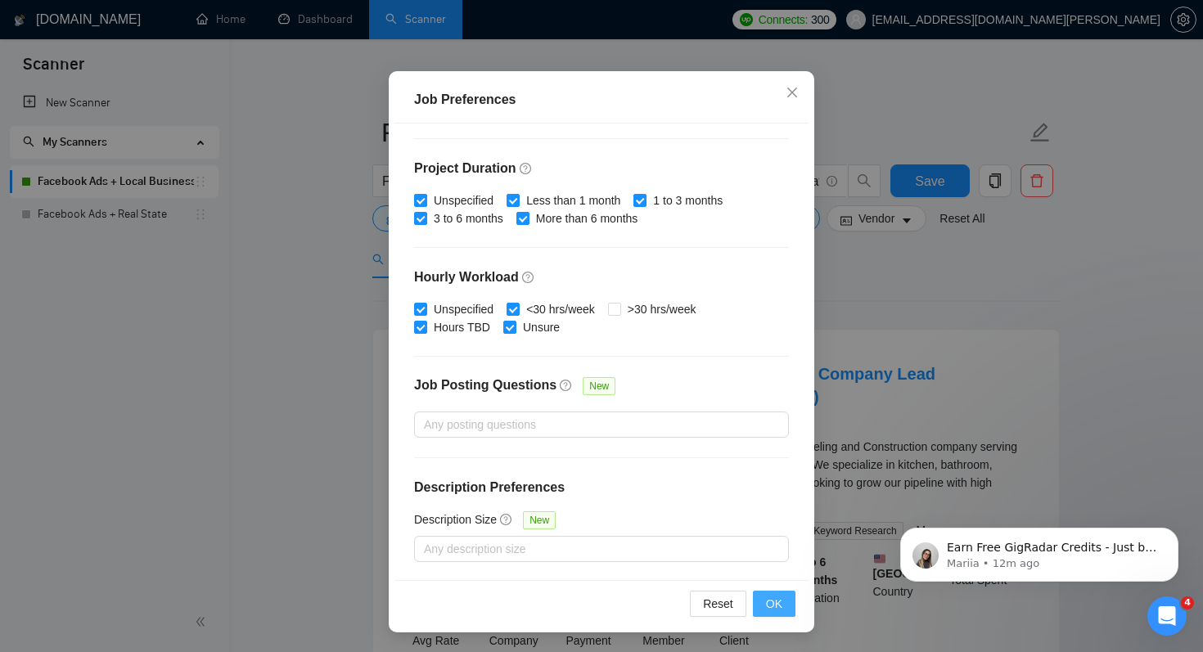
click at [776, 601] on span "OK" at bounding box center [774, 604] width 16 height 18
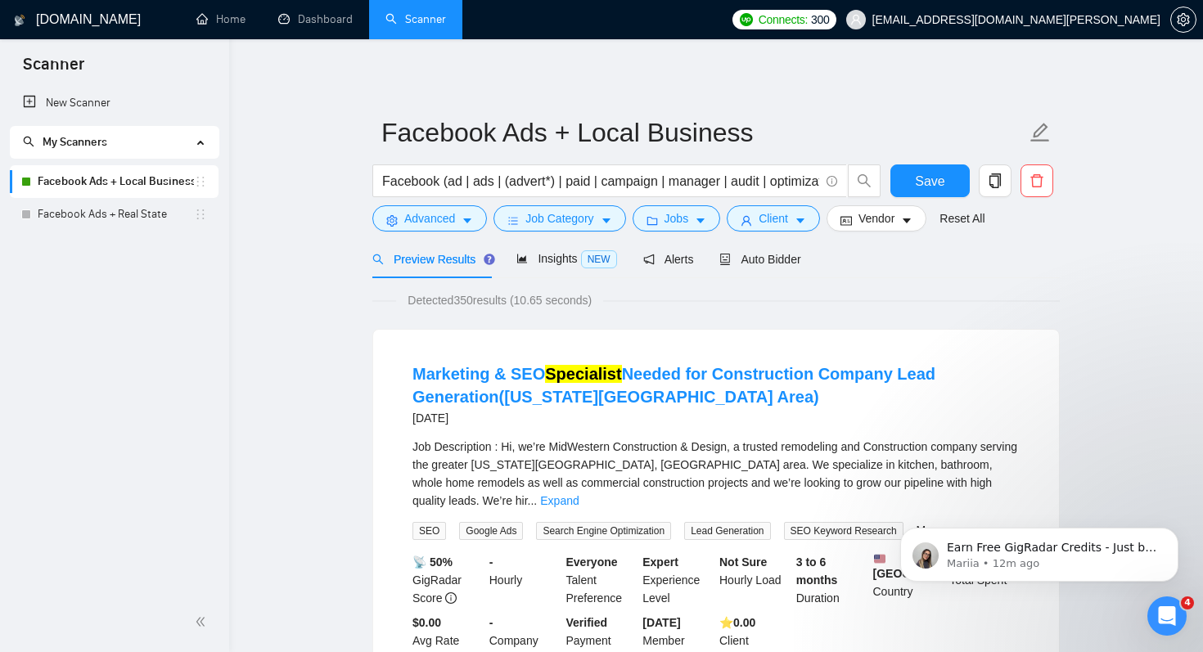
scroll to position [27, 0]
click at [938, 178] on span "Save" at bounding box center [929, 181] width 29 height 20
click at [110, 218] on link "Facebook Ads + Real State" at bounding box center [116, 214] width 156 height 33
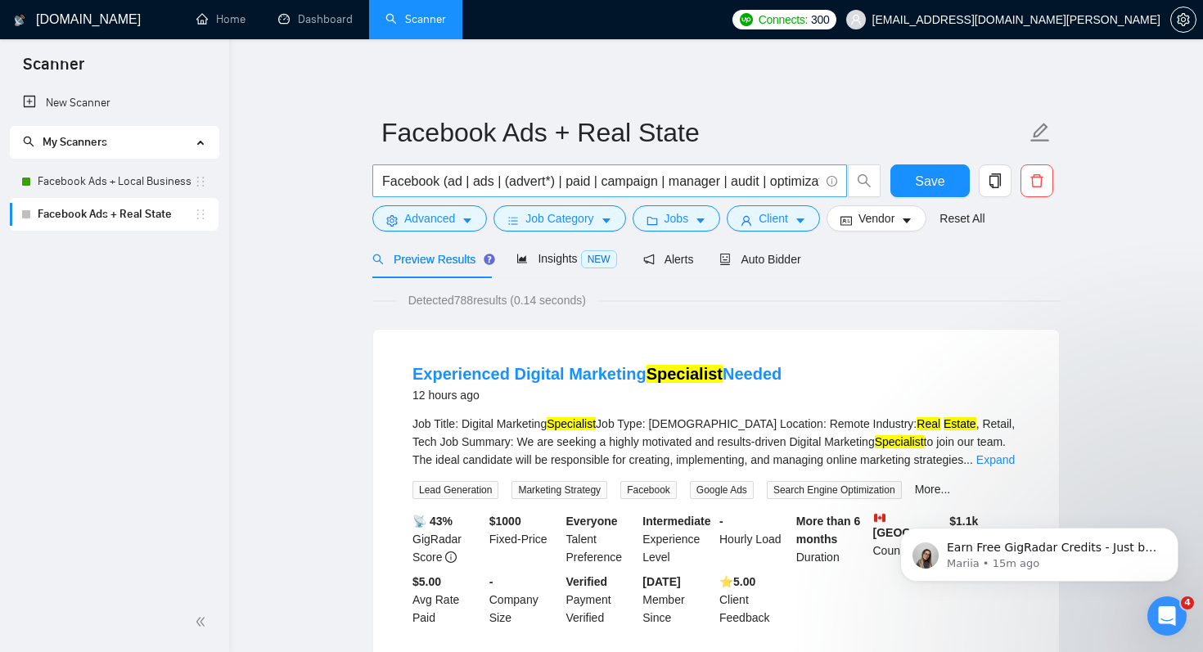
click at [602, 184] on input "Facebook (ad | ads | (advert*) | paid | campaign | manager | audit | optimizati…" at bounding box center [600, 181] width 437 height 20
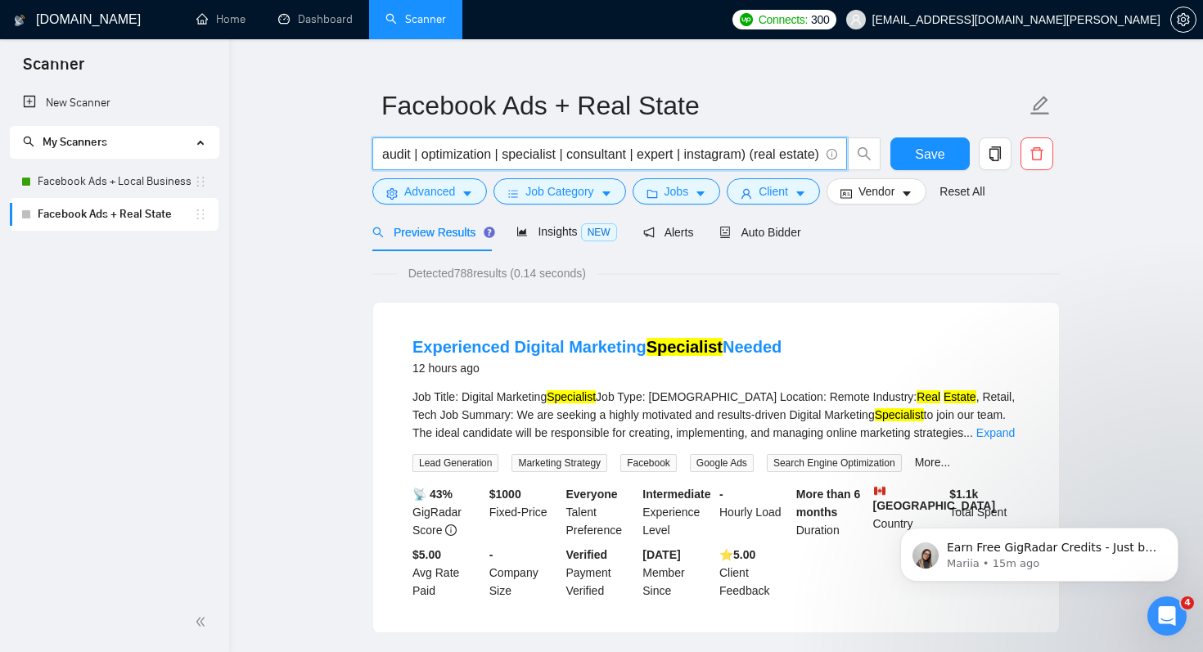
scroll to position [29, 0]
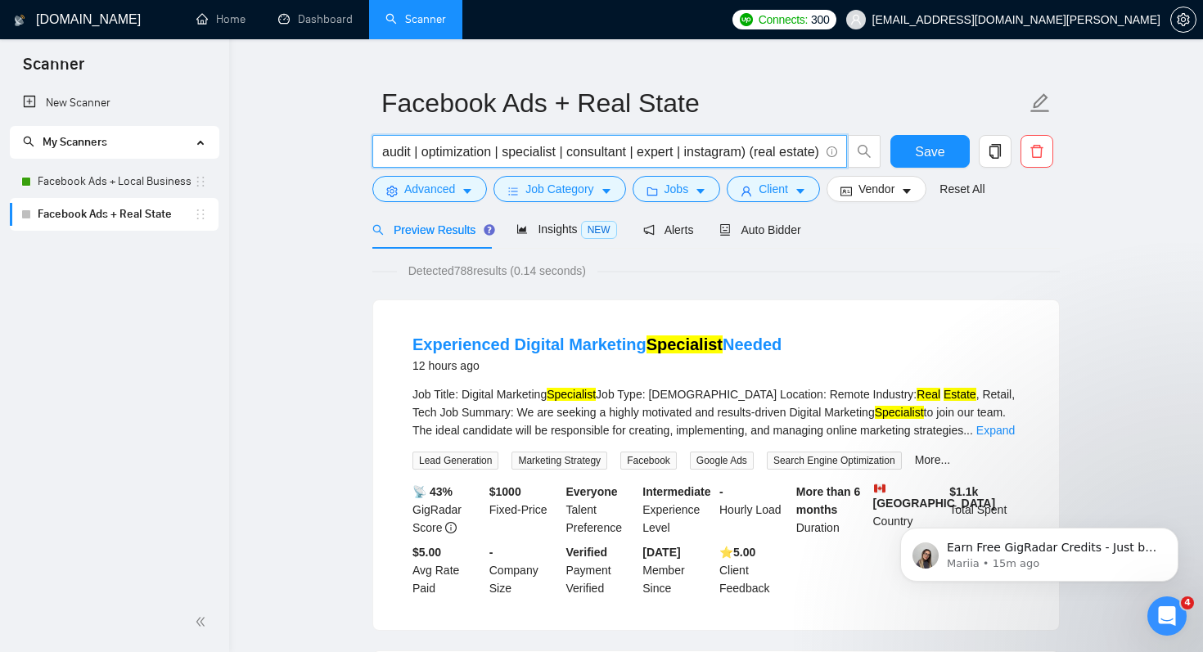
click at [493, 145] on input "Facebook (ad | ads | (advert*) | paid | campaign | manager | audit | optimizati…" at bounding box center [600, 152] width 437 height 20
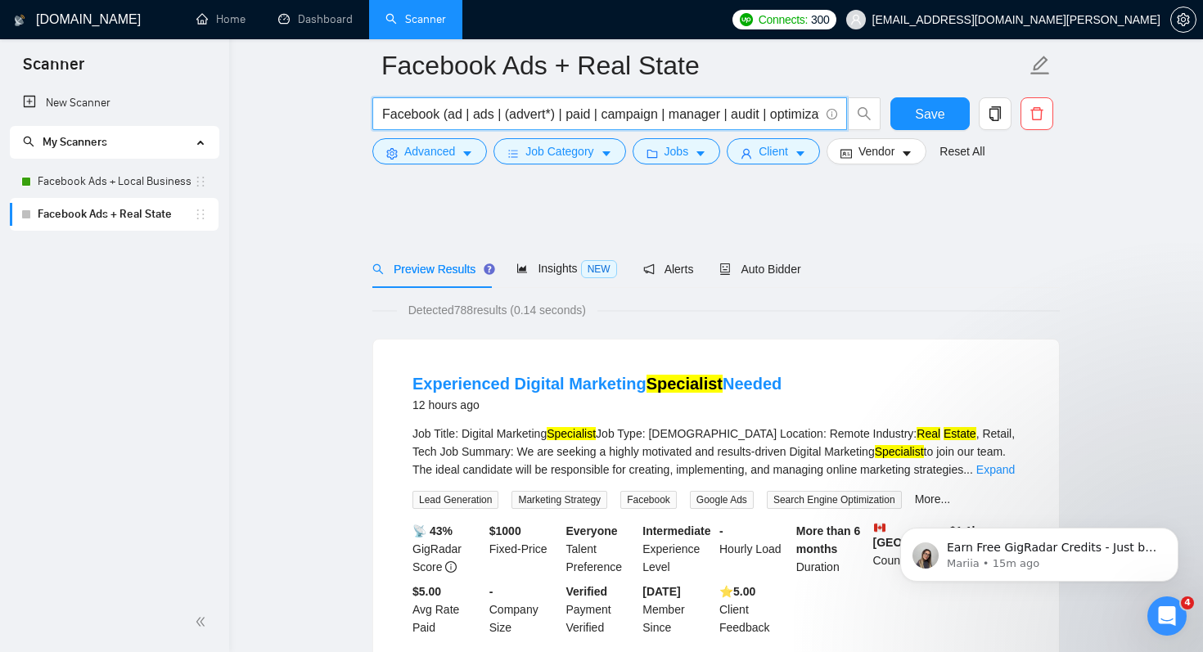
scroll to position [0, 0]
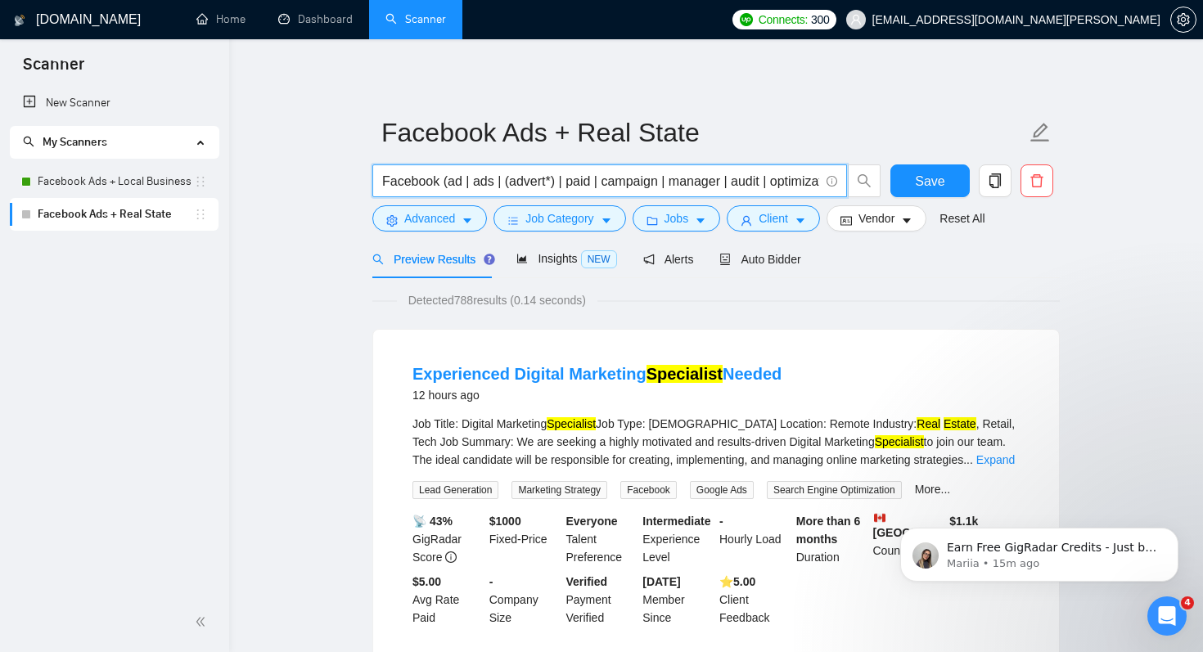
click at [643, 180] on input "Facebook (ad | ads | (advert*) | paid | campaign | manager | audit | optimizati…" at bounding box center [600, 181] width 437 height 20
click at [673, 187] on input "Facebook (ad | ads | (advert*) | paid | campaign | manager | audit | optimizati…" at bounding box center [600, 181] width 437 height 20
click at [613, 178] on input "Facebook (ad | ads | (advert*) | paid | campaign | manager | audit | optimizati…" at bounding box center [600, 181] width 437 height 20
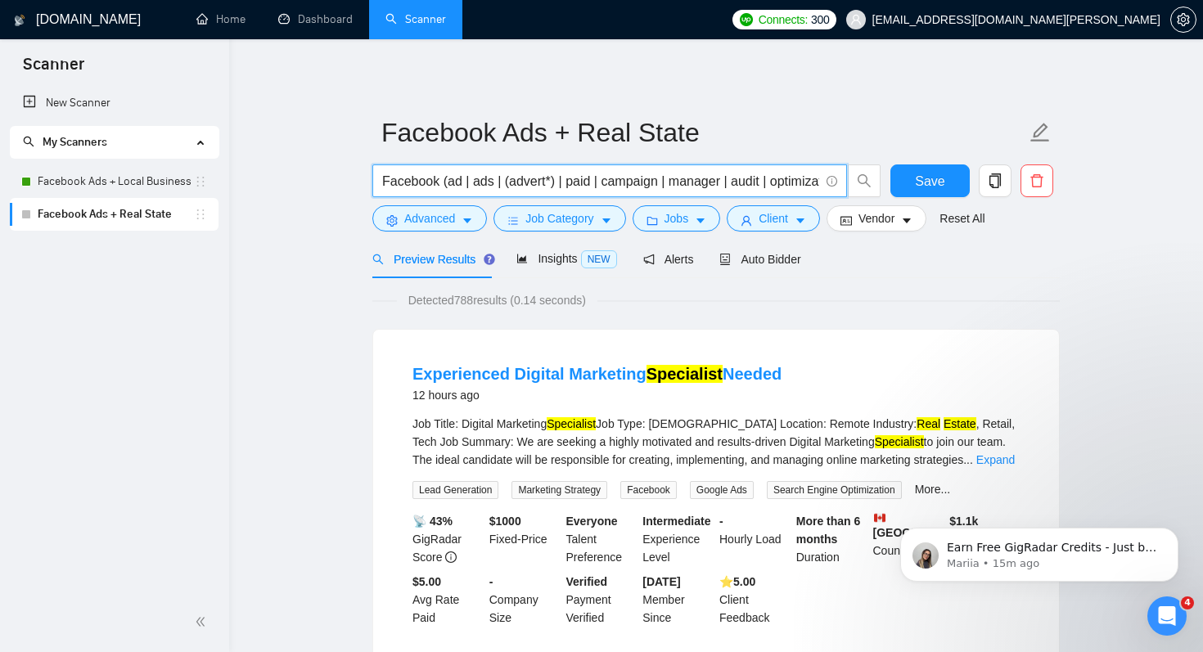
click at [613, 178] on input "Facebook (ad | ads | (advert*) | paid | campaign | manager | audit | optimizati…" at bounding box center [600, 181] width 437 height 20
click at [780, 186] on input "(Facebook (ad | ads | (advert*) | paid | campaign | manager | audit | optimizat…" at bounding box center [600, 181] width 437 height 20
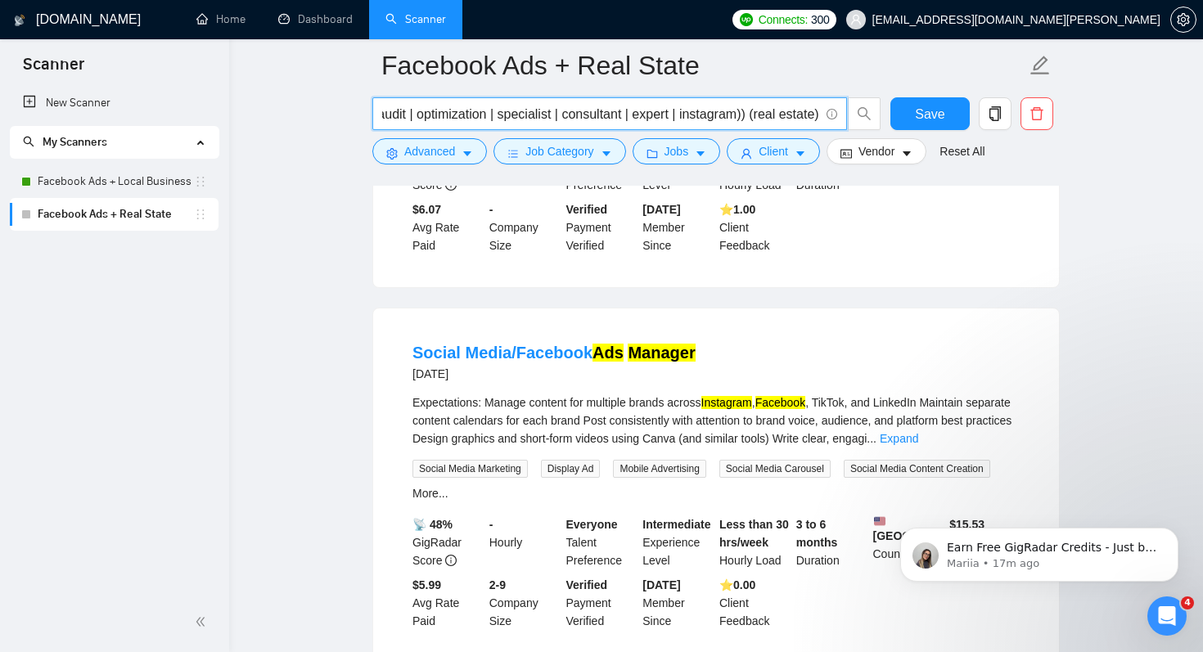
scroll to position [3004, 0]
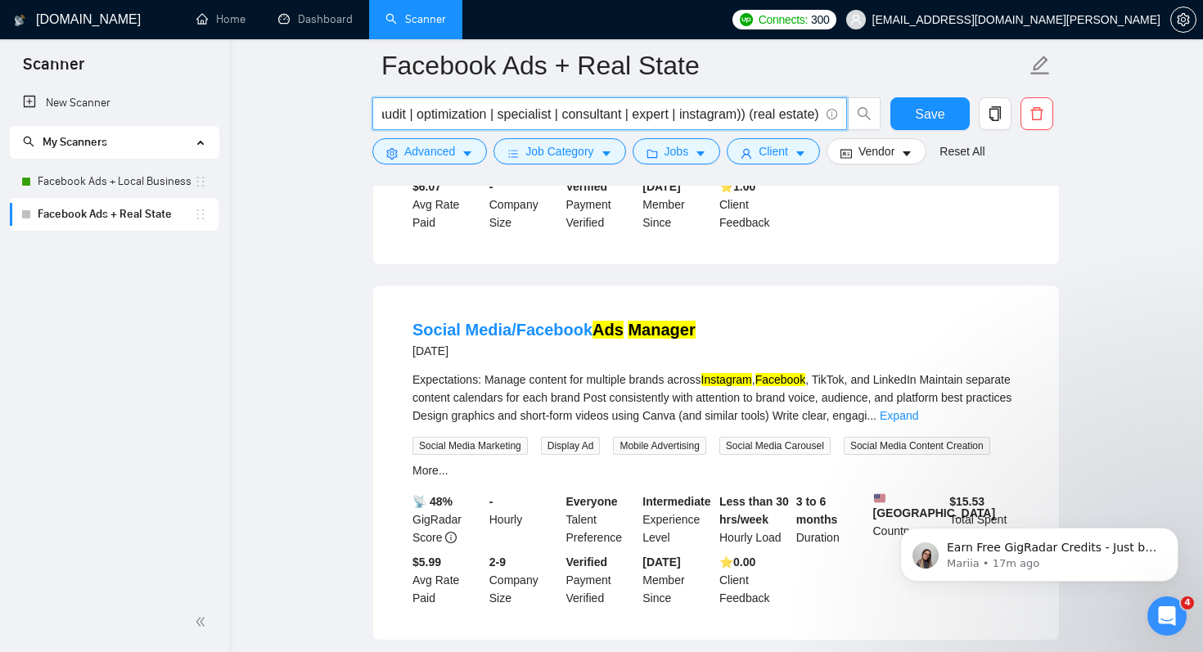
type input "(Facebook (ad | ads | (advert*) | paid | campaign | manager | audit | optimizat…"
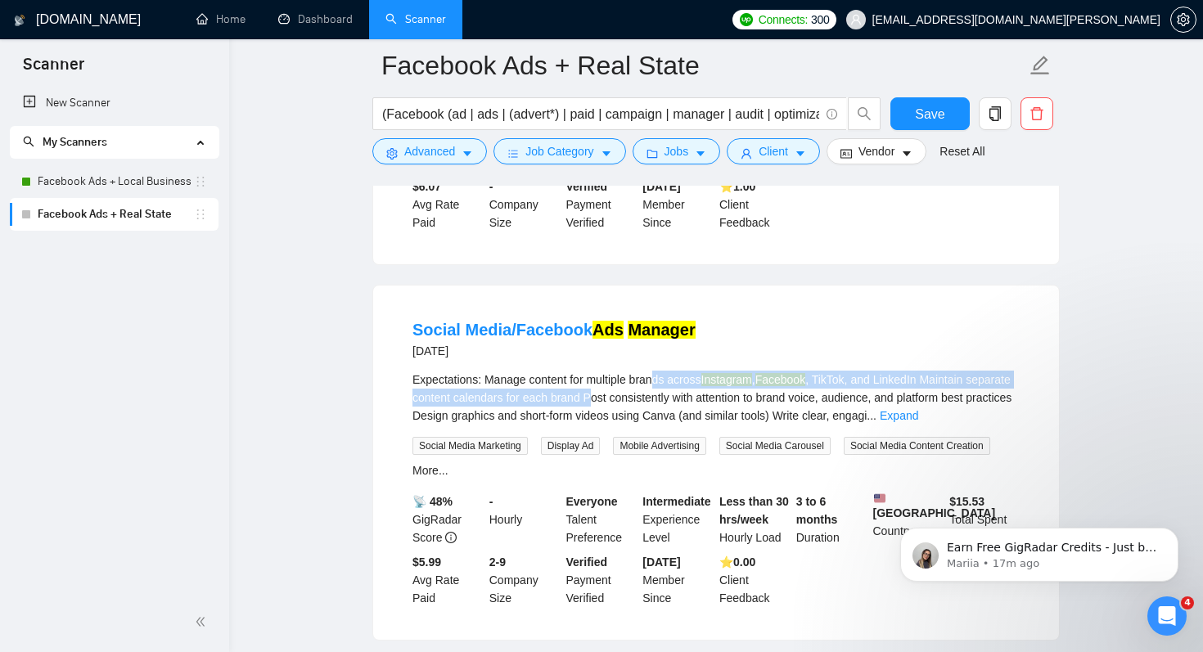
drag, startPoint x: 662, startPoint y: 392, endPoint x: 643, endPoint y: 415, distance: 29.7
click at [643, 415] on div "Expectations: Manage content for multiple brands across Instagram , Facebook , …" at bounding box center [715, 398] width 607 height 54
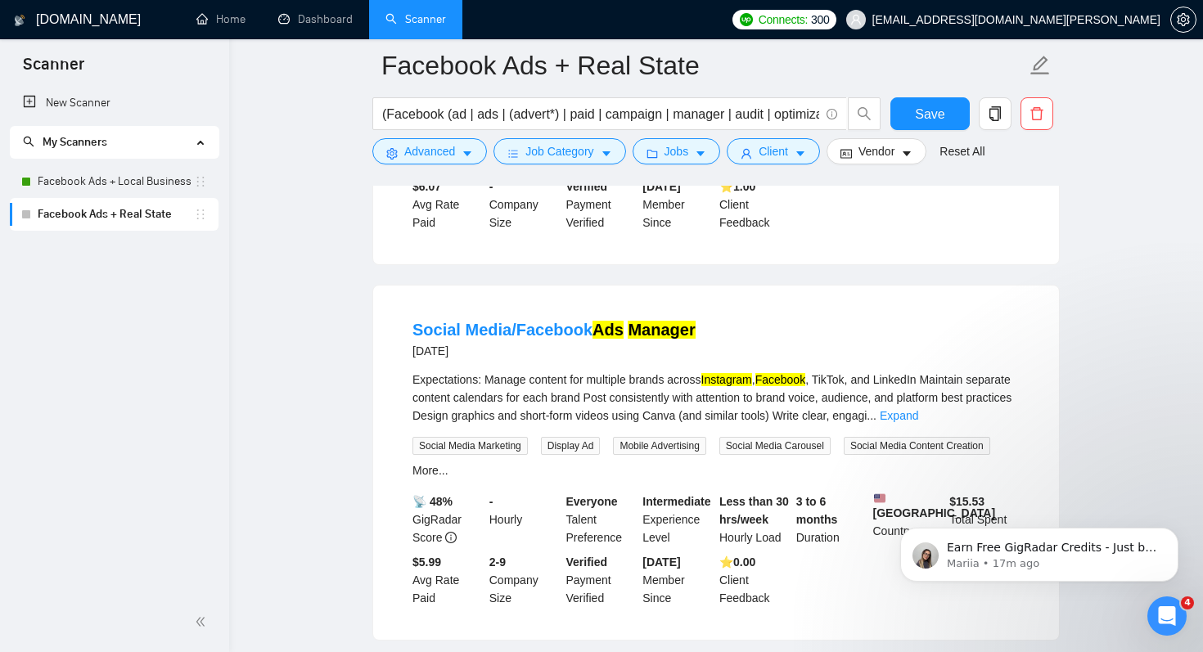
click at [660, 421] on div "Expectations: Manage content for multiple brands across Instagram , Facebook , …" at bounding box center [715, 398] width 607 height 54
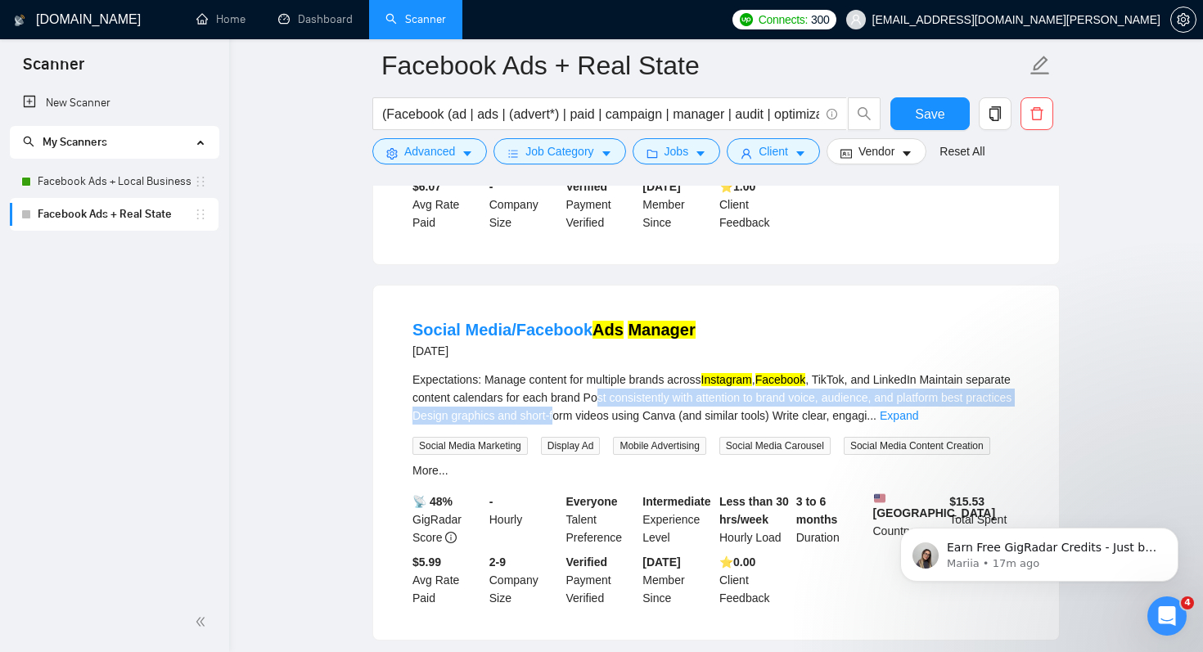
drag, startPoint x: 637, startPoint y: 428, endPoint x: 651, endPoint y: 403, distance: 28.6
click at [651, 403] on div "Expectations: Manage content for multiple brands across Instagram , Facebook , …" at bounding box center [715, 398] width 607 height 54
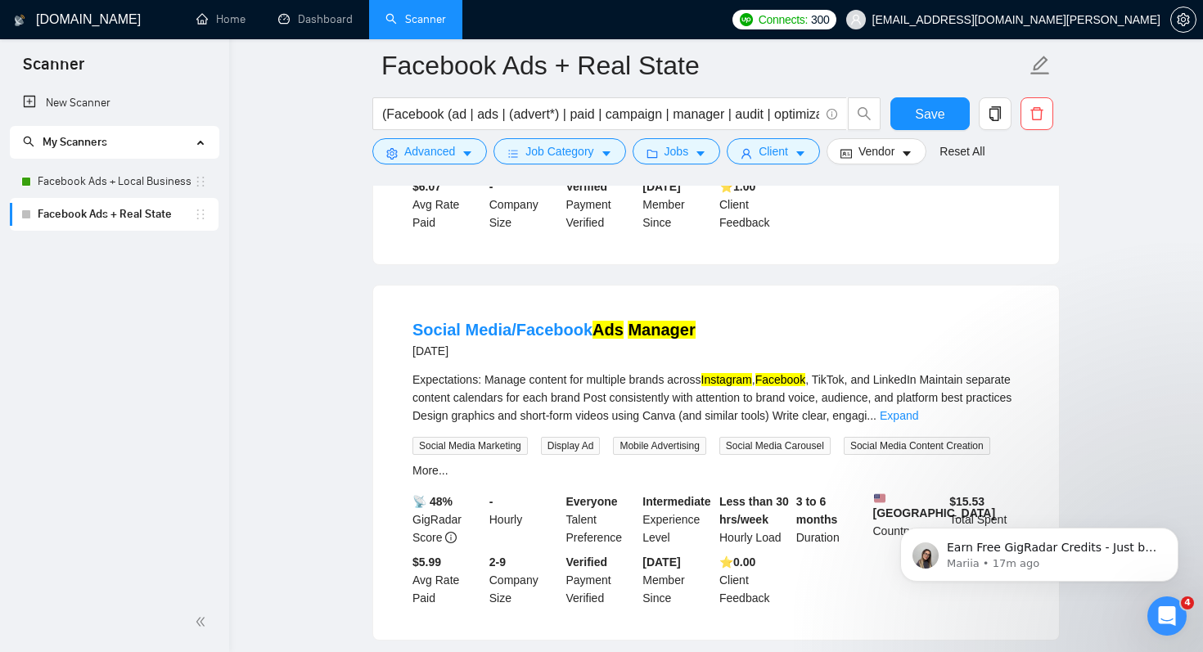
click at [675, 412] on div "Expectations: Manage content for multiple brands across Instagram , Facebook , …" at bounding box center [715, 398] width 607 height 54
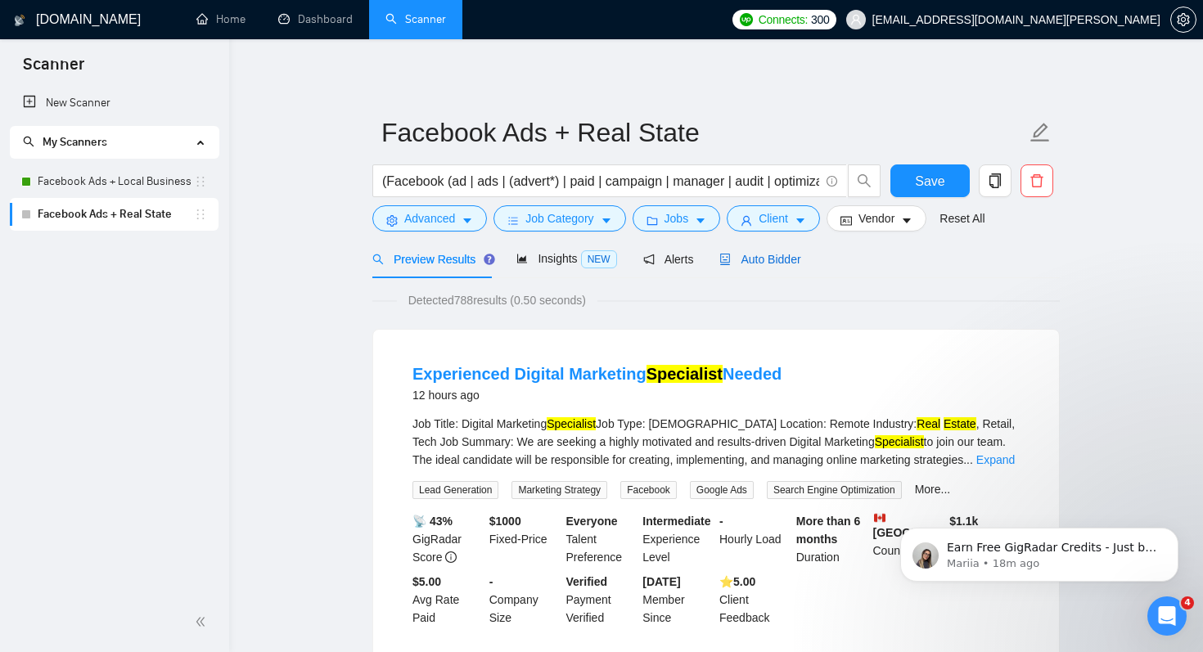
click at [768, 261] on span "Auto Bidder" at bounding box center [759, 259] width 81 height 13
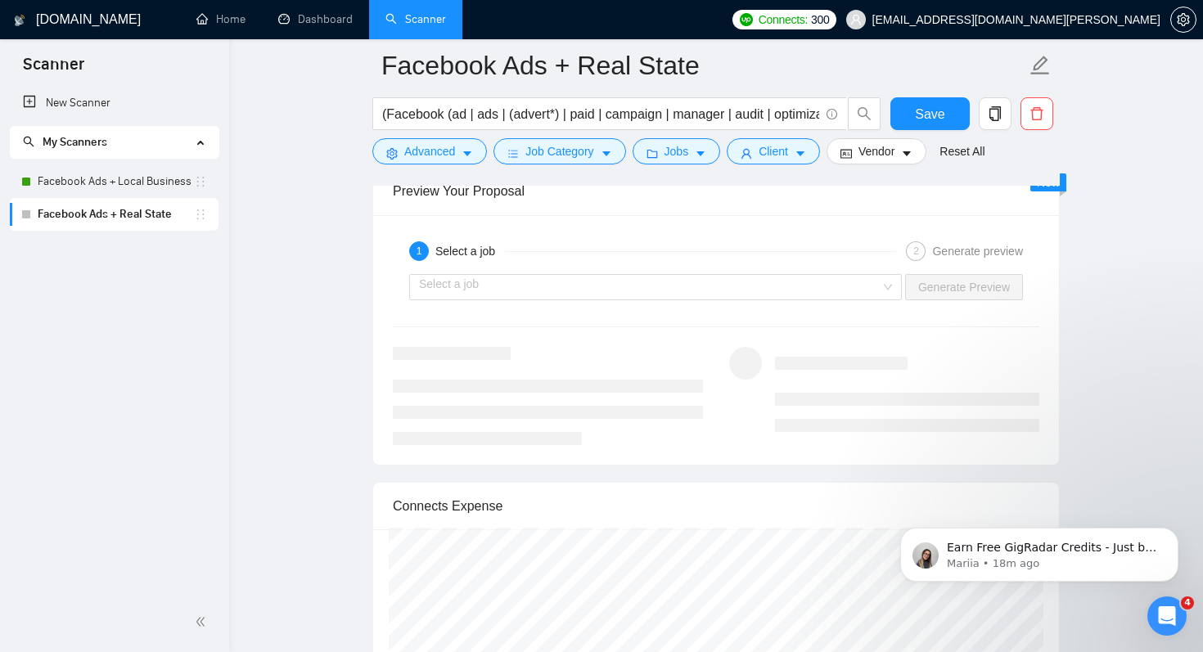
scroll to position [3268, 0]
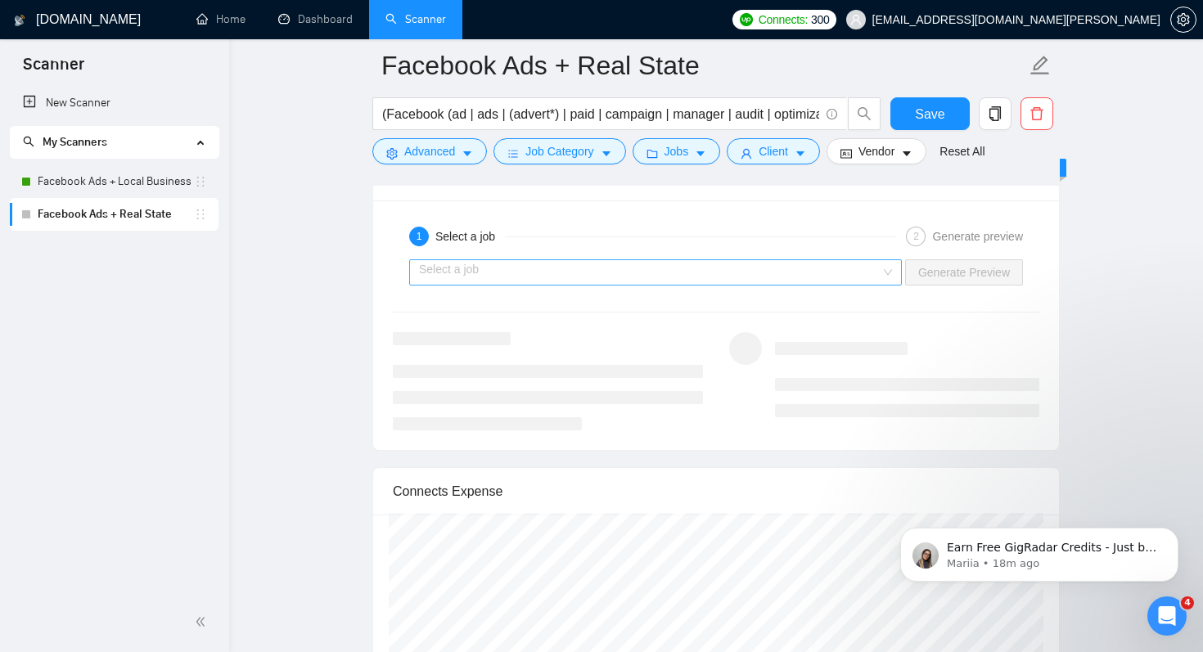
click at [746, 278] on input "search" at bounding box center [650, 272] width 462 height 25
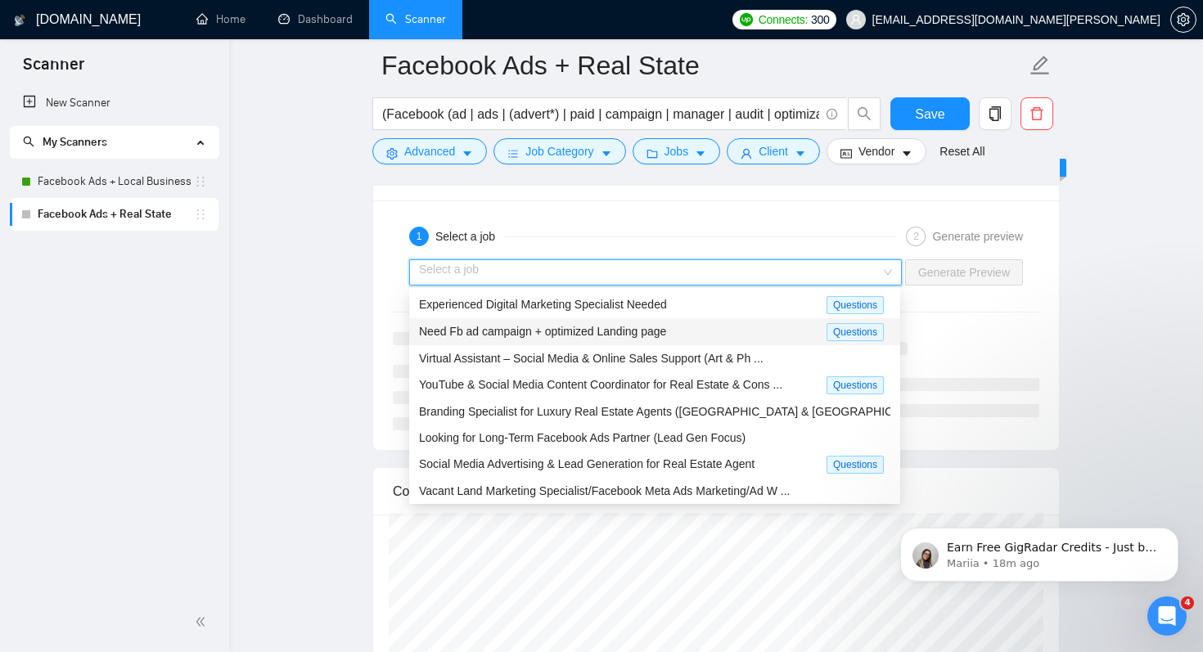
click at [609, 331] on span "Need Fb ad campaign + optimized Landing page" at bounding box center [542, 331] width 247 height 13
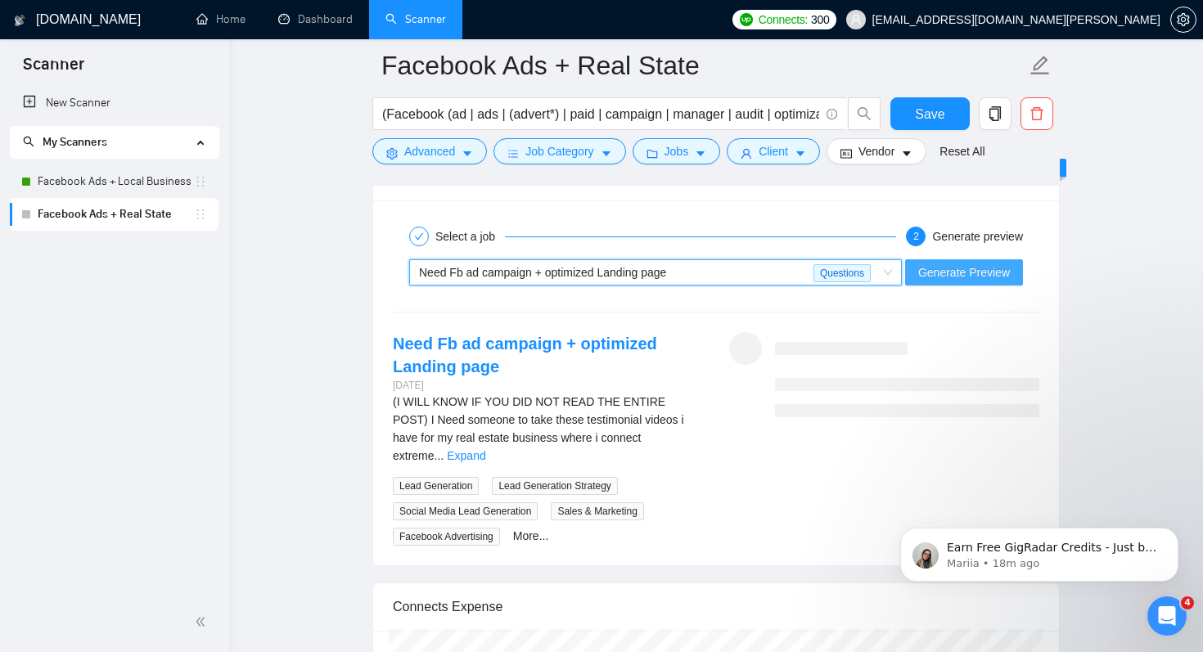
click at [957, 276] on span "Generate Preview" at bounding box center [964, 273] width 92 height 18
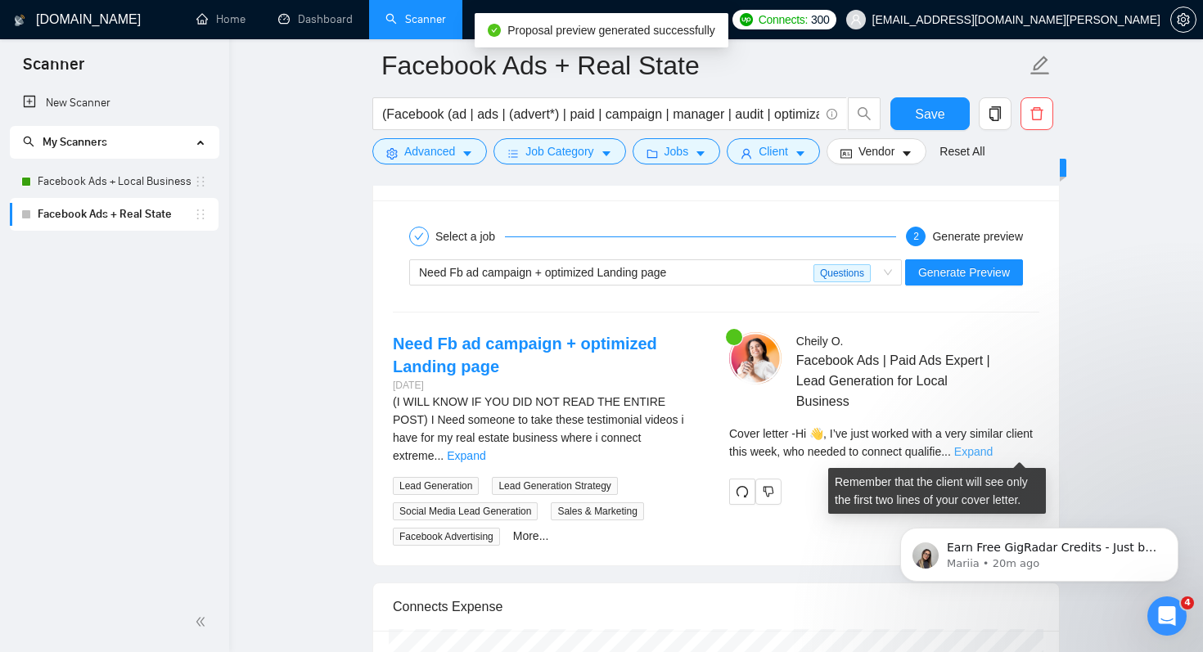
click at [993, 449] on link "Expand" at bounding box center [973, 451] width 38 height 13
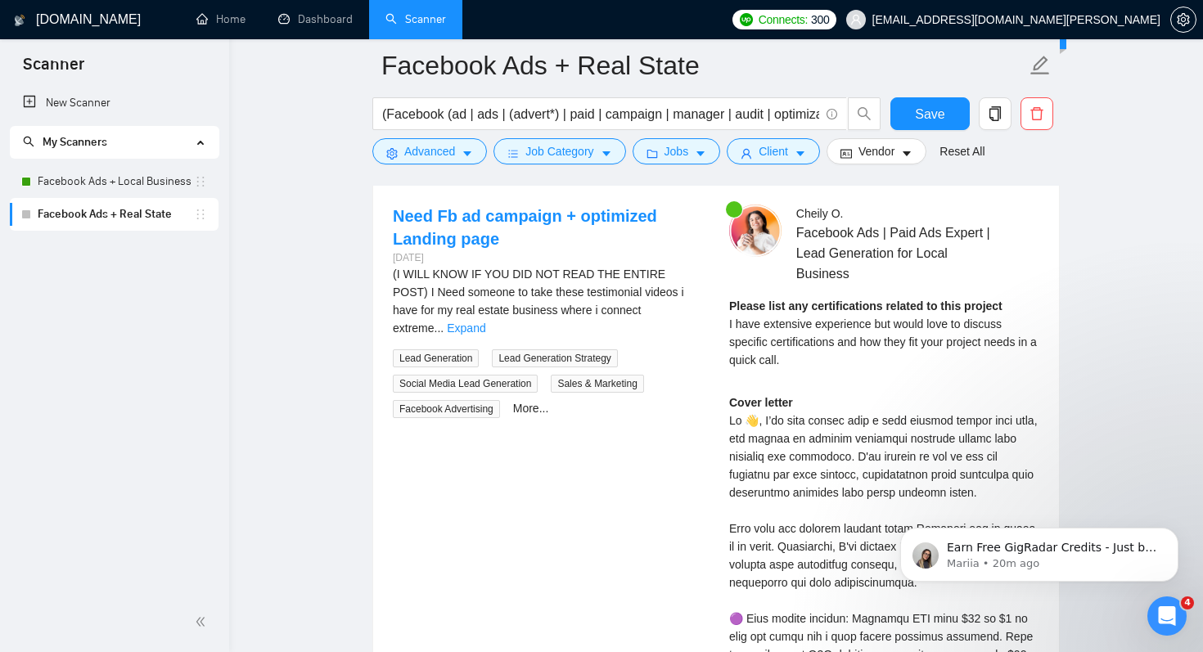
scroll to position [3412, 0]
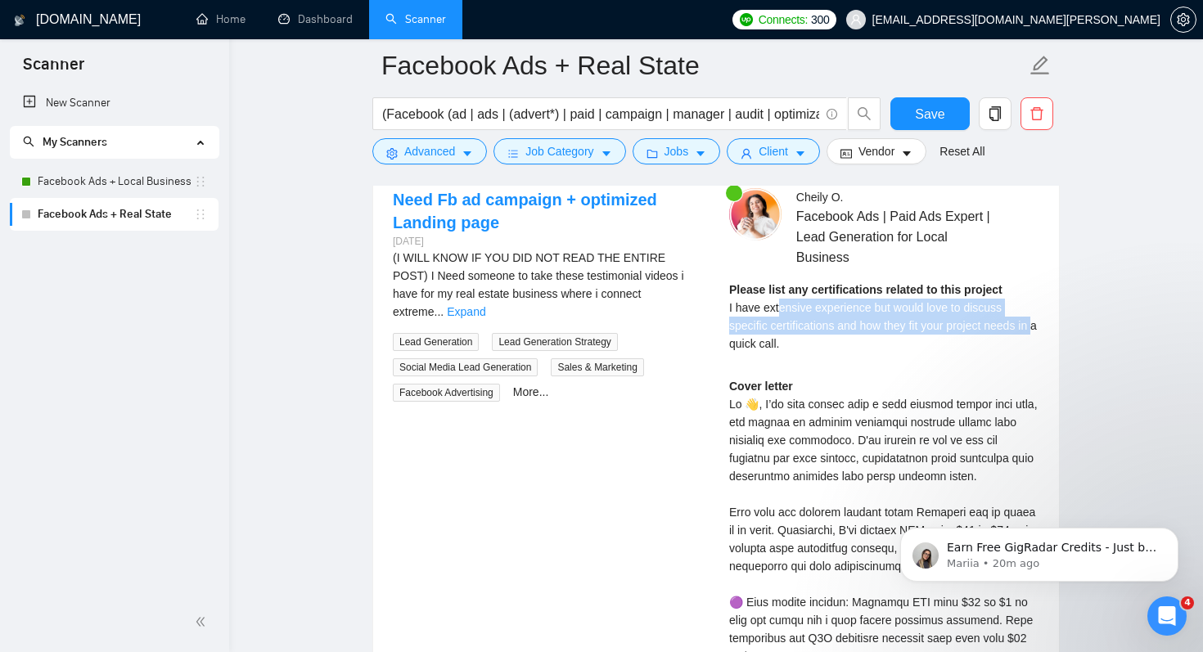
drag, startPoint x: 780, startPoint y: 302, endPoint x: 741, endPoint y: 337, distance: 52.1
click at [741, 337] on span "I have extensive experience but would love to discuss specific certifications a…" at bounding box center [883, 325] width 308 height 49
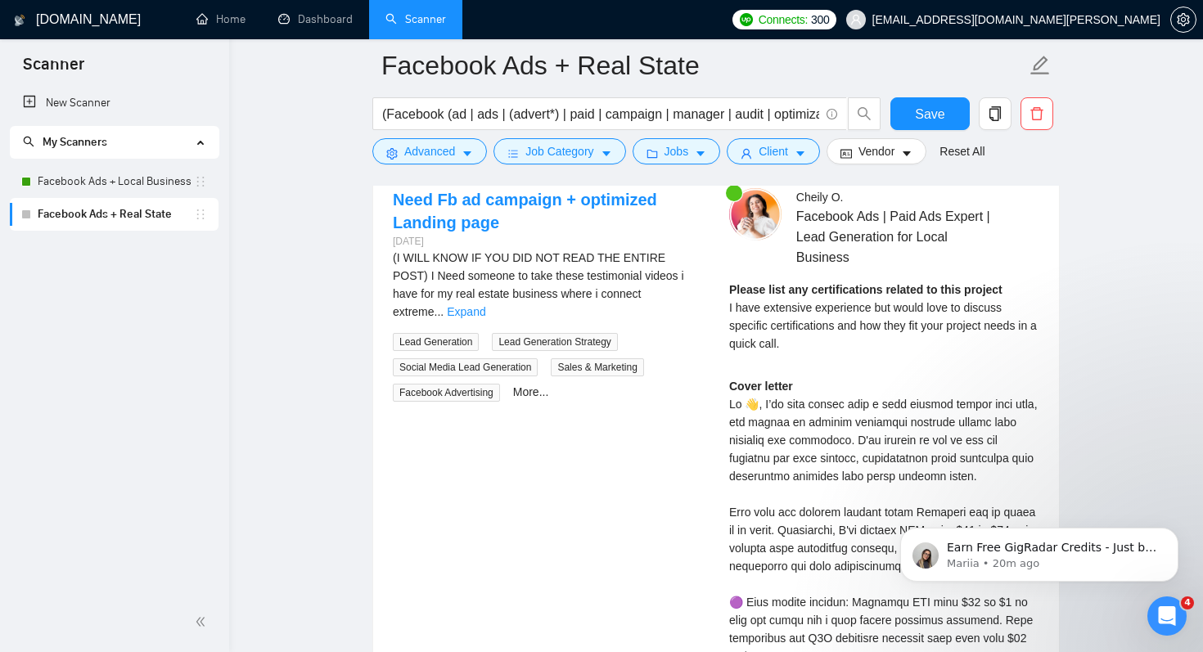
click at [766, 345] on span "I have extensive experience but would love to discuss specific certifications a…" at bounding box center [883, 325] width 308 height 49
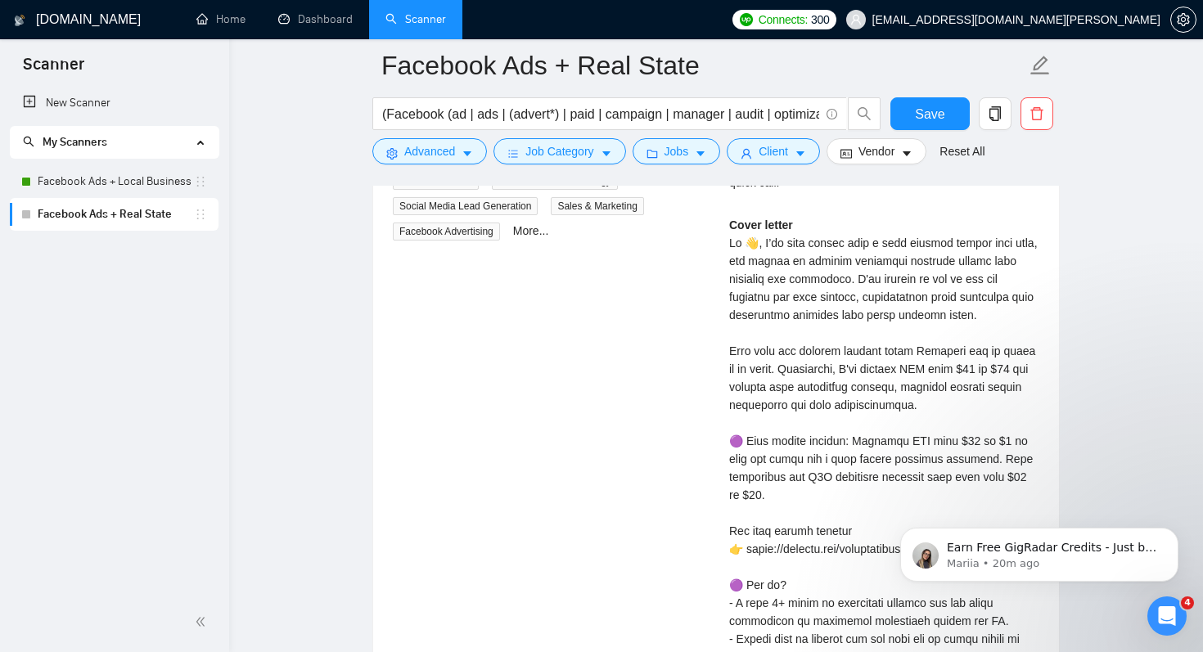
scroll to position [3574, 0]
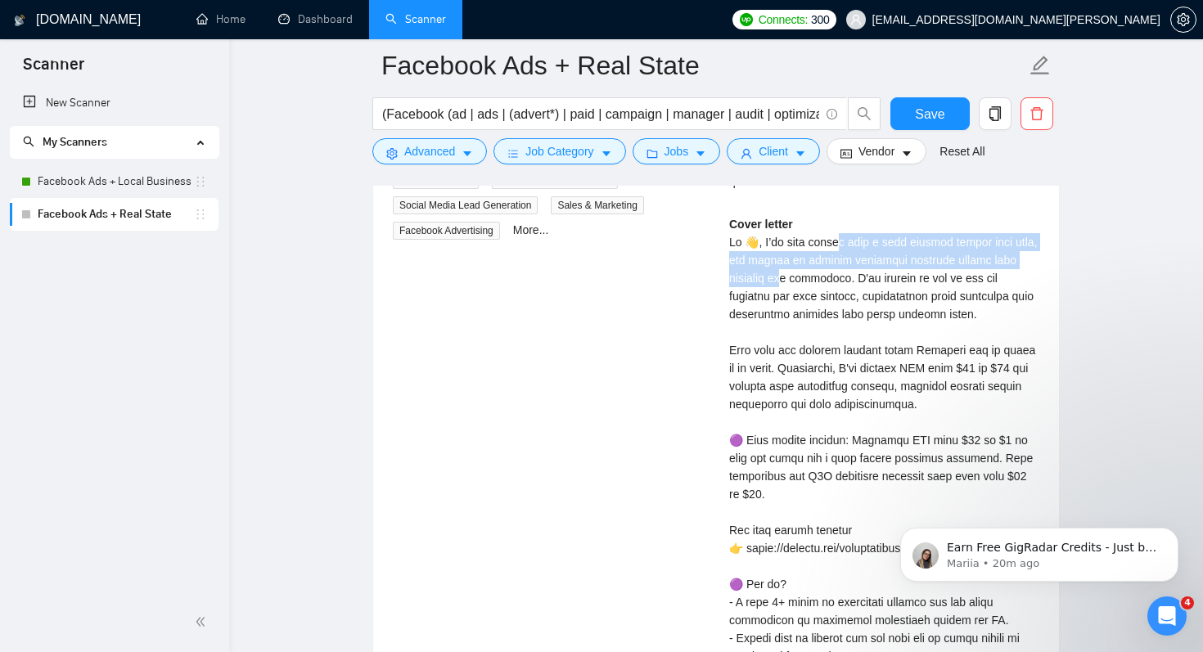
drag, startPoint x: 836, startPoint y: 242, endPoint x: 784, endPoint y: 286, distance: 68.5
click at [784, 286] on div "Cover letter" at bounding box center [884, 548] width 310 height 666
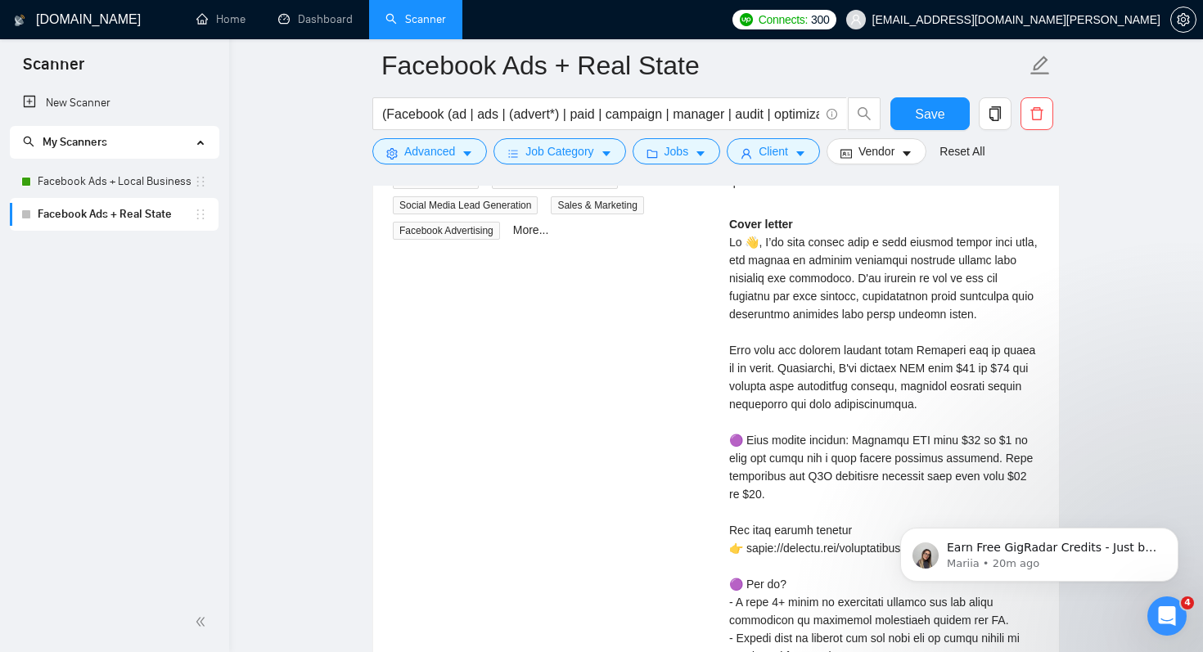
click at [807, 313] on div "Cover letter" at bounding box center [884, 548] width 310 height 666
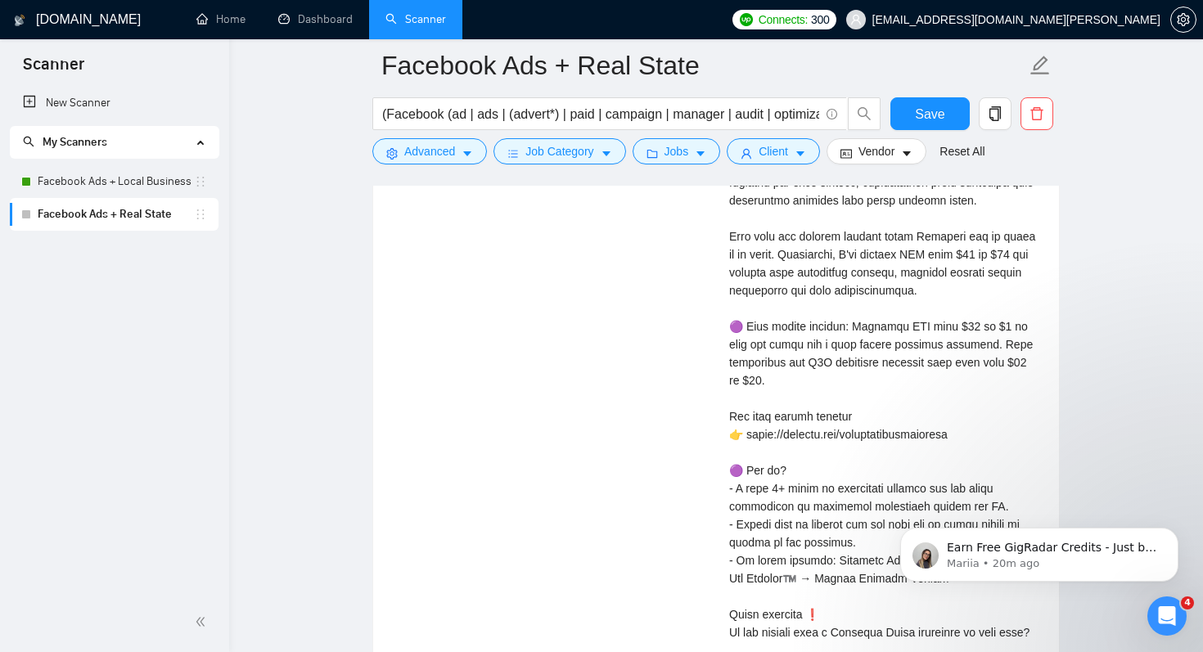
scroll to position [3694, 0]
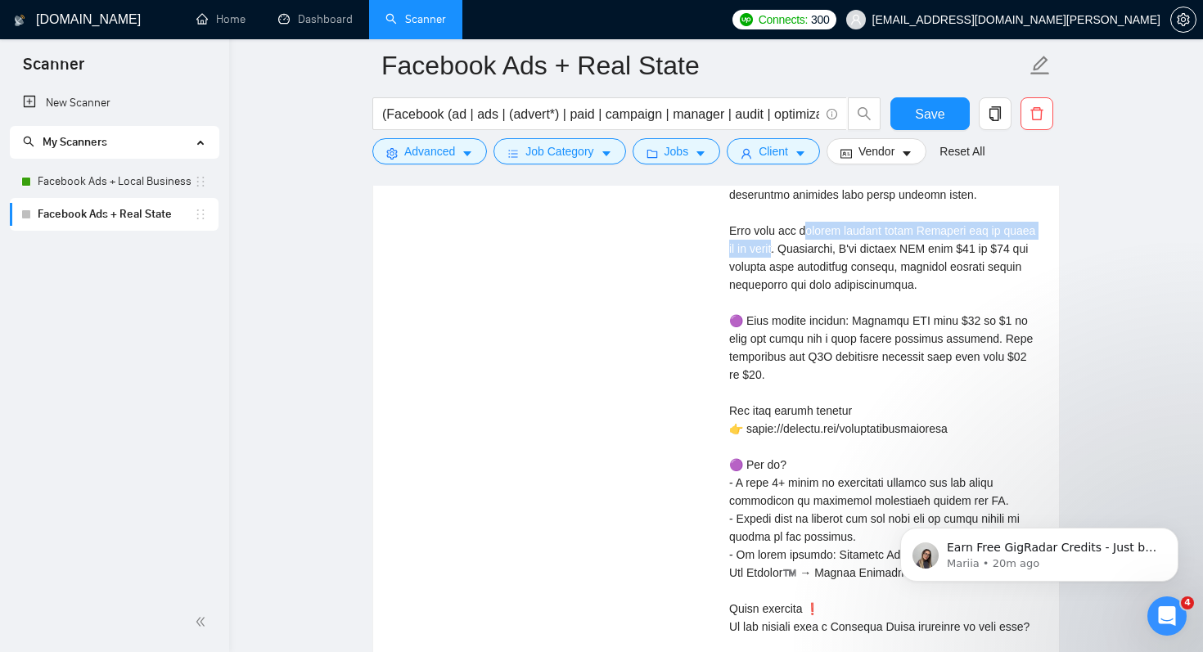
drag, startPoint x: 809, startPoint y: 225, endPoint x: 789, endPoint y: 247, distance: 29.6
click at [789, 247] on div "Cover letter" at bounding box center [884, 429] width 310 height 666
click at [816, 268] on div "Cover letter" at bounding box center [884, 429] width 310 height 666
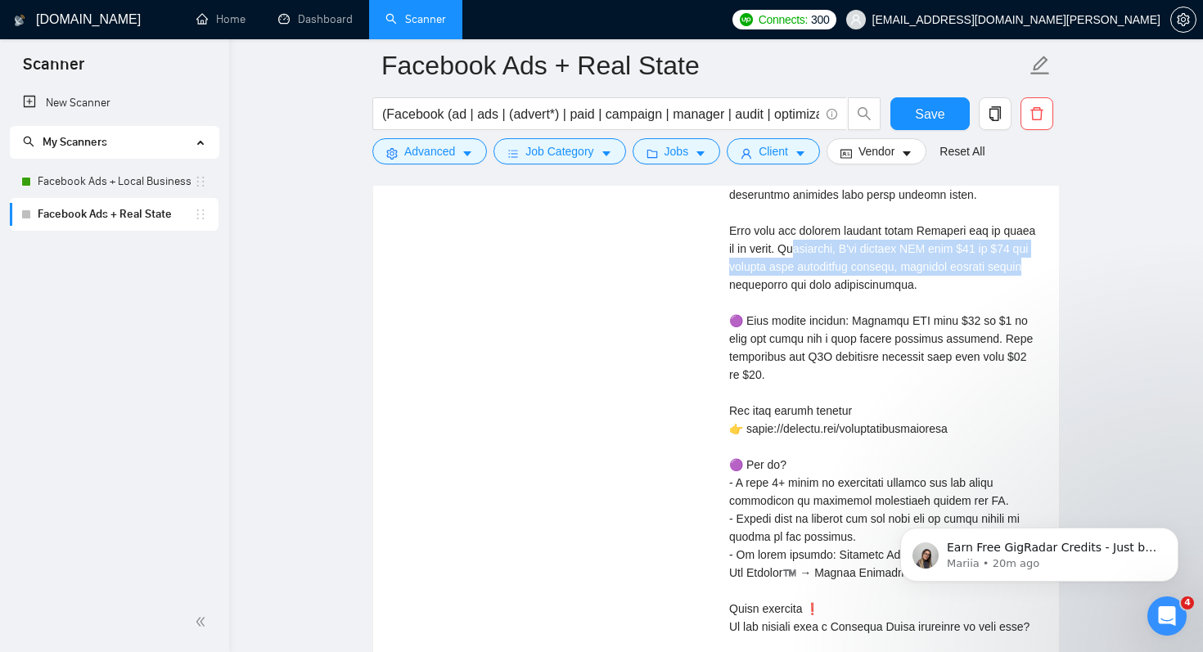
drag, startPoint x: 809, startPoint y: 246, endPoint x: 767, endPoint y: 287, distance: 58.5
click at [767, 287] on div "Cover letter" at bounding box center [884, 429] width 310 height 666
click at [799, 298] on div "Cover letter" at bounding box center [884, 429] width 310 height 666
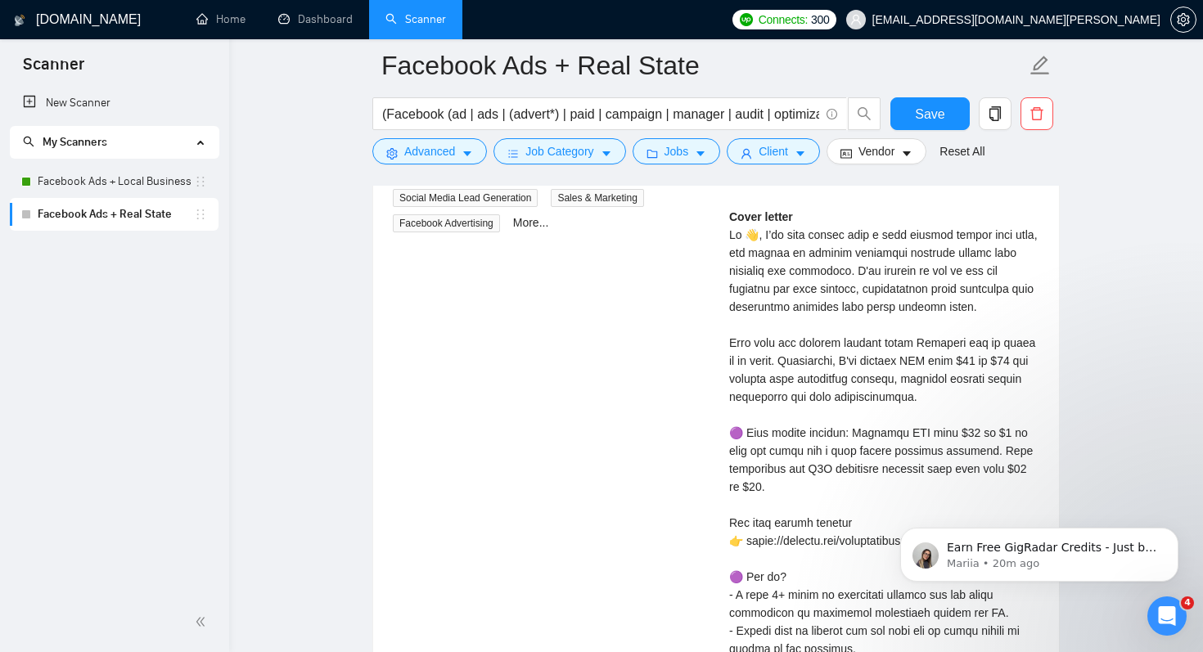
scroll to position [3581, 0]
